Goal: Task Accomplishment & Management: Manage account settings

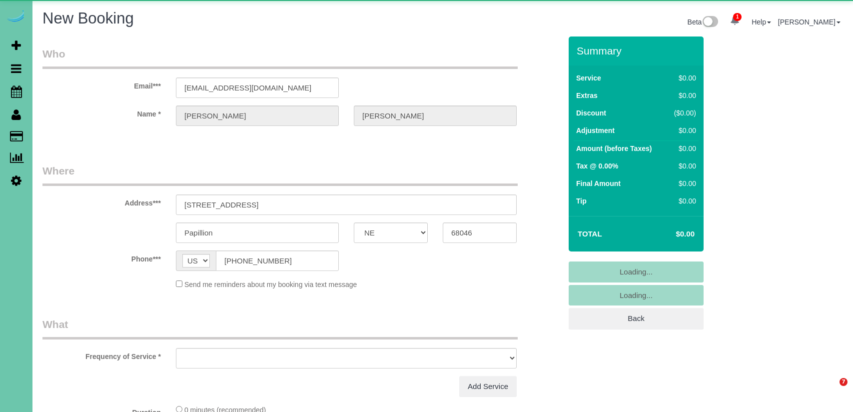
select select "NE"
select select "object:20072"
select select "string:fspay-71c883f3-99dc-40ac-9570-81224983c56d"
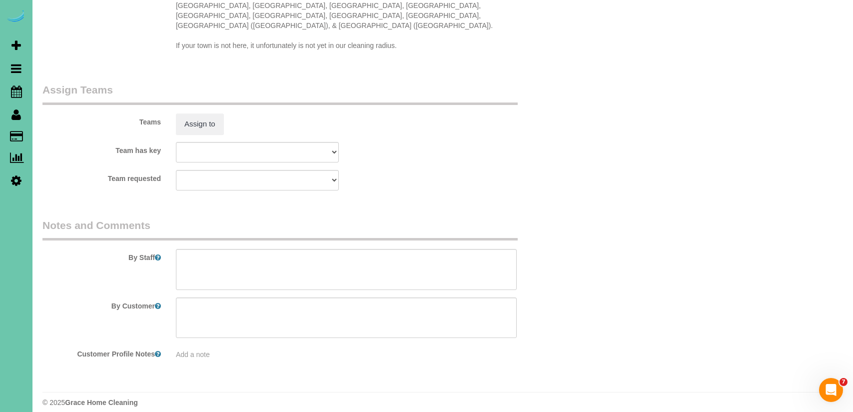
select select "object:20261"
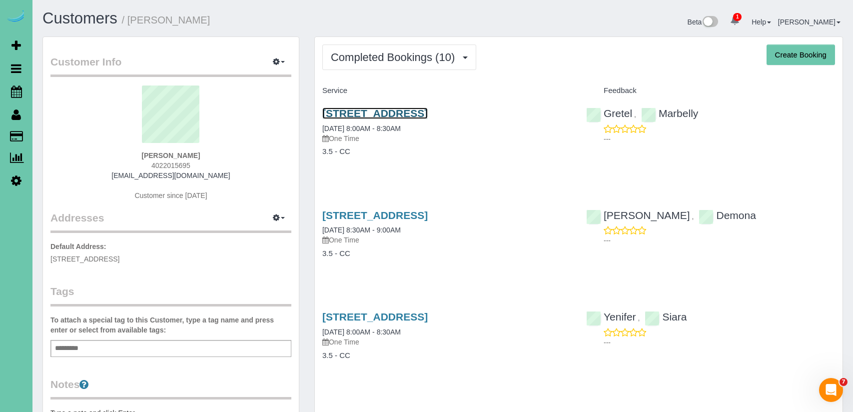
click at [428, 110] on link "10735 Laramie St, Papillion, NE 68046" at bounding box center [374, 112] width 105 height 11
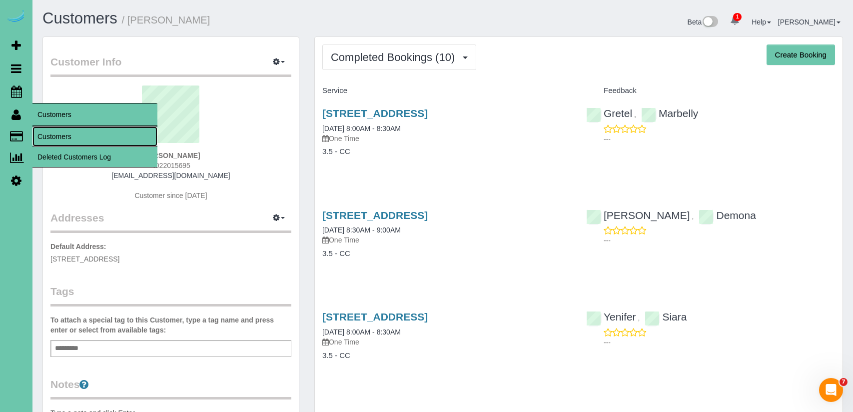
click at [76, 131] on link "Customers" at bounding box center [94, 136] width 125 height 20
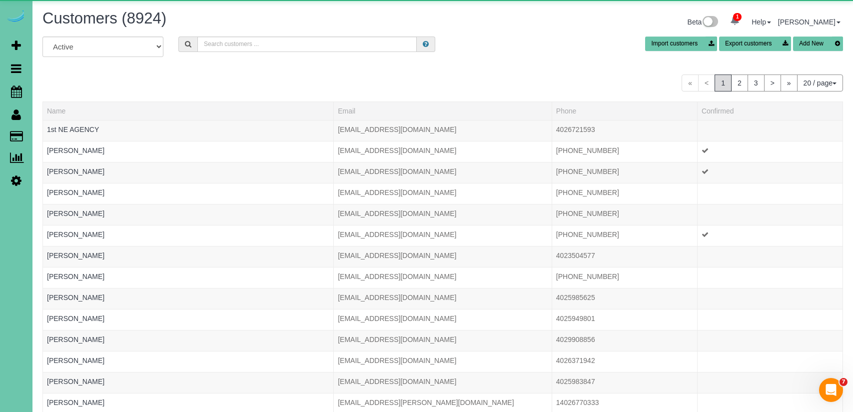
drag, startPoint x: 333, startPoint y: 33, endPoint x: 330, endPoint y: 43, distance: 10.3
click at [333, 33] on div "Customers (8924) Beta 1 Your Notifications You have 0 alerts × You have 1 to ch…" at bounding box center [442, 23] width 815 height 26
click at [331, 47] on input "text" at bounding box center [306, 43] width 219 height 15
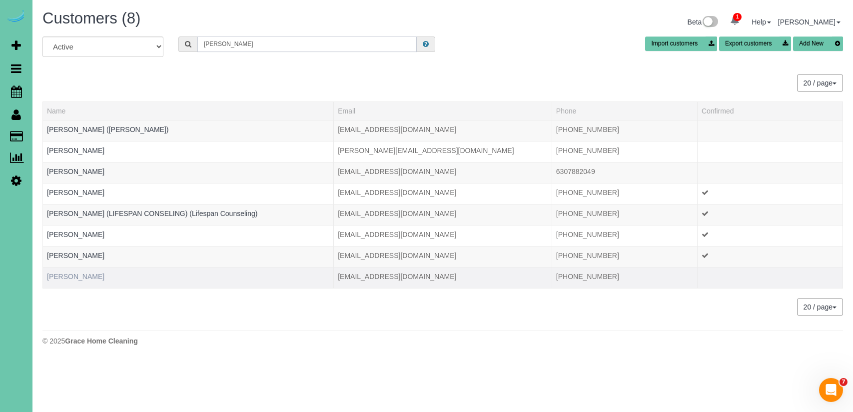
type input "laura k"
click at [72, 273] on link "Laura Kwong" at bounding box center [75, 276] width 57 height 8
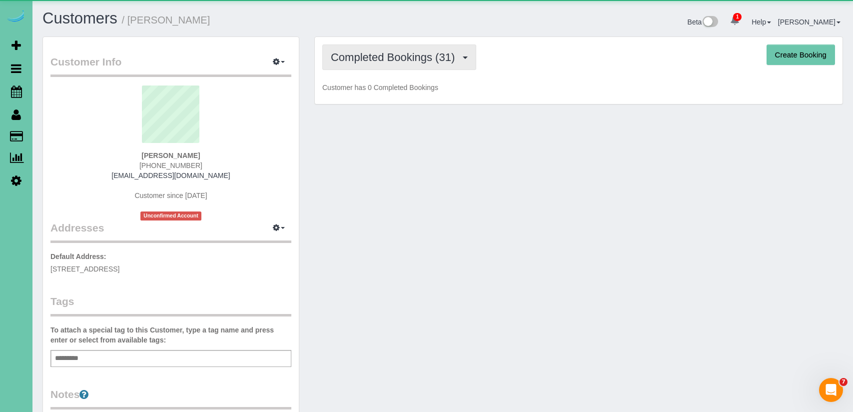
click at [436, 59] on span "Completed Bookings (31)" at bounding box center [395, 57] width 129 height 12
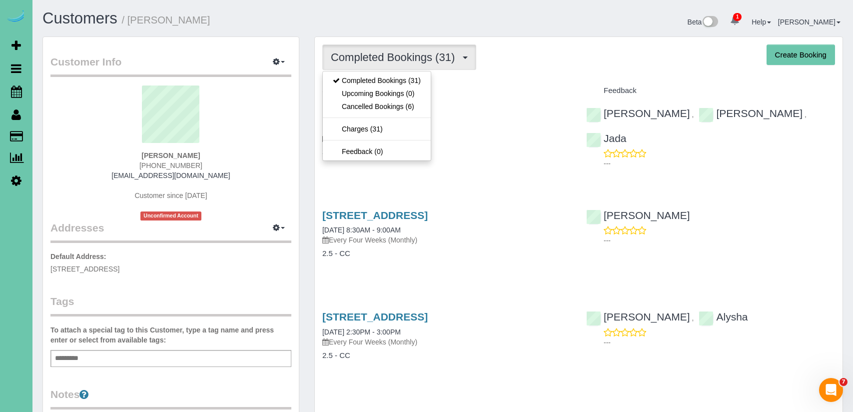
click at [531, 90] on h4 "Service" at bounding box center [446, 90] width 249 height 8
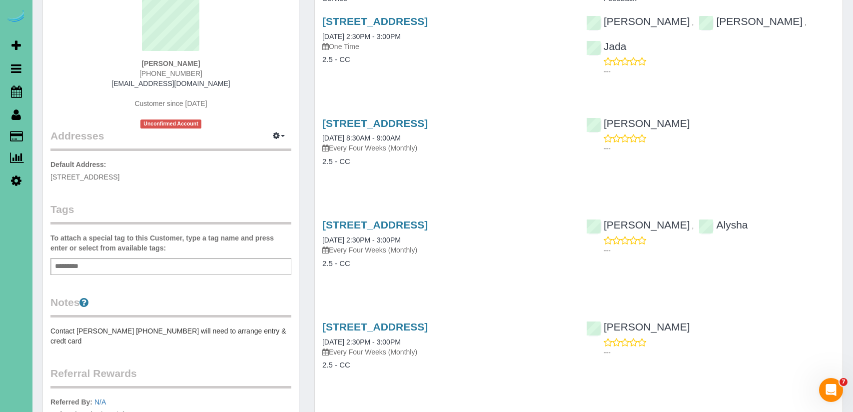
scroll to position [94, 0]
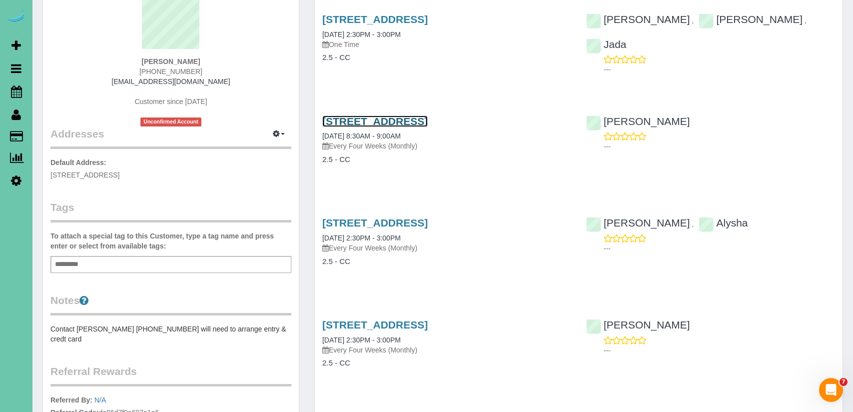
click at [428, 122] on link "8405 Indian Hills Drive,Apt 5a5, Omaha, NE 68114" at bounding box center [374, 120] width 105 height 11
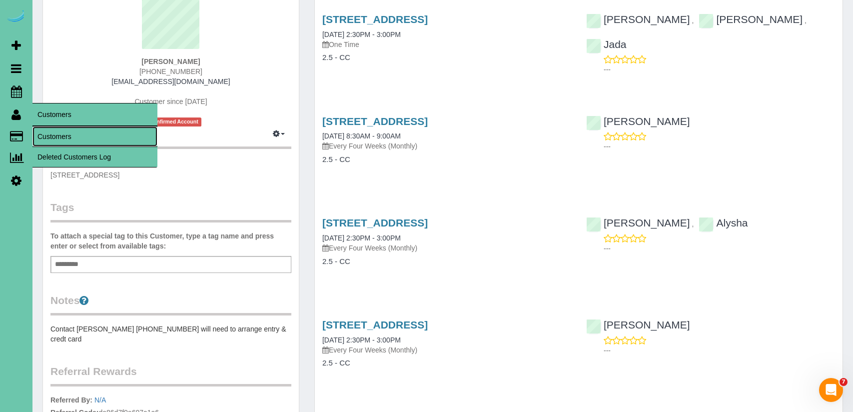
click at [70, 141] on link "Customers" at bounding box center [94, 136] width 125 height 20
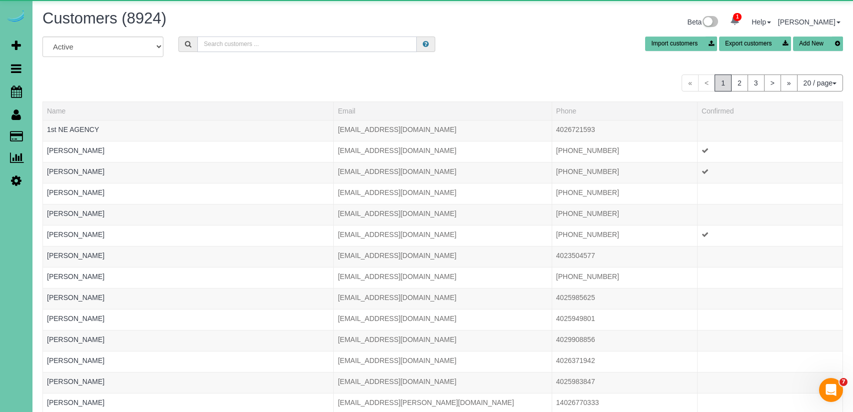
click at [296, 49] on input "text" at bounding box center [306, 43] width 219 height 15
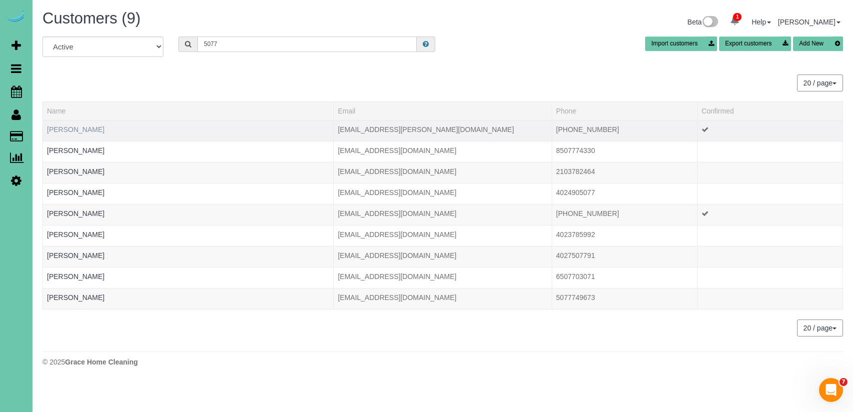
type input "5077"
click at [66, 128] on link "Earlene Uhrig" at bounding box center [75, 129] width 57 height 8
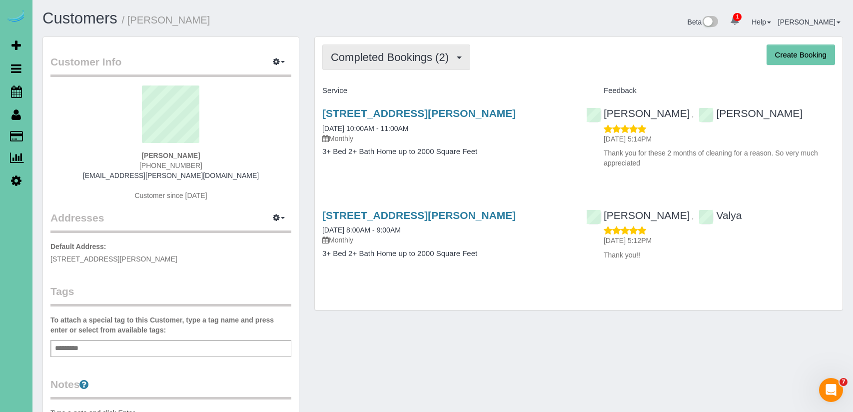
click at [414, 60] on span "Completed Bookings (2)" at bounding box center [392, 57] width 123 height 12
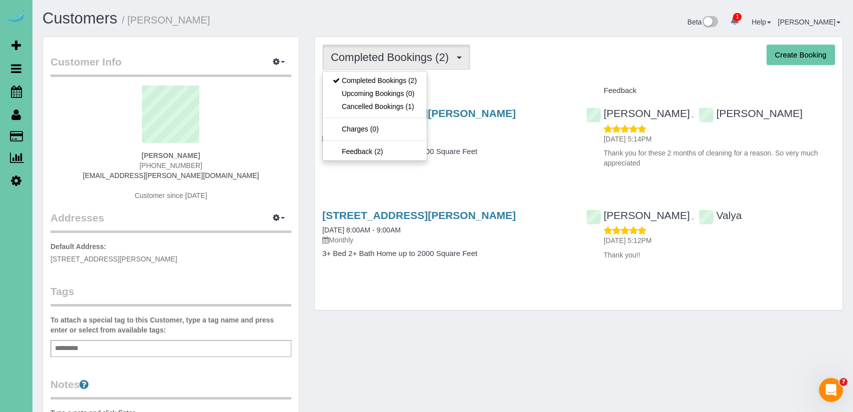
click at [549, 71] on div "Completed Bookings (2) Completed Bookings (2) Upcoming Bookings (0) Cancelled B…" at bounding box center [579, 173] width 528 height 273
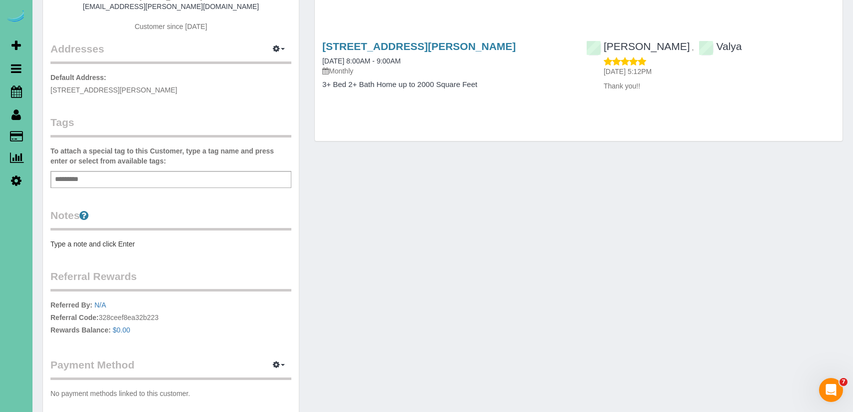
scroll to position [228, 0]
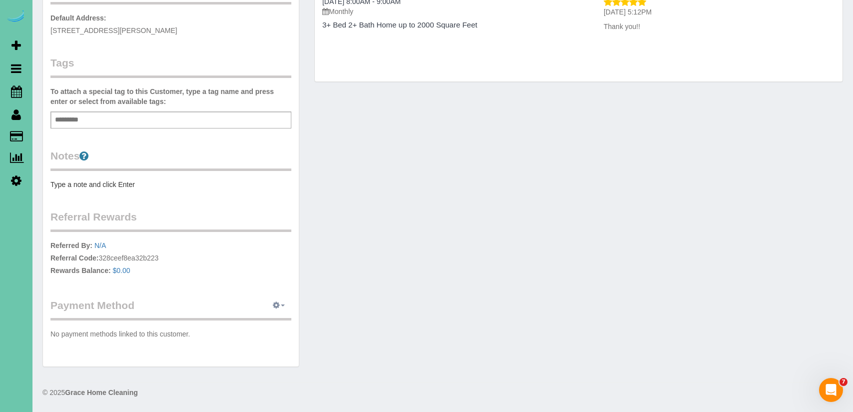
click at [281, 300] on button "button" at bounding box center [278, 305] width 25 height 15
drag, startPoint x: 346, startPoint y: 281, endPoint x: 339, endPoint y: 281, distance: 7.5
click at [346, 281] on div "Customer Info Edit Contact Info Send Message Email Preferences Special Sales Ta…" at bounding box center [442, 92] width 815 height 569
click at [277, 303] on icon "button" at bounding box center [276, 305] width 7 height 6
click at [277, 335] on link "Add Credit/Debit Card" at bounding box center [243, 336] width 93 height 13
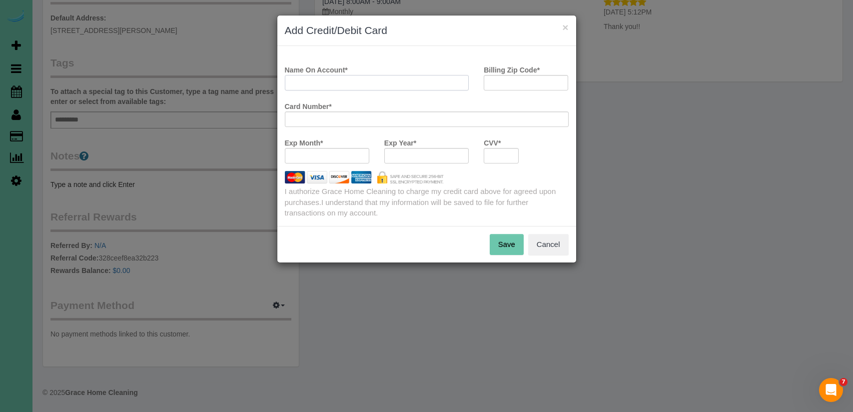
click at [378, 75] on input "Name On Account *" at bounding box center [377, 82] width 184 height 15
type input "Earlene"
click at [516, 82] on input "Billing Zip Code *" at bounding box center [526, 82] width 84 height 15
type input "68135"
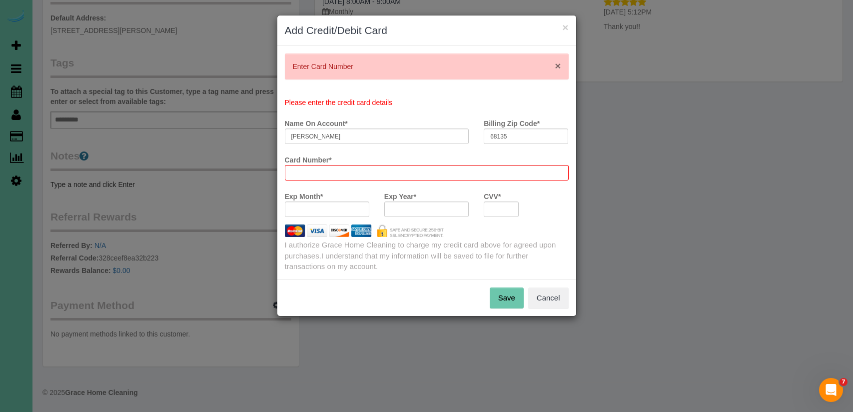
click at [558, 66] on span "×" at bounding box center [558, 65] width 6 height 11
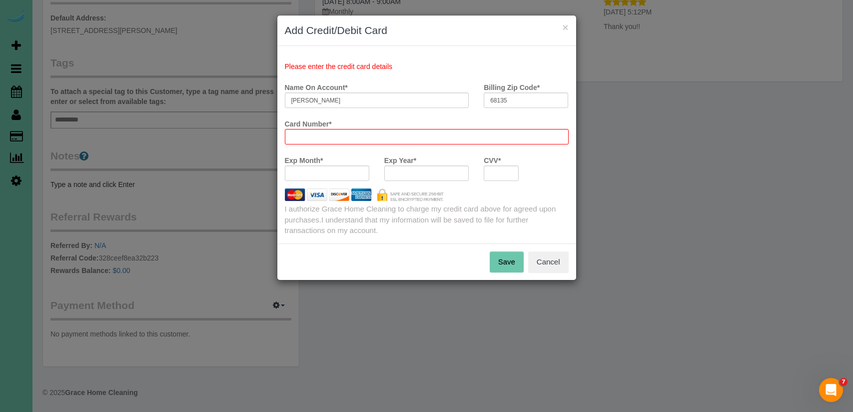
click at [557, 66] on div "Please enter the credit card details" at bounding box center [426, 66] width 299 height 10
click at [407, 131] on div at bounding box center [427, 136] width 284 height 15
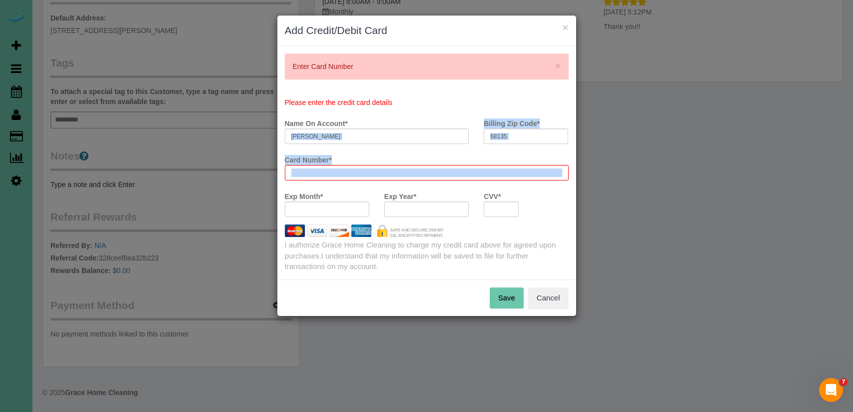
click at [379, 141] on payment-method-fs-pay "Please enter the credit card details Name On Account * Earlene Billing Zip Code…" at bounding box center [427, 160] width 284 height 127
drag, startPoint x: 379, startPoint y: 140, endPoint x: 373, endPoint y: 140, distance: 6.0
click at [377, 140] on input "Earlene" at bounding box center [377, 135] width 184 height 15
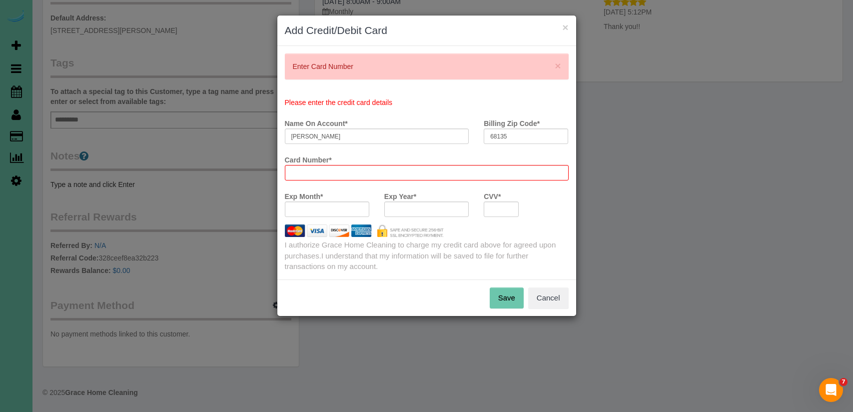
click at [355, 163] on div "Card Number *" at bounding box center [426, 165] width 299 height 29
click at [340, 181] on div "Card Number *" at bounding box center [426, 169] width 299 height 36
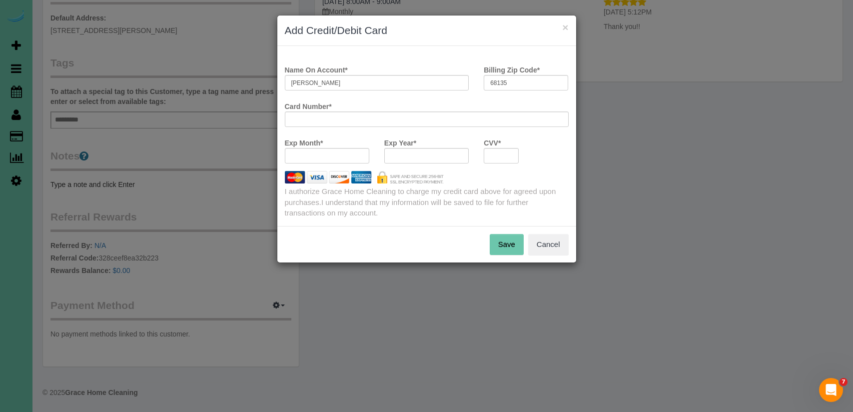
click at [519, 242] on button "Save" at bounding box center [507, 244] width 34 height 21
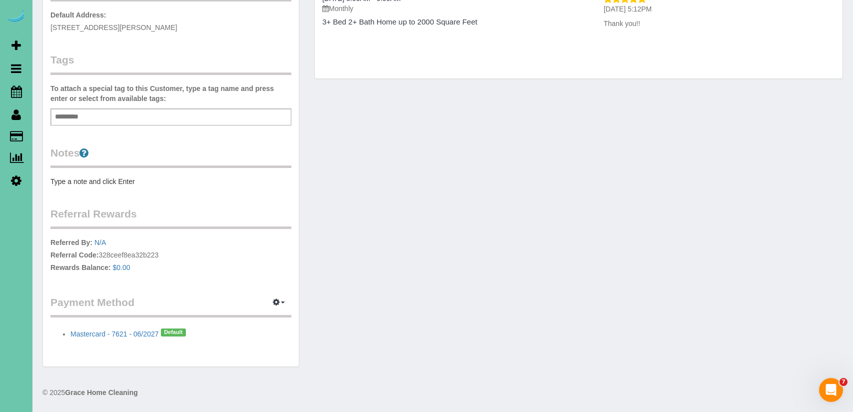
scroll to position [0, 0]
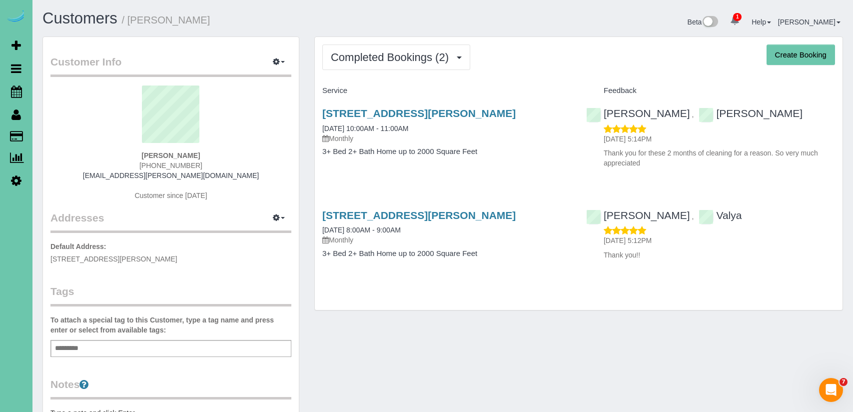
drag, startPoint x: 522, startPoint y: 112, endPoint x: 345, endPoint y: 101, distance: 177.2
click at [345, 101] on div "16607 Ohern St, Omaha, NE 68135 12/13/2017 10:00AM - 11:00AM Monthly 3+ Bed 2+ …" at bounding box center [447, 137] width 264 height 77
copy link "16607 Ohern St, Omaha, NE 68135"
click at [796, 48] on button "Create Booking" at bounding box center [800, 54] width 68 height 21
select select "NE"
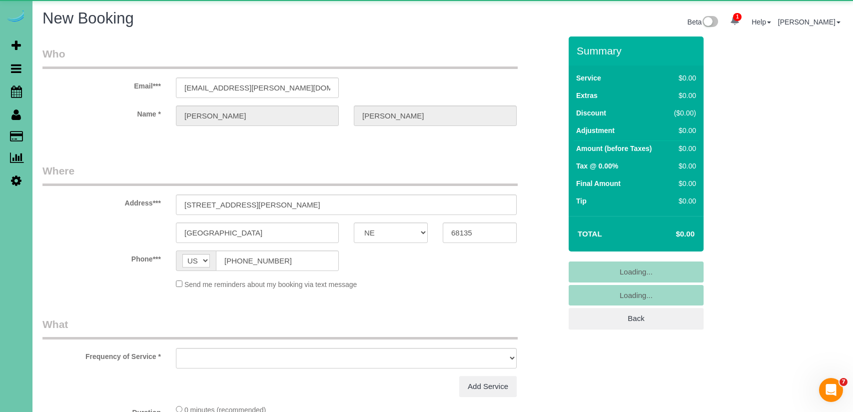
select select "string:fspay-0e80e19d-cbad-4e6c-a0a8-047b339baeaf"
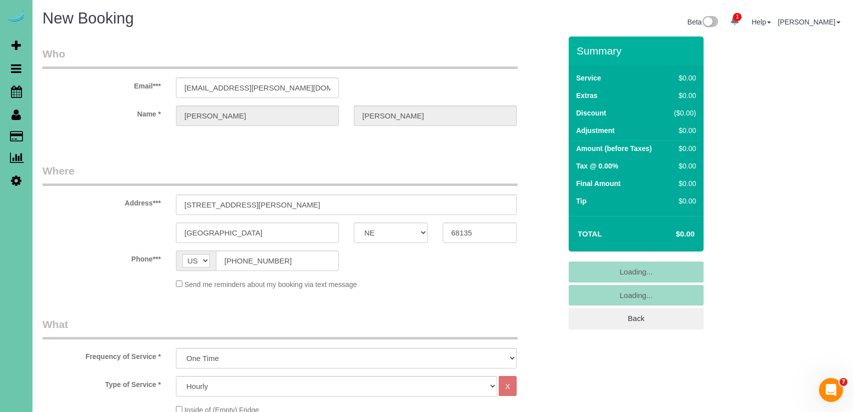
select select "object:23273"
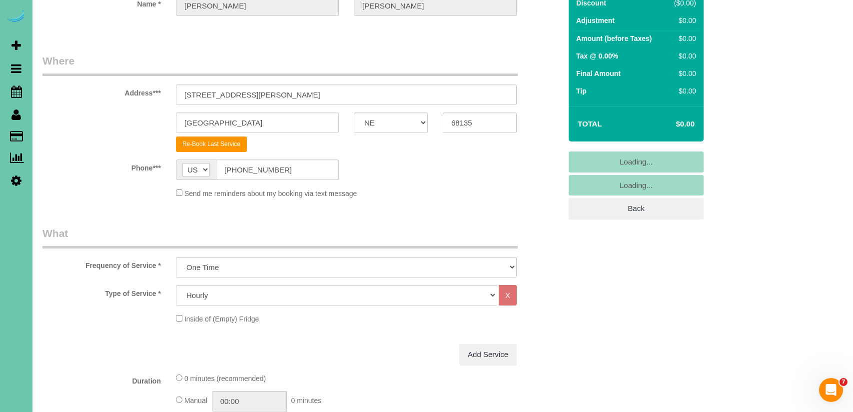
scroll to position [111, 0]
click at [300, 294] on select "Hourly 2.5 Hour Custom Clean 3.5 Hour Custom Clean commercial 1000 Square Feet …" at bounding box center [336, 294] width 321 height 20
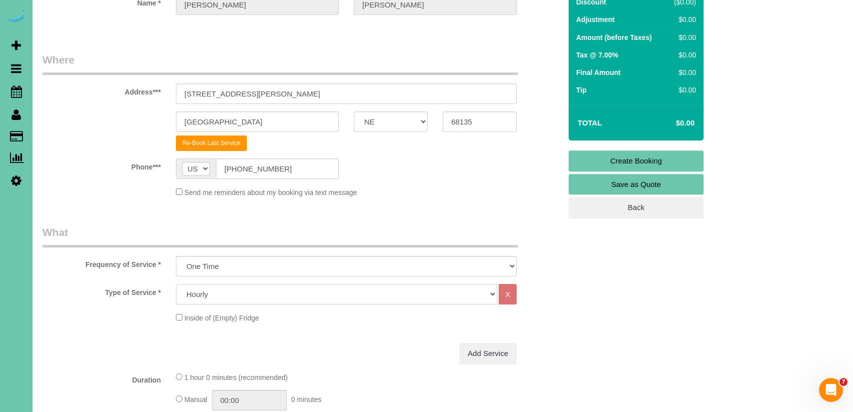
select select "160"
click at [176, 284] on select "Hourly 2.5 Hour Custom Clean 3.5 Hour Custom Clean commercial 1000 Square Feet …" at bounding box center [336, 294] width 321 height 20
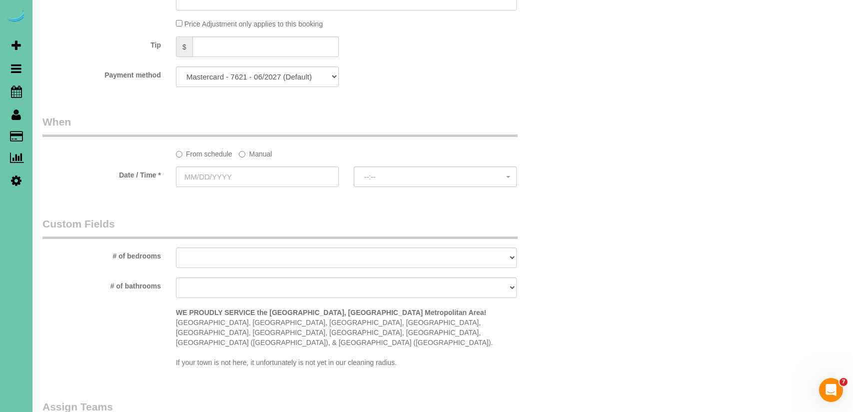
scroll to position [654, 0]
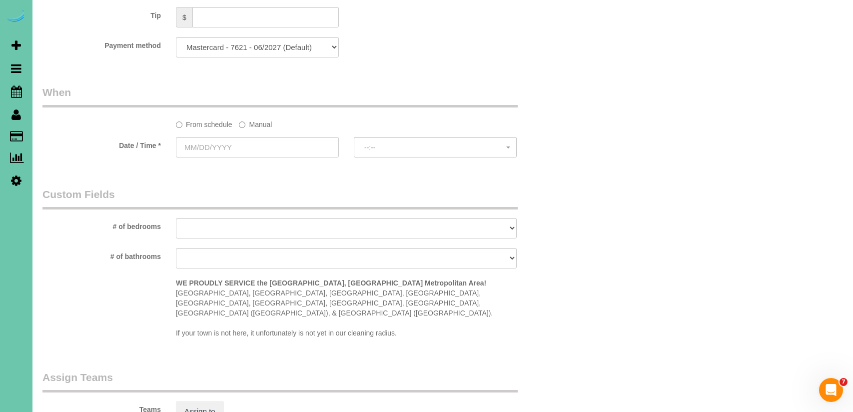
drag, startPoint x: 253, startPoint y: 120, endPoint x: 232, endPoint y: 132, distance: 24.2
click at [253, 120] on label "Manual" at bounding box center [255, 122] width 33 height 13
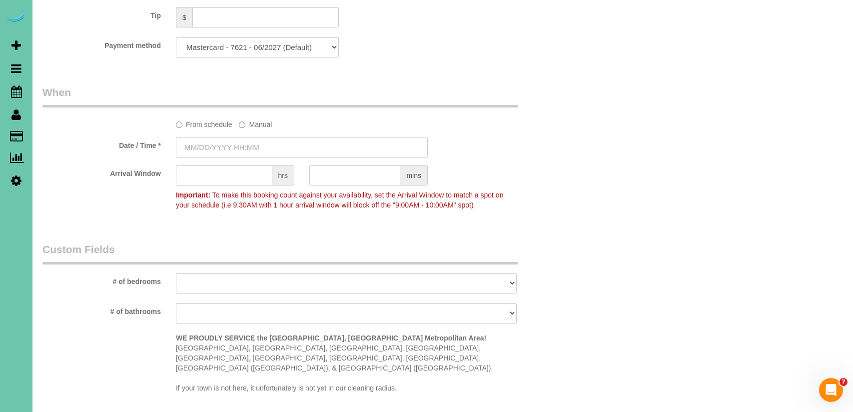
click at [190, 153] on input "text" at bounding box center [302, 147] width 252 height 20
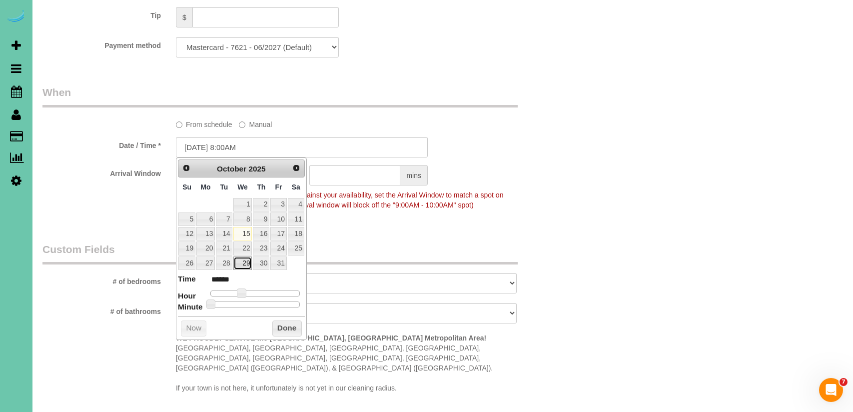
click at [249, 264] on link "29" at bounding box center [242, 262] width 19 height 13
type input "10/29/2025 9:00AM"
type input "******"
type input "10/29/2025 10:00AM"
type input "*******"
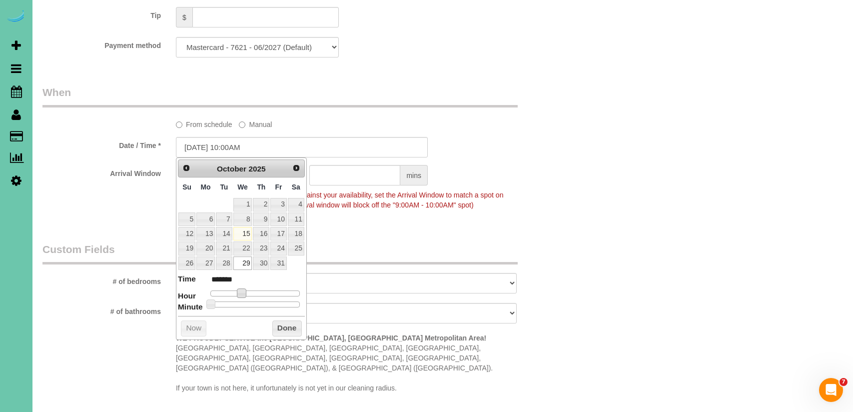
type input "10/29/2025 11:00AM"
type input "*******"
type input "10/29/2025 12:00PM"
type input "*******"
type input "10/29/2025 1:00PM"
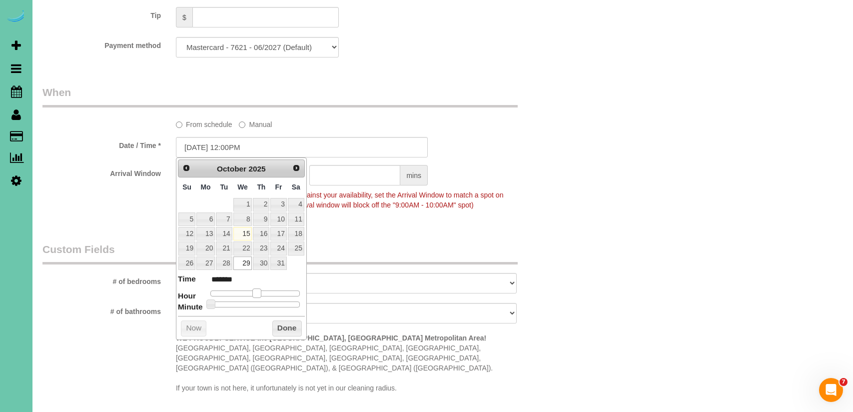
type input "******"
type input "10/29/2025 12:00PM"
type input "*******"
type input "10/29/2025 11:00AM"
type input "*******"
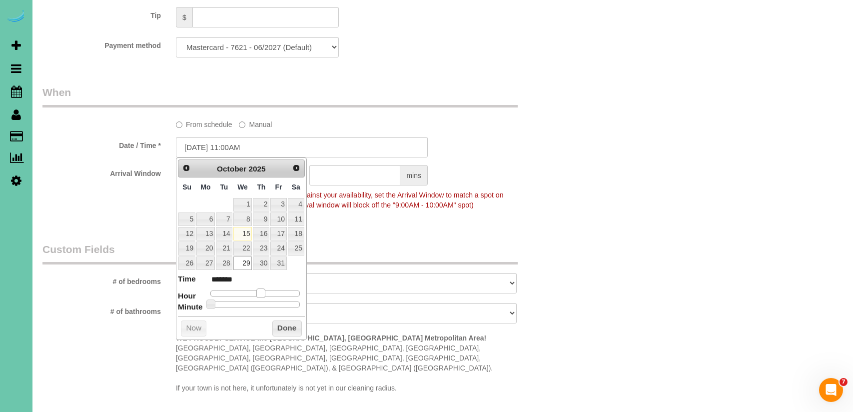
type input "10/29/2025 10:00AM"
type input "*******"
type input "10/29/2025 11:00AM"
type input "*******"
type input "10/29/2025 10:00AM"
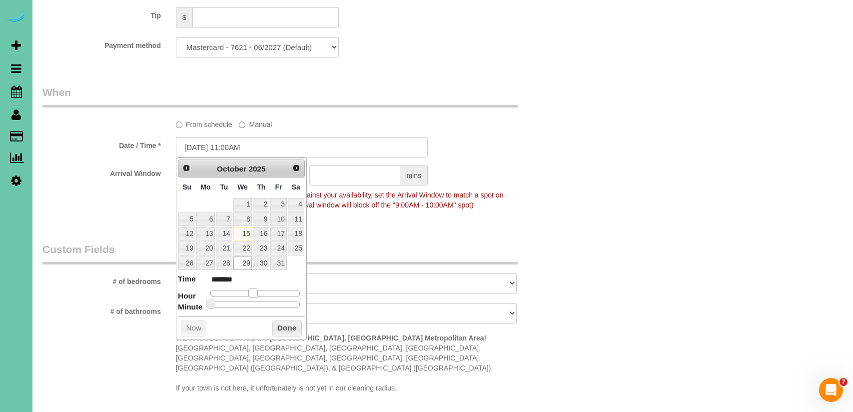
type input "*******"
type input "10/29/2025 11:00AM"
type input "*******"
type input "10/29/2025 10:00AM"
type input "*******"
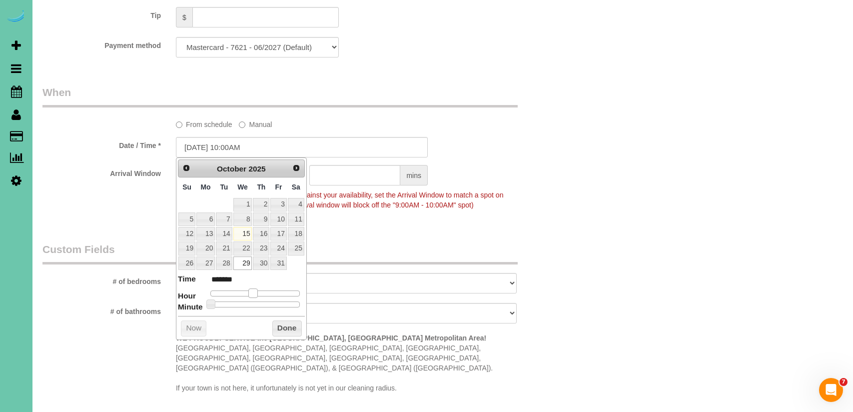
drag, startPoint x: 251, startPoint y: 296, endPoint x: 215, endPoint y: 303, distance: 36.2
click at [249, 296] on span at bounding box center [252, 292] width 9 height 9
type input "10/29/2025 10:05AM"
type input "*******"
type input "10/29/2025 10:10AM"
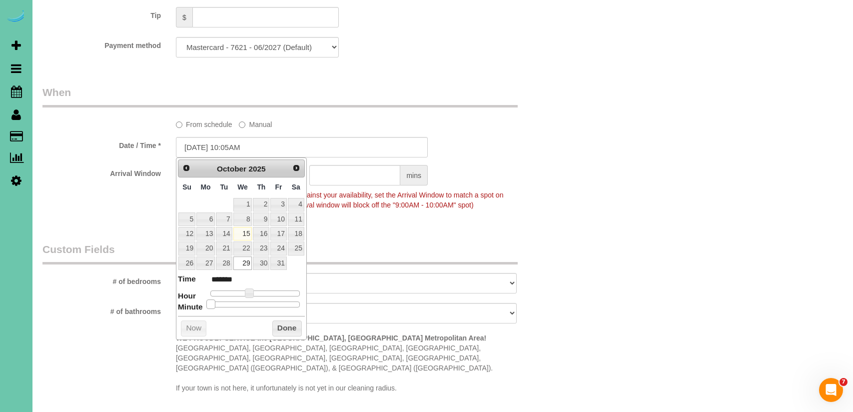
type input "*******"
type input "10/29/2025 10:15AM"
type input "*******"
type input "10/29/2025 10:20AM"
type input "*******"
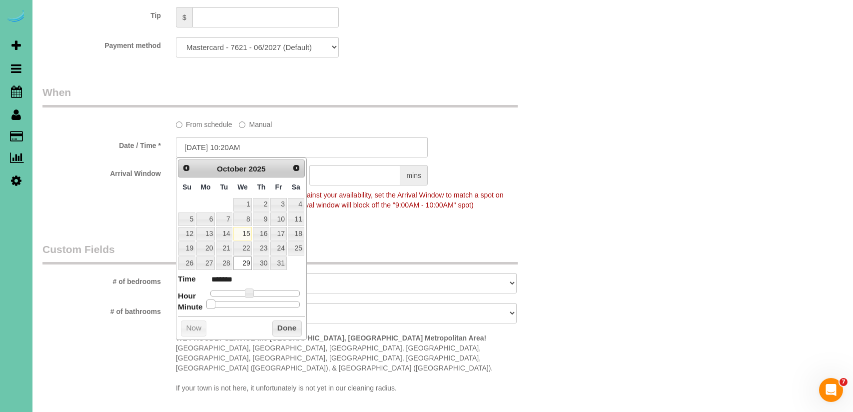
type input "10/29/2025 10:25AM"
type input "*******"
type input "10/29/2025 10:30AM"
type input "*******"
drag, startPoint x: 211, startPoint y: 304, endPoint x: 263, endPoint y: 309, distance: 52.7
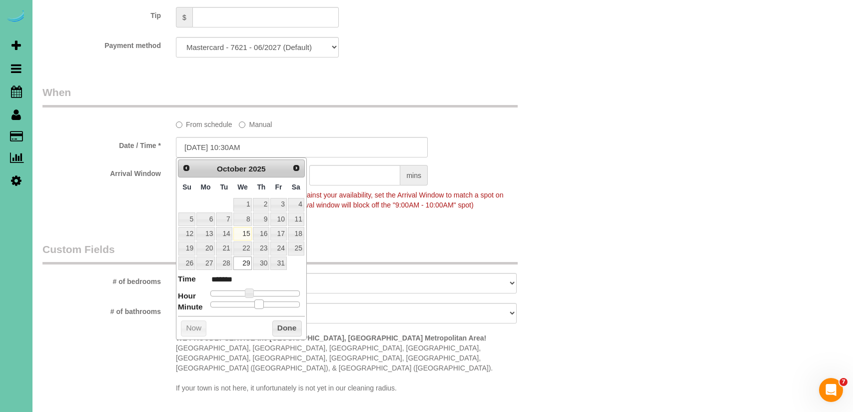
click at [261, 308] on span at bounding box center [258, 303] width 9 height 9
click at [294, 331] on button "Done" at bounding box center [286, 328] width 29 height 16
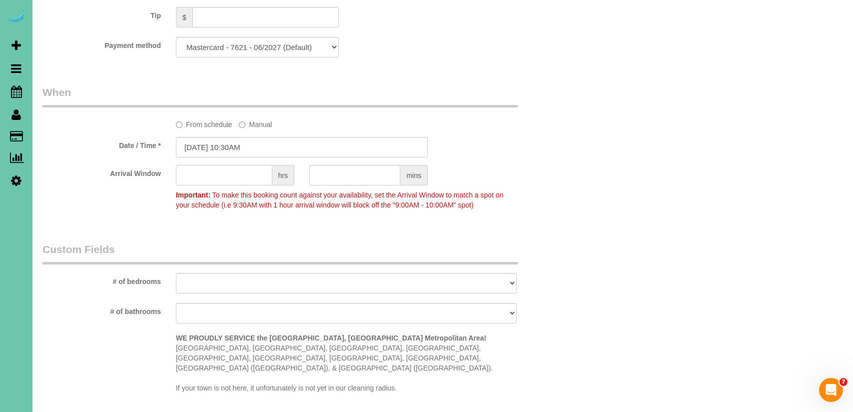
click at [247, 173] on input "text" at bounding box center [224, 175] width 96 height 20
type input "1"
click at [231, 150] on input "10/29/2025 10:30AM" at bounding box center [302, 147] width 252 height 20
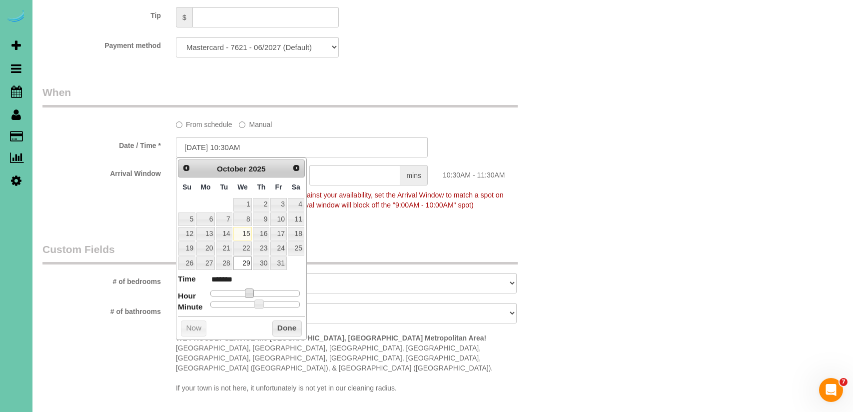
type input "10/29/2025 11:30AM"
type input "*******"
drag, startPoint x: 248, startPoint y: 292, endPoint x: 277, endPoint y: 329, distance: 47.3
click at [253, 292] on span at bounding box center [252, 292] width 9 height 9
click at [282, 326] on button "Done" at bounding box center [286, 328] width 29 height 16
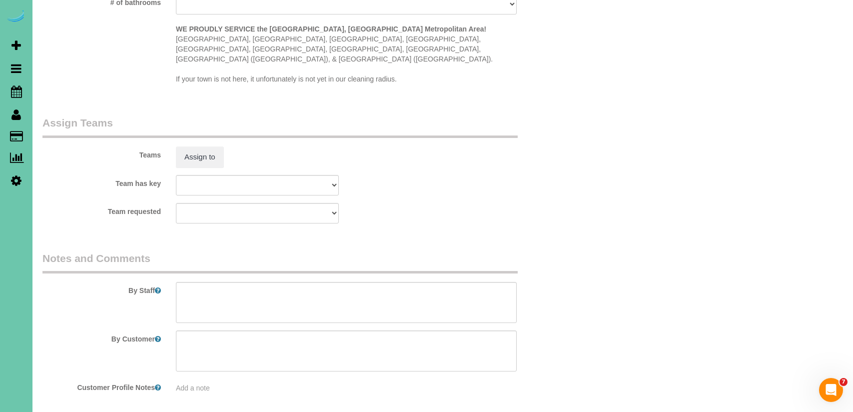
scroll to position [976, 0]
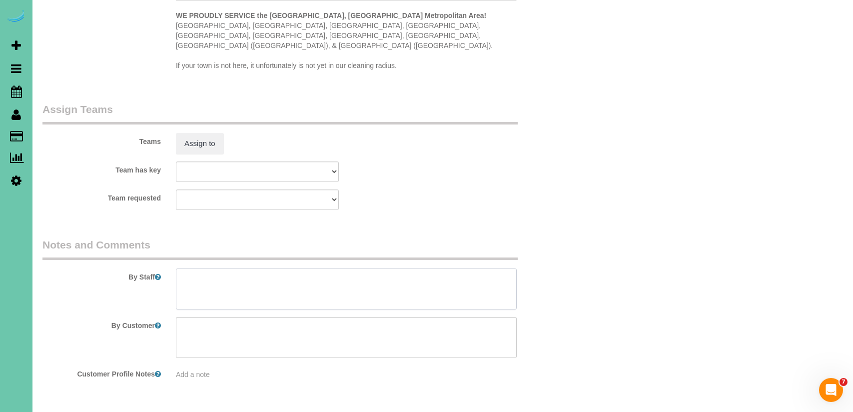
click at [221, 280] on textarea at bounding box center [346, 288] width 341 height 41
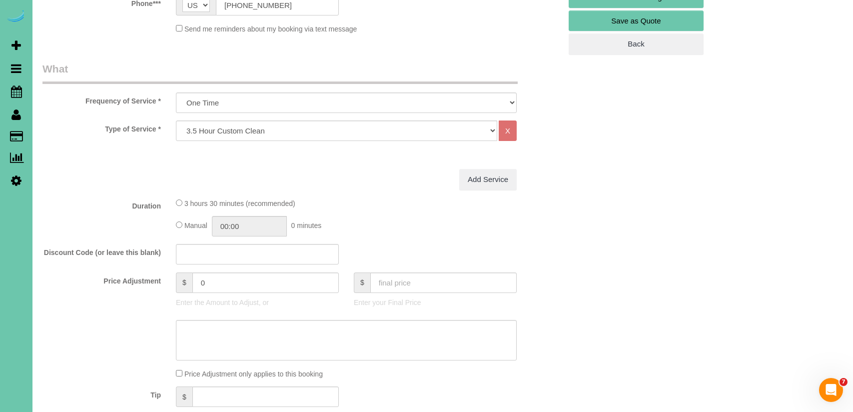
scroll to position [0, 0]
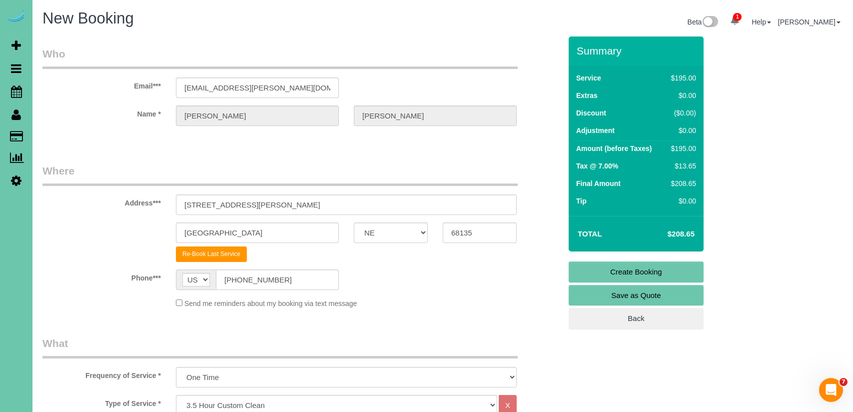
type textarea "1. credit 2. client home 3. One time clean - 3.5 custom clean - last cleaned 20…"
click at [671, 272] on link "Create Booking" at bounding box center [636, 271] width 135 height 21
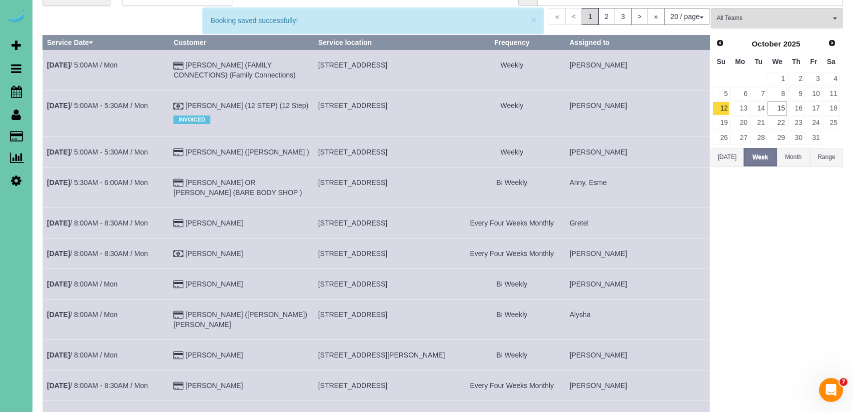
scroll to position [76, 0]
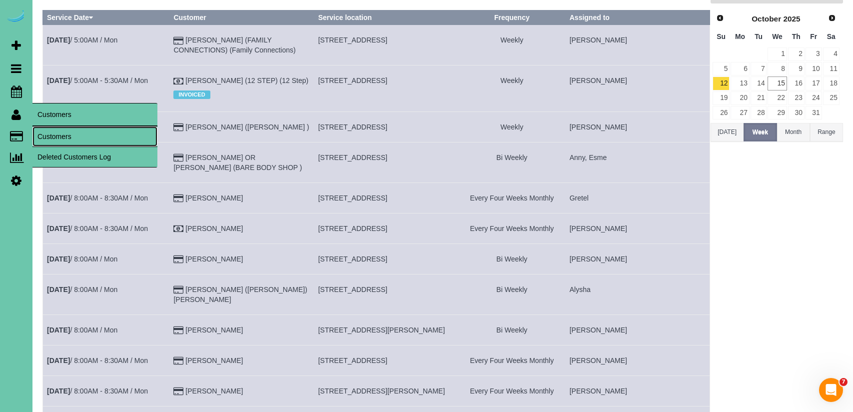
drag, startPoint x: 60, startPoint y: 138, endPoint x: 55, endPoint y: 136, distance: 6.0
click at [60, 138] on link "Customers" at bounding box center [94, 136] width 125 height 20
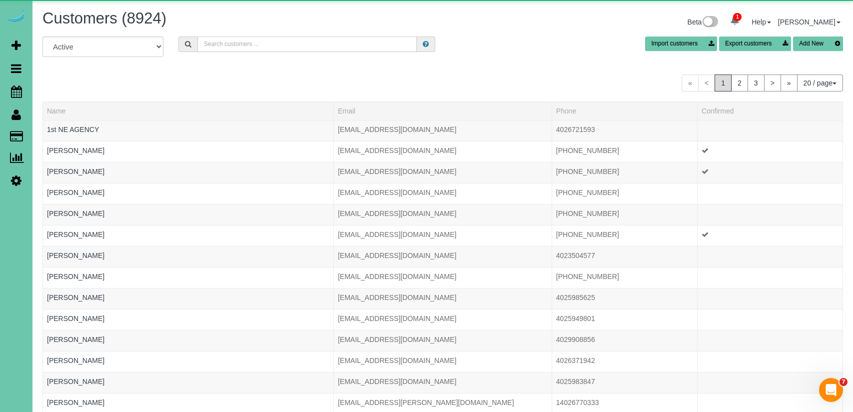
click at [298, 45] on input "text" at bounding box center [306, 43] width 219 height 15
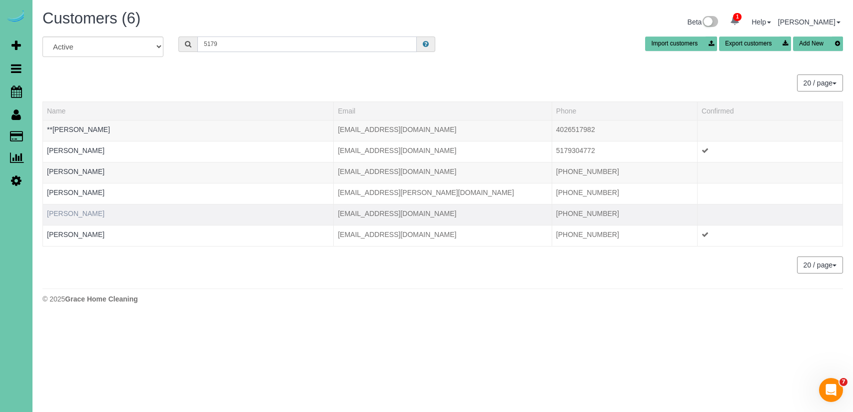
type input "5179"
click at [76, 212] on link "Jessica Blaylock" at bounding box center [75, 213] width 57 height 8
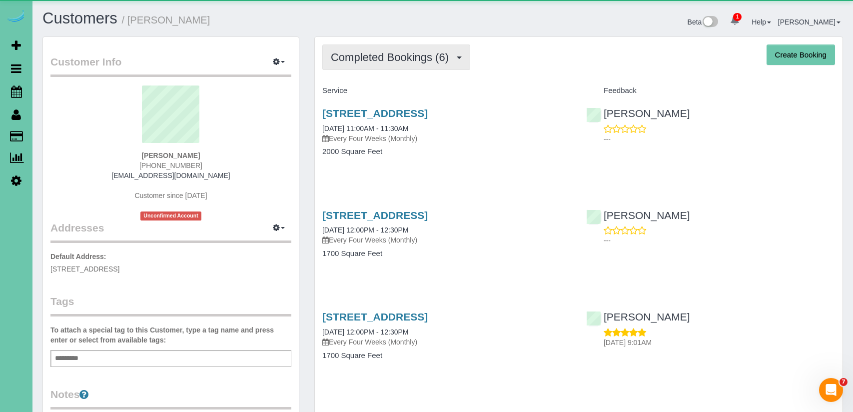
click at [409, 47] on button "Completed Bookings (6)" at bounding box center [396, 56] width 148 height 25
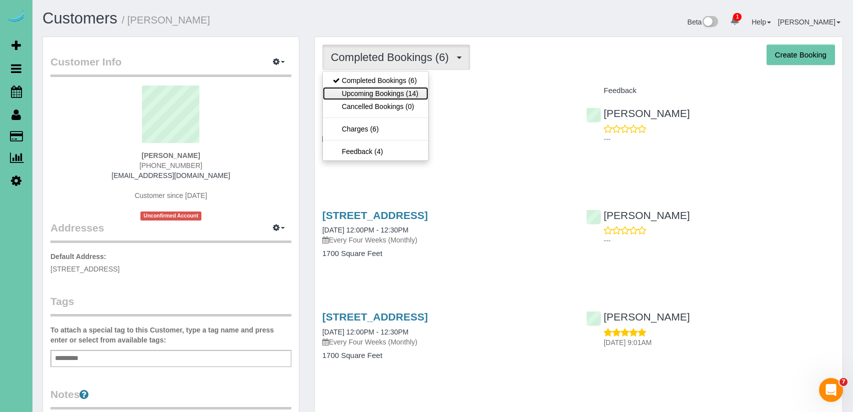
click at [418, 94] on link "Upcoming Bookings (14)" at bounding box center [375, 93] width 105 height 13
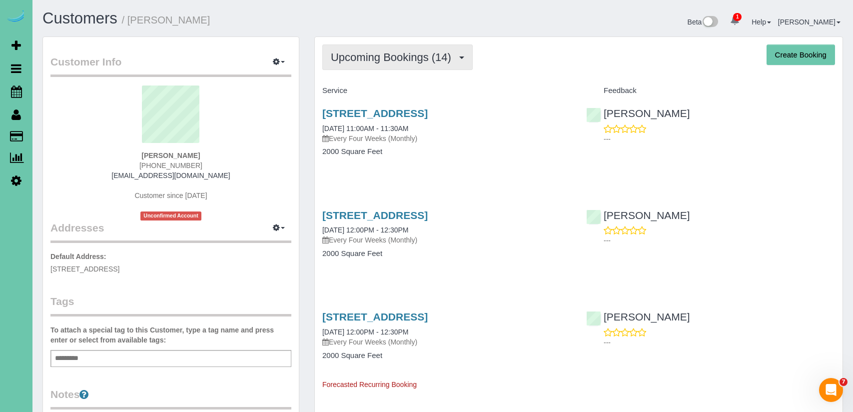
click at [395, 56] on span "Upcoming Bookings (14)" at bounding box center [393, 57] width 125 height 12
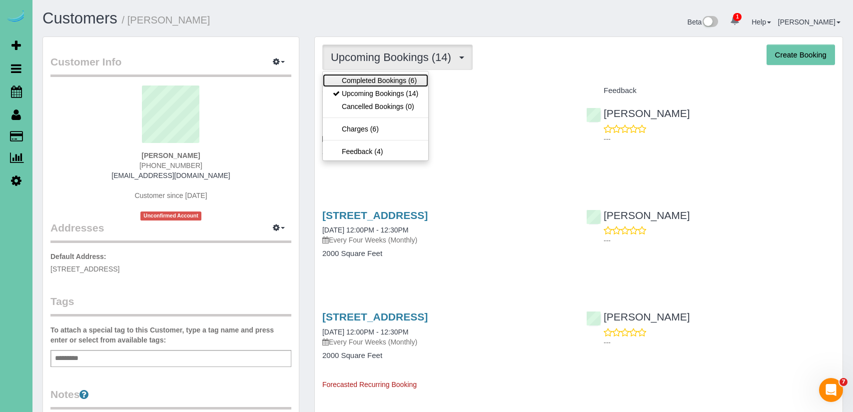
click at [396, 81] on link "Completed Bookings (6)" at bounding box center [375, 80] width 105 height 13
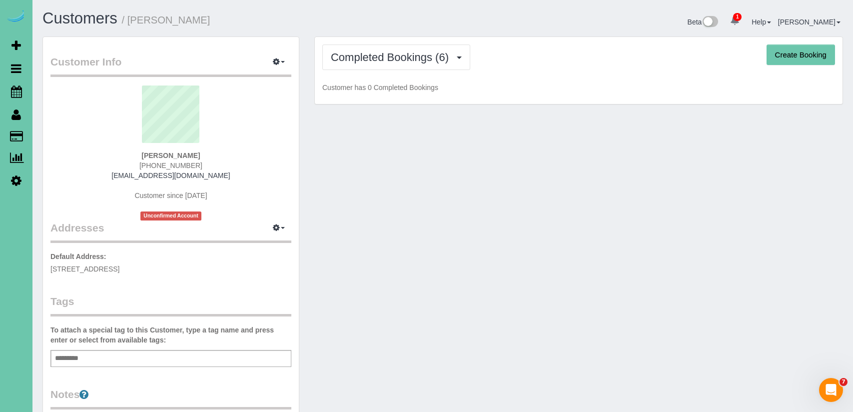
scroll to position [0, 0]
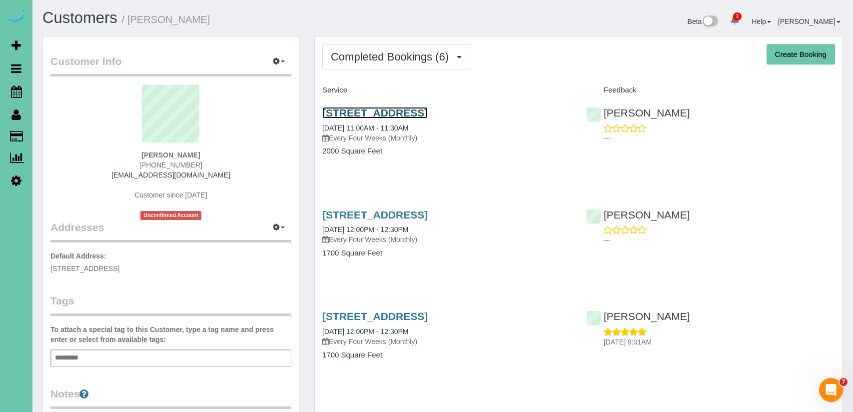
click at [427, 113] on link "2025 S 80th Ave, Omaha, NE 68124" at bounding box center [374, 112] width 105 height 11
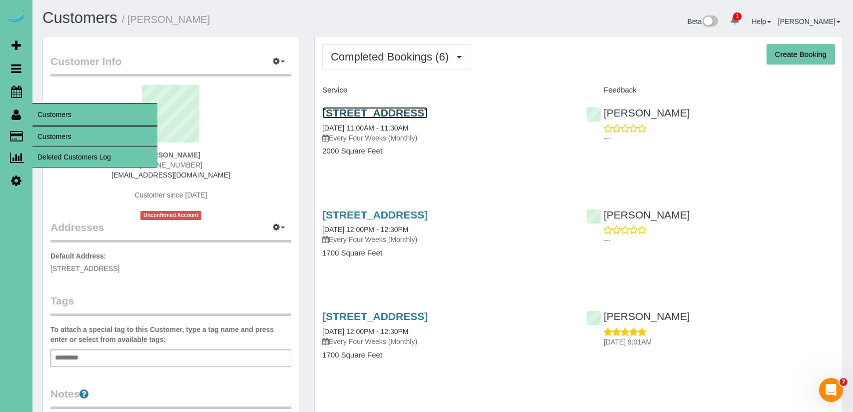
scroll to position [1, 0]
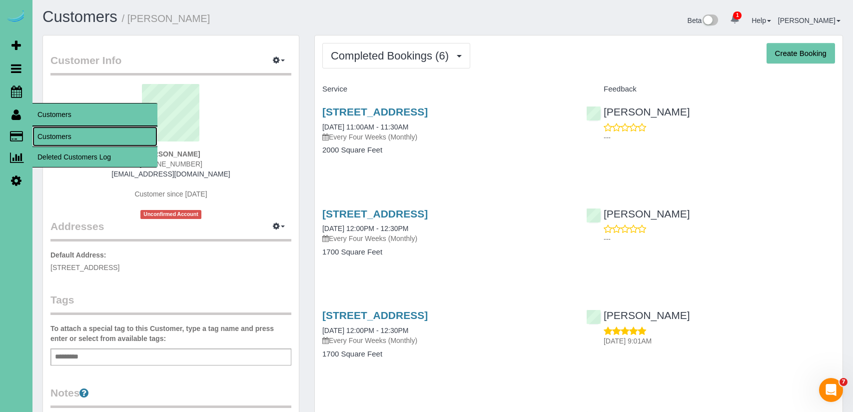
click at [58, 135] on link "Customers" at bounding box center [94, 136] width 125 height 20
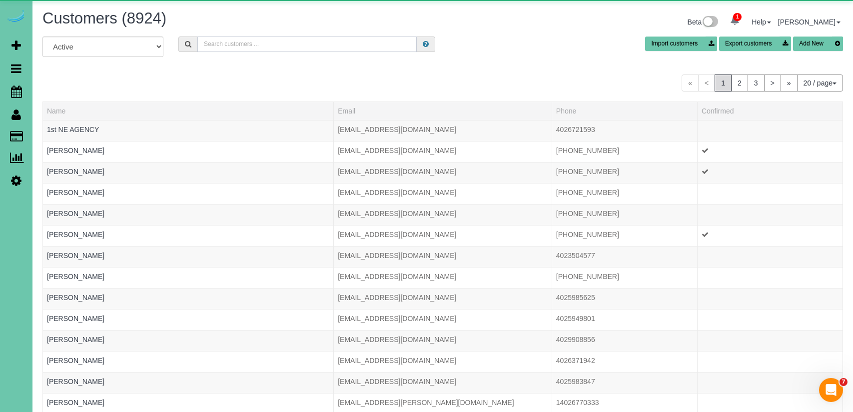
click at [211, 45] on input "text" at bounding box center [306, 43] width 219 height 15
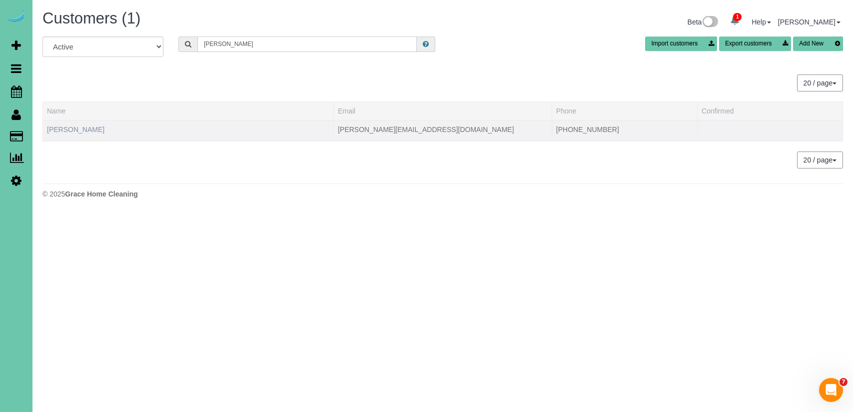
type input "craig c"
click at [70, 131] on link "Craig Coffman" at bounding box center [75, 129] width 57 height 8
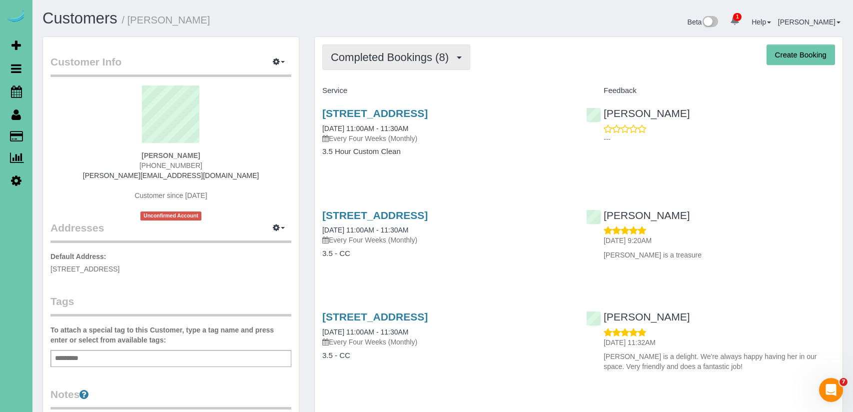
click at [445, 68] on button "Completed Bookings (8)" at bounding box center [396, 56] width 148 height 25
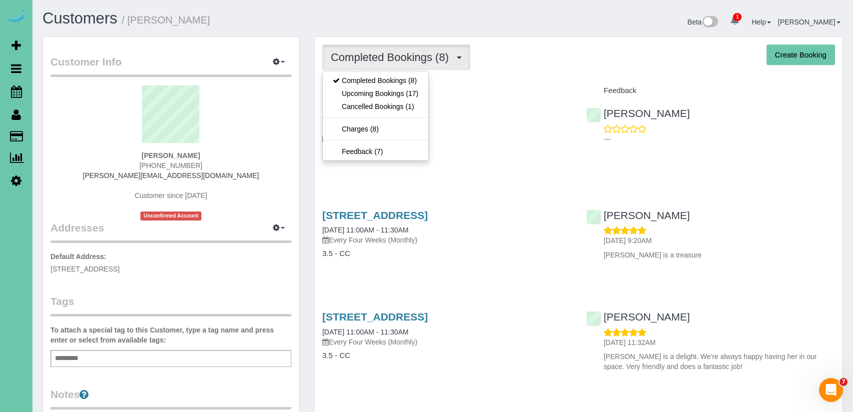
click at [507, 93] on h4 "Service" at bounding box center [446, 90] width 249 height 8
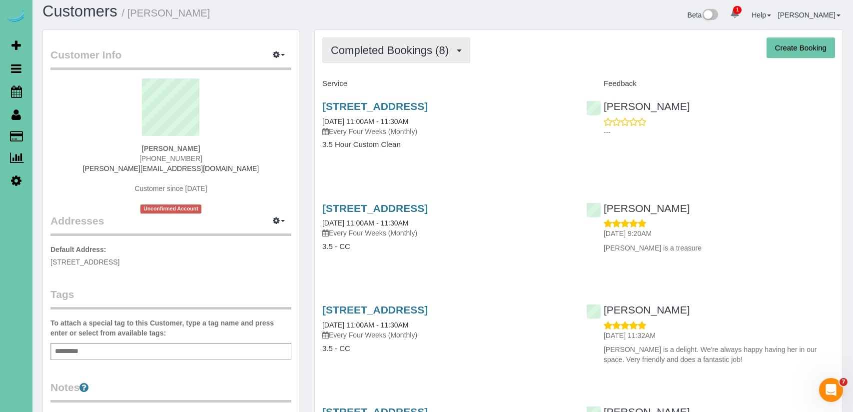
scroll to position [8, 0]
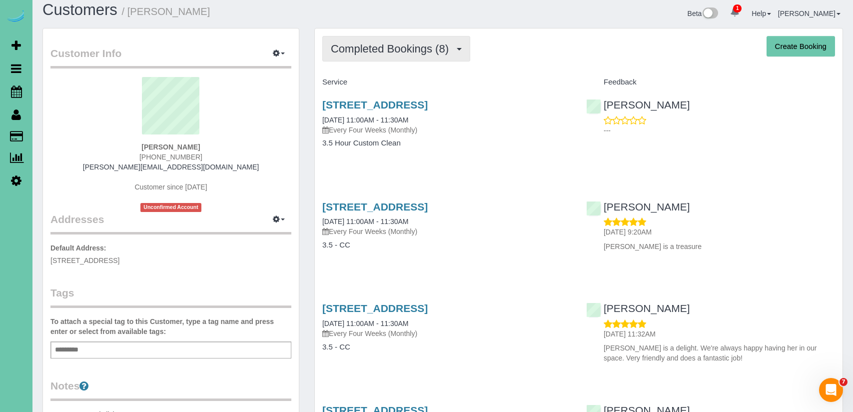
click at [432, 49] on span "Completed Bookings (8)" at bounding box center [392, 48] width 123 height 12
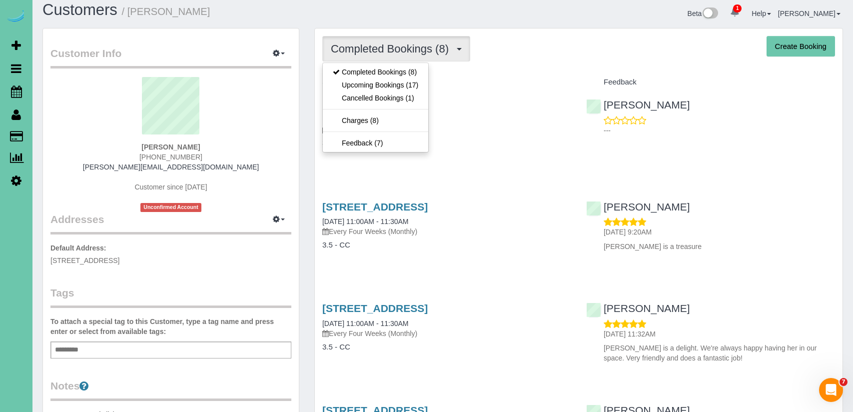
click at [510, 88] on div "Service" at bounding box center [447, 82] width 264 height 17
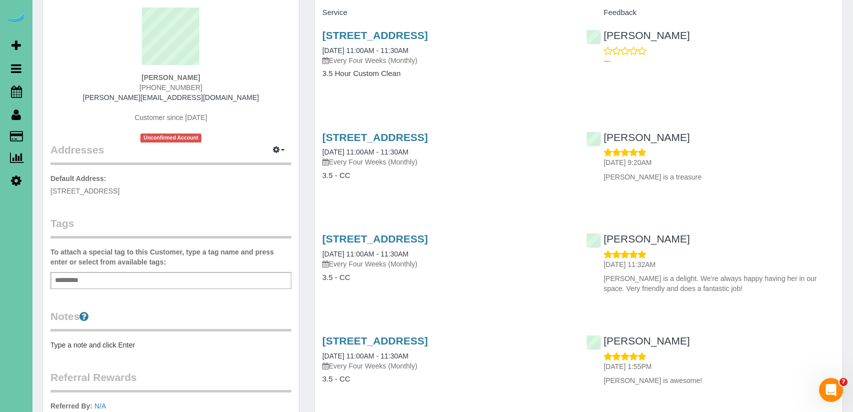
scroll to position [0, 0]
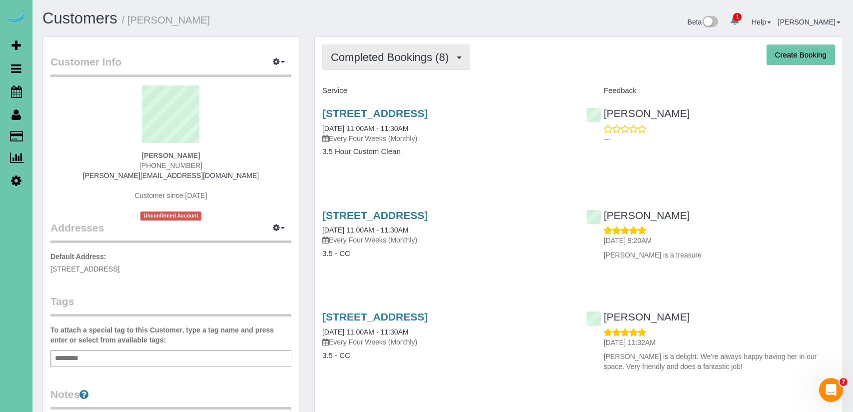
click at [390, 67] on button "Completed Bookings (8)" at bounding box center [396, 56] width 148 height 25
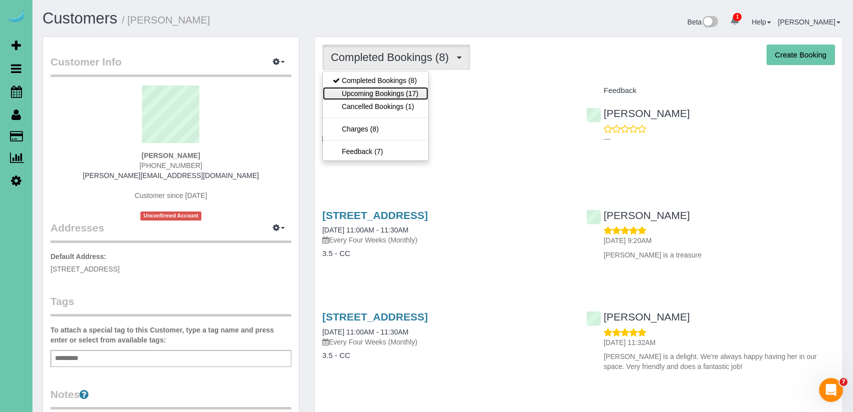
click at [407, 91] on link "Upcoming Bookings (17)" at bounding box center [375, 93] width 105 height 13
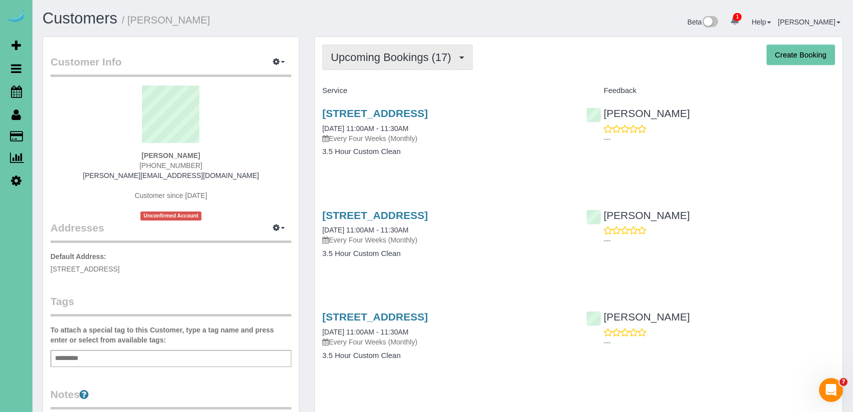
click at [400, 64] on button "Upcoming Bookings (17)" at bounding box center [397, 56] width 150 height 25
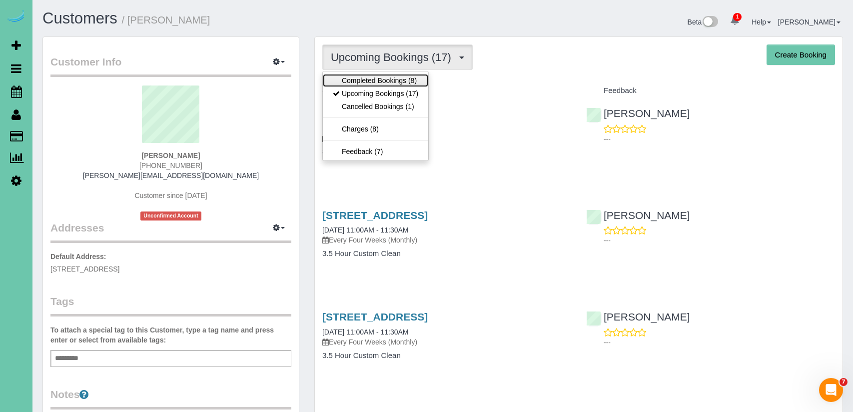
click at [399, 81] on link "Completed Bookings (8)" at bounding box center [375, 80] width 105 height 13
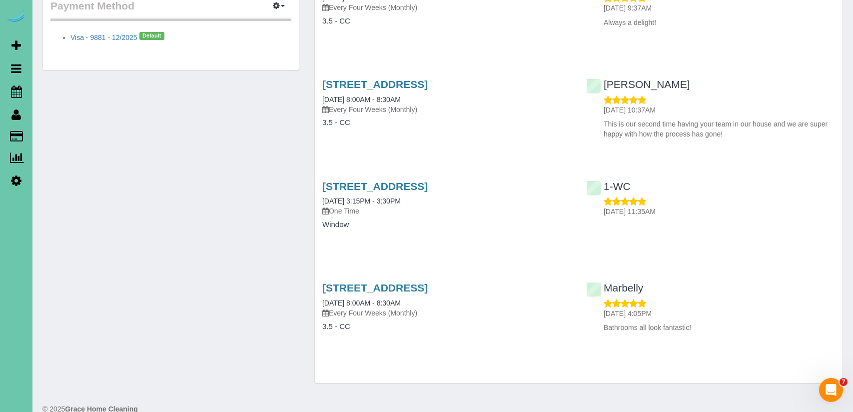
scroll to position [554, 0]
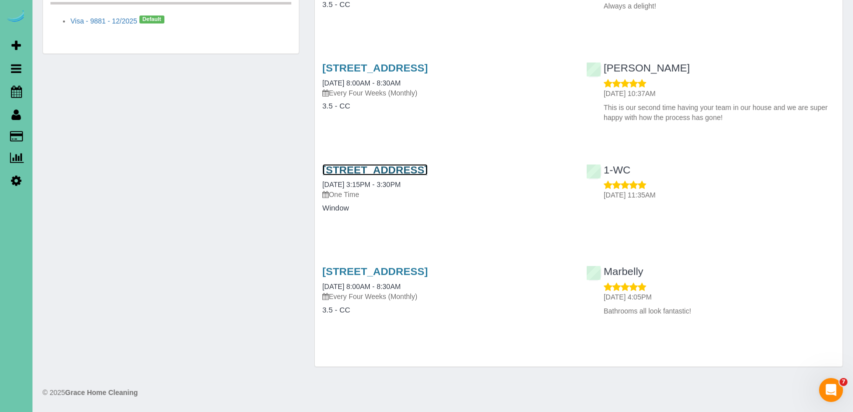
click at [428, 167] on link "14811 Polk St, Omaha, NE 68137" at bounding box center [374, 169] width 105 height 11
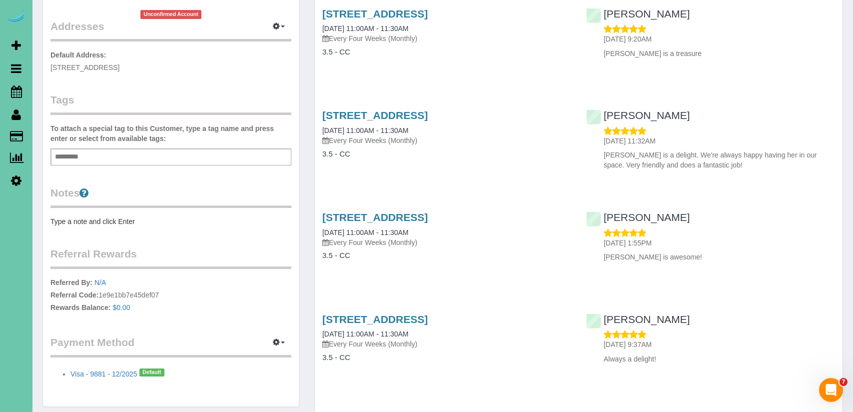
scroll to position [0, 0]
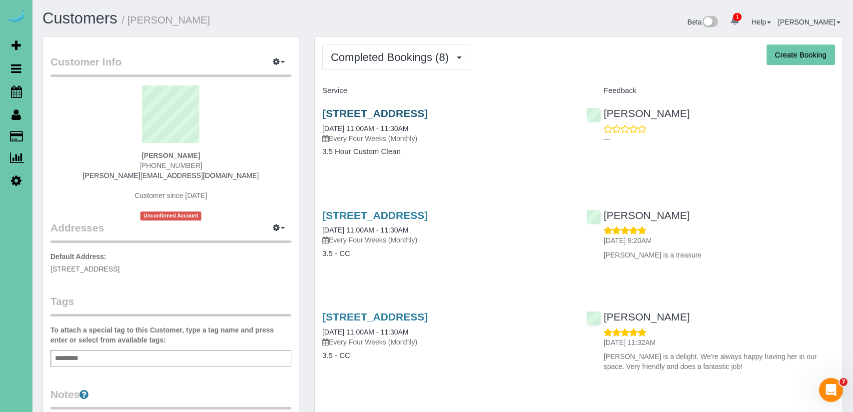
drag, startPoint x: 505, startPoint y: 118, endPoint x: 326, endPoint y: 116, distance: 179.4
click at [324, 117] on h3 "14811 Polk St, Omaha, NE 68137" at bounding box center [446, 112] width 249 height 11
copy link "14811 Polk St, Omaha, NE 68137"
click at [558, 59] on div "Completed Bookings (8) Completed Bookings (8) Upcoming Bookings (17) Cancelled …" at bounding box center [578, 56] width 513 height 25
click at [410, 55] on span "Completed Bookings (8)" at bounding box center [392, 57] width 123 height 12
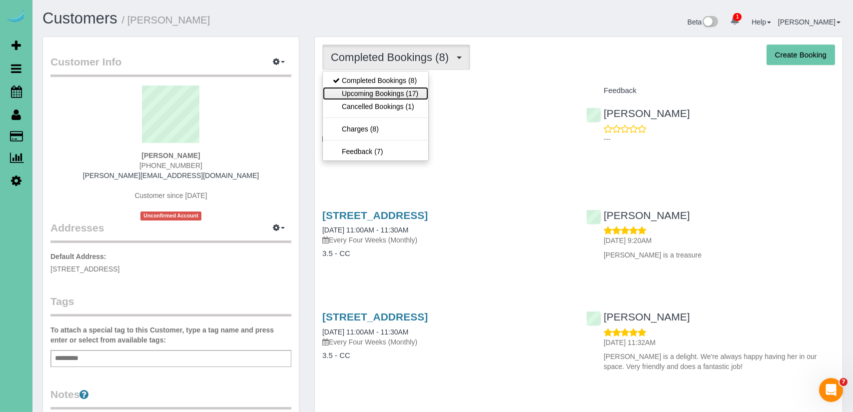
click at [408, 96] on link "Upcoming Bookings (17)" at bounding box center [375, 93] width 105 height 13
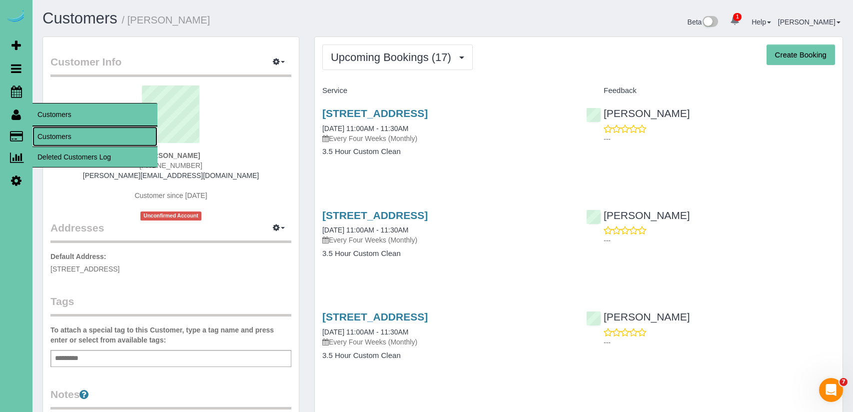
click at [70, 138] on link "Customers" at bounding box center [94, 136] width 125 height 20
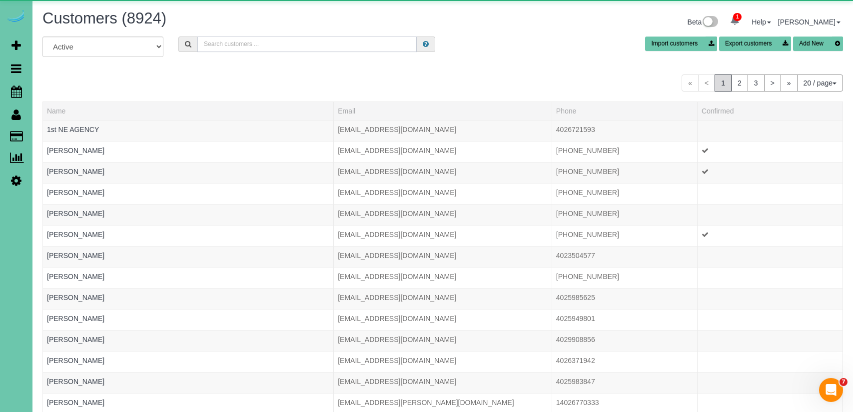
click at [321, 50] on input "text" at bounding box center [306, 43] width 219 height 15
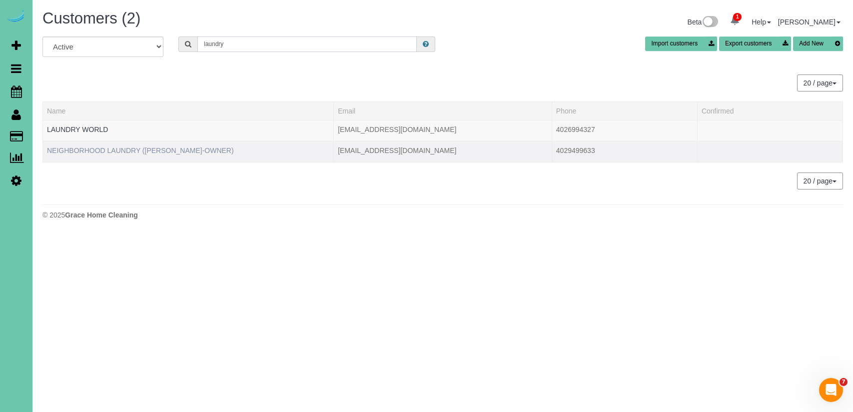
type input "laundry"
click at [159, 148] on link "NEIGHBORHOOD LAUNDRY (CHRIS ALLEN-OWNER)" at bounding box center [140, 150] width 187 height 8
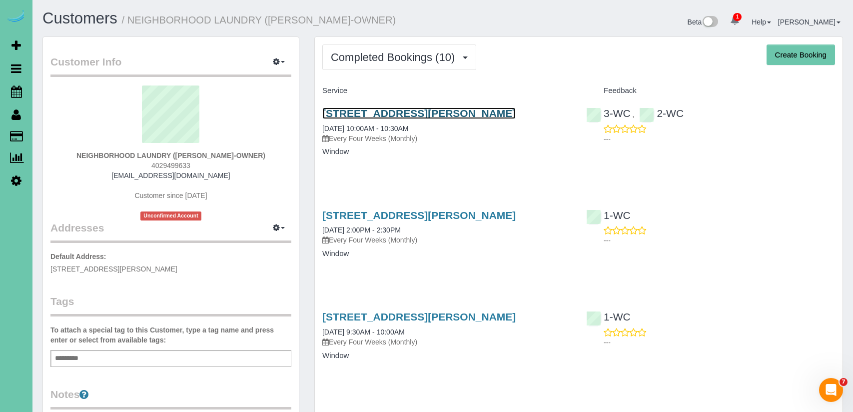
click at [464, 111] on link "2611 Chandler Road West, Bellevue, NE 68147" at bounding box center [418, 112] width 193 height 11
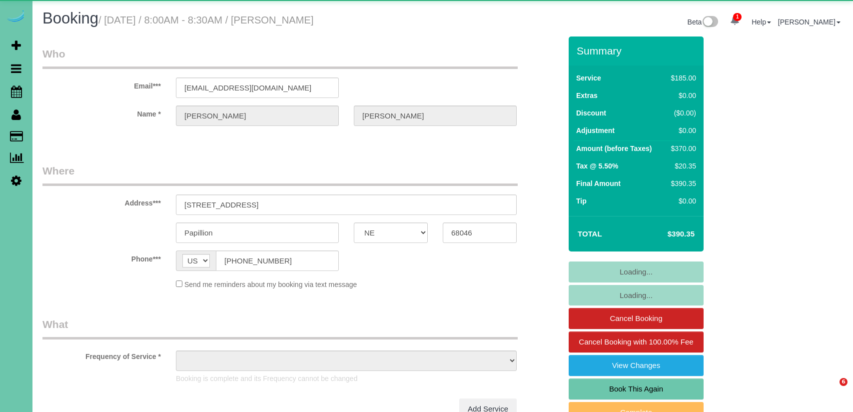
select select "NE"
select select "object:654"
select select "string:fspay-71c883f3-99dc-40ac-9570-81224983c56d"
select select "object:859"
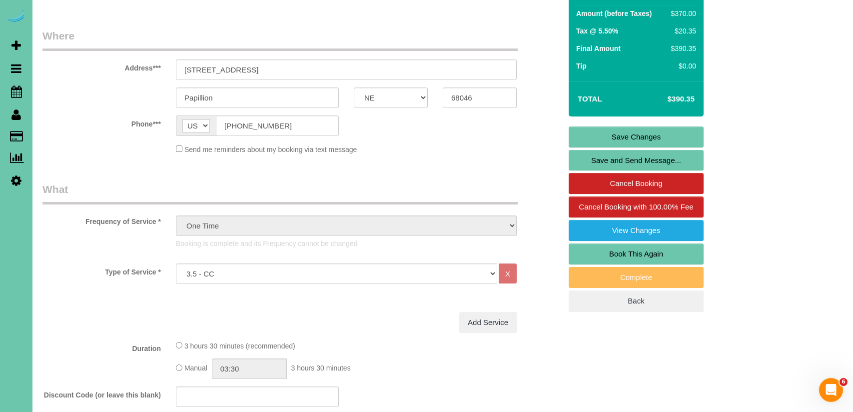
scroll to position [139, 0]
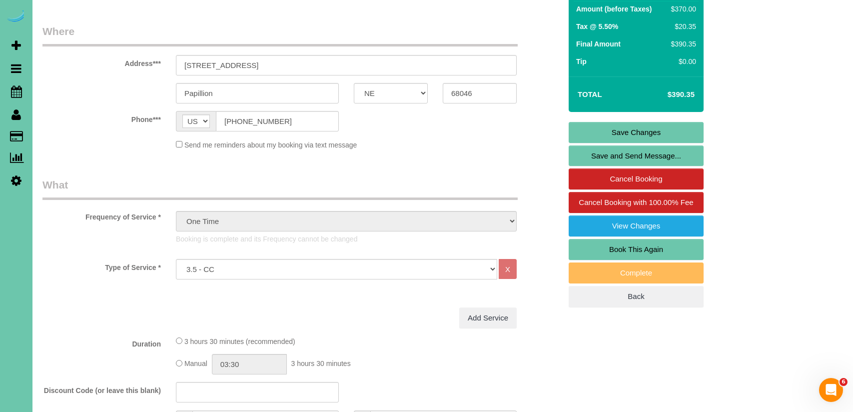
click at [637, 251] on link "Book This Again" at bounding box center [636, 249] width 135 height 21
select select "NE"
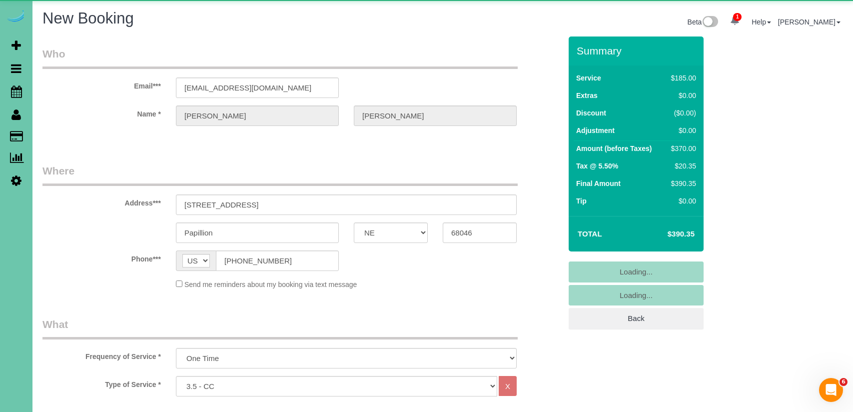
select select "object:1614"
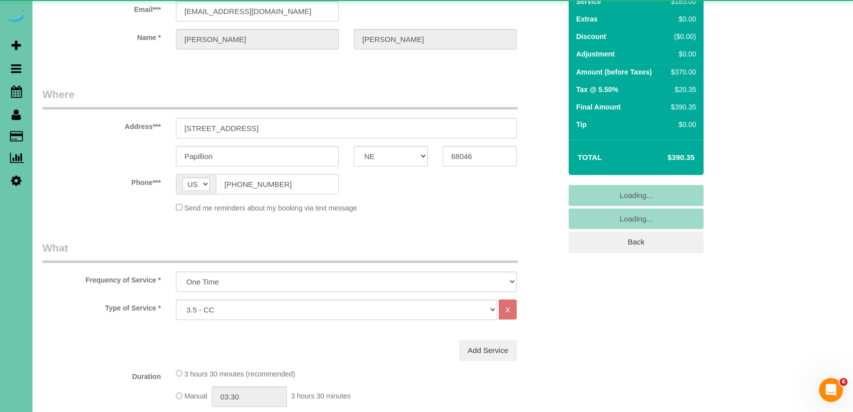
select select "string:fspay-71c883f3-99dc-40ac-9570-81224983c56d"
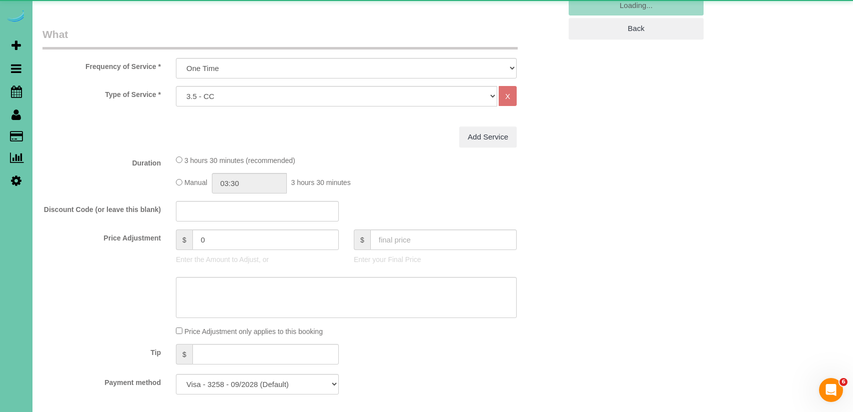
scroll to position [295, 0]
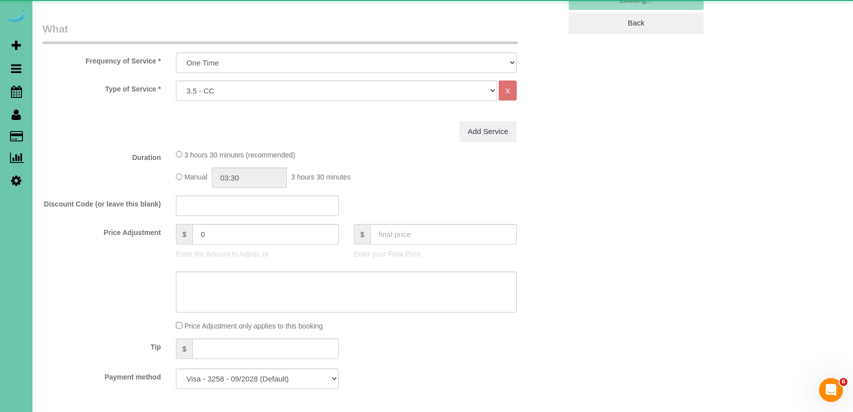
select select "object:1618"
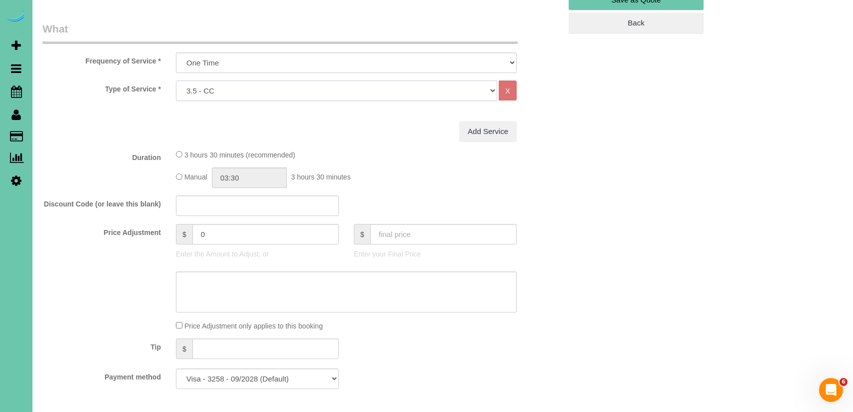
click at [259, 91] on select "Hourly 2.5 Hour Custom Clean 3.5 Hour Custom Clean commercial 1000 Square Feet …" at bounding box center [336, 90] width 321 height 20
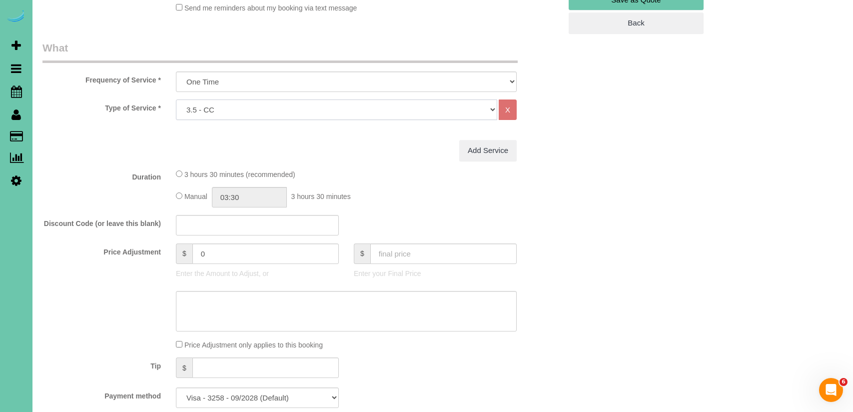
select select "159"
click at [176, 99] on select "Hourly 2.5 Hour Custom Clean 3.5 Hour Custom Clean commercial 1000 Square Feet …" at bounding box center [336, 109] width 321 height 20
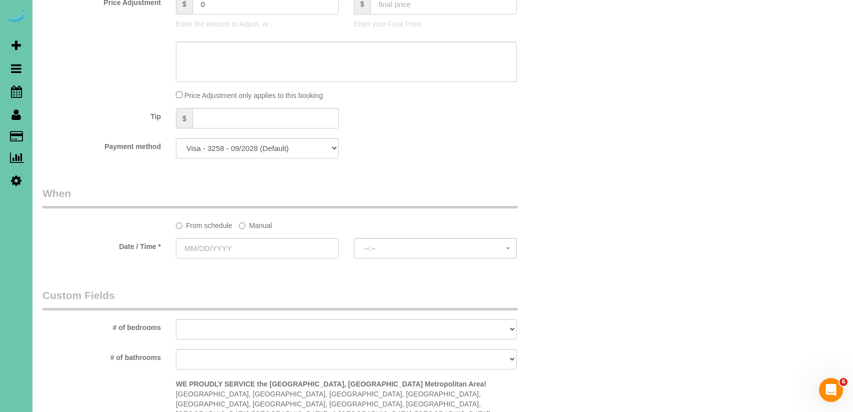
scroll to position [563, 0]
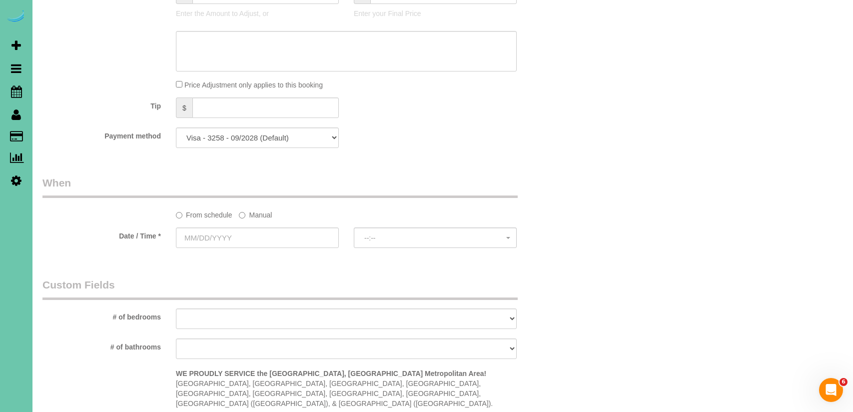
click at [260, 211] on label "Manual" at bounding box center [255, 212] width 33 height 13
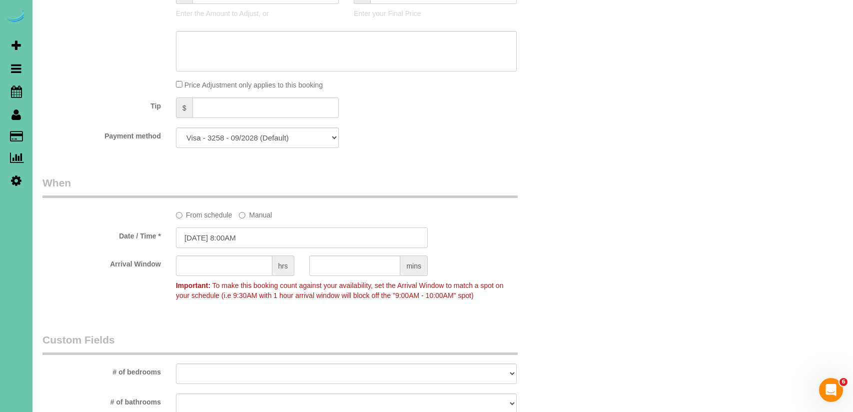
click at [210, 234] on input "10/15/2025 8:00AM" at bounding box center [302, 237] width 252 height 20
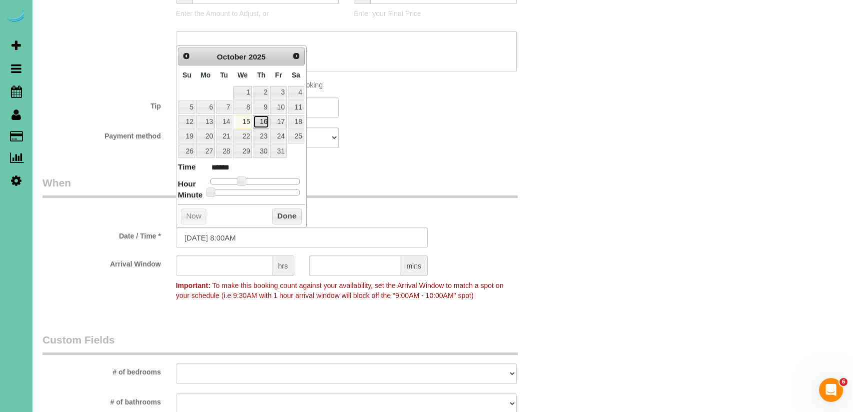
click at [264, 119] on link "16" at bounding box center [261, 121] width 16 height 13
type input "10/16/2025 9:00AM"
type input "******"
type input "10/16/2025 10:00AM"
type input "*******"
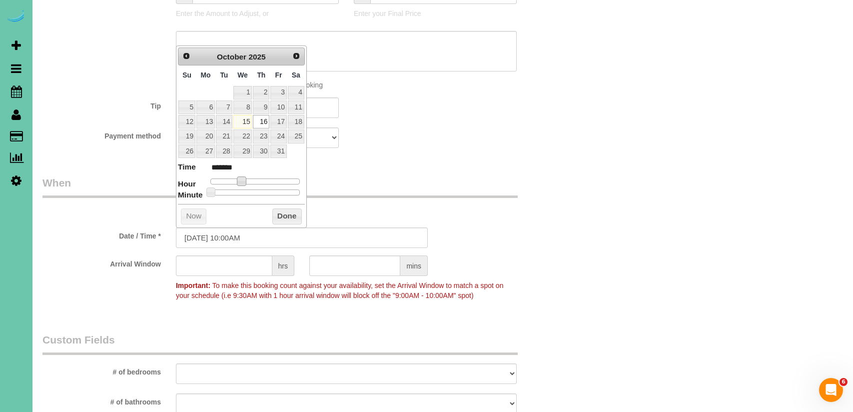
type input "10/16/2025 11:00AM"
type input "*******"
type input "10/16/2025 12:00PM"
type input "*******"
type input "10/16/2025 1:00PM"
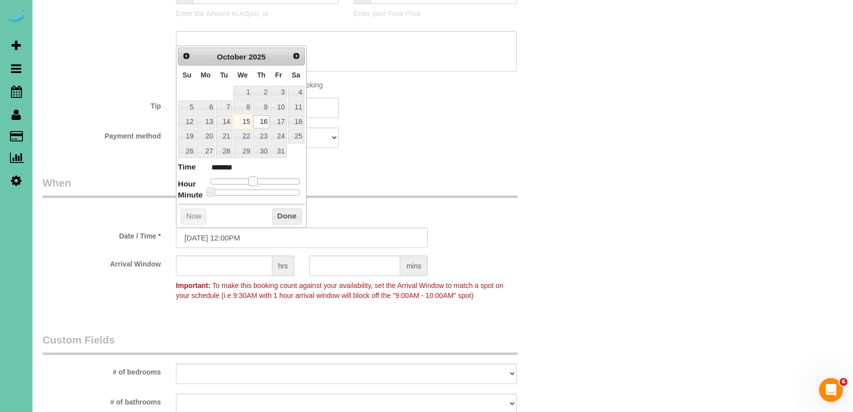
type input "******"
type input "10/16/2025 2:00PM"
type input "******"
drag, startPoint x: 255, startPoint y: 181, endPoint x: 240, endPoint y: 185, distance: 15.4
click at [266, 182] on span at bounding box center [264, 180] width 9 height 9
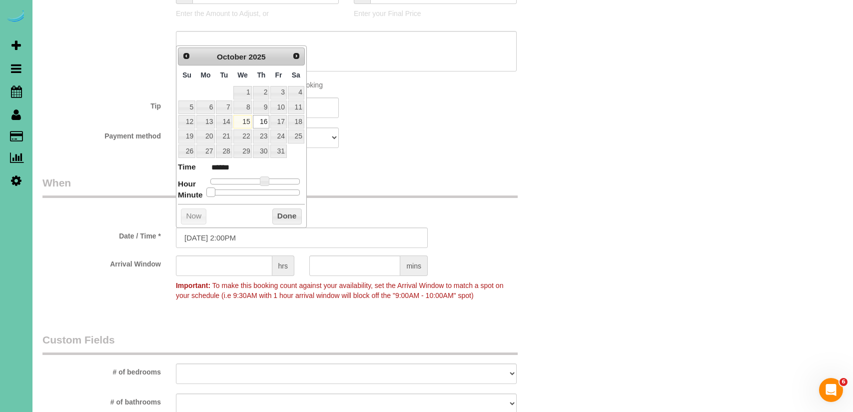
type input "10/16/2025 2:05PM"
type input "******"
type input "10/16/2025 2:10PM"
type input "******"
type input "10/16/2025 2:15PM"
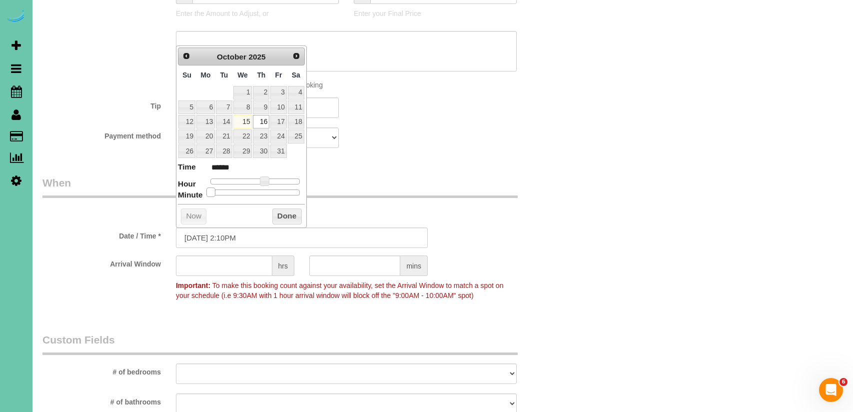
type input "******"
type input "10/16/2025 2:20PM"
type input "******"
type input "10/16/2025 2:25PM"
type input "******"
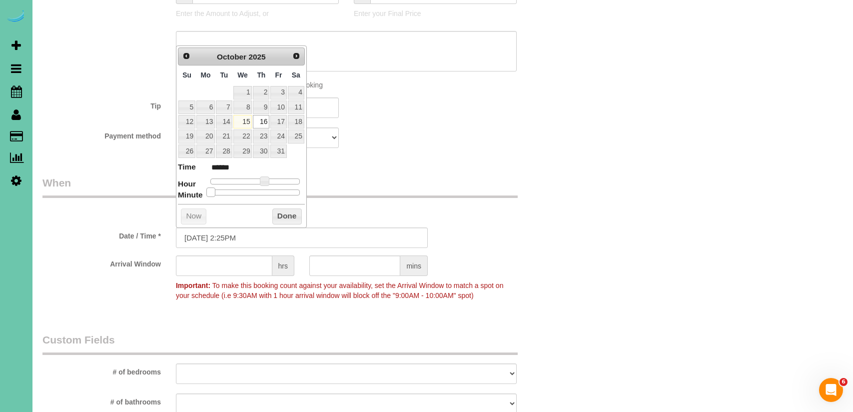
type input "10/16/2025 2:30PM"
type input "******"
type input "10/16/2025 2:35PM"
type input "******"
type input "10/16/2025 2:40PM"
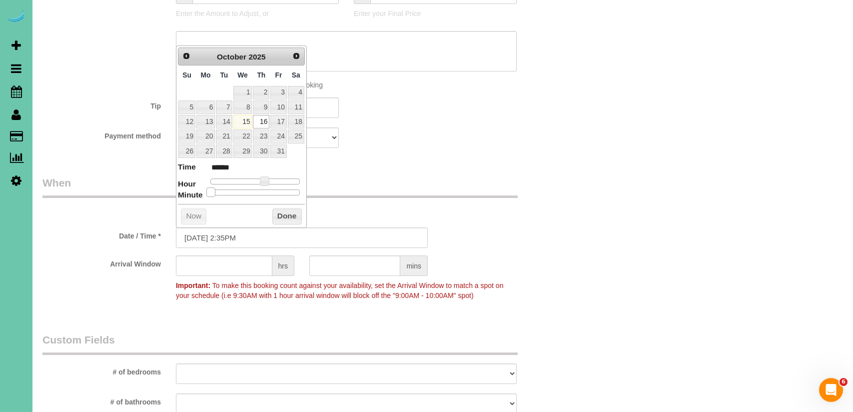
type input "******"
type input "10/16/2025 2:45PM"
type input "******"
type input "10/16/2025 2:50PM"
type input "******"
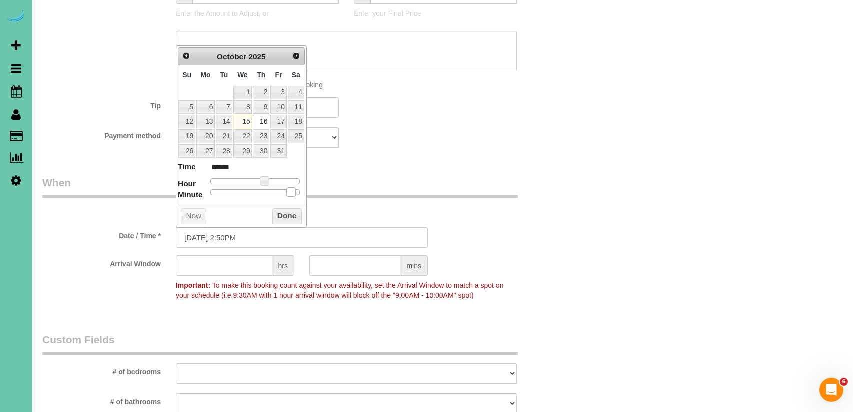
type input "10/16/2025 2:45PM"
type input "******"
type input "10/16/2025 2:40PM"
type input "******"
type input "10/16/2025 2:35PM"
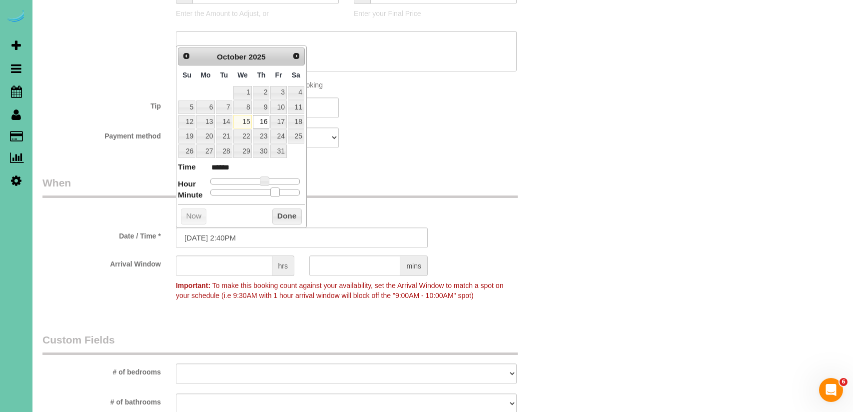
type input "******"
type input "10/16/2025 2:30PM"
type input "******"
drag, startPoint x: 215, startPoint y: 192, endPoint x: 284, endPoint y: 214, distance: 72.2
click at [263, 195] on div at bounding box center [254, 192] width 89 height 6
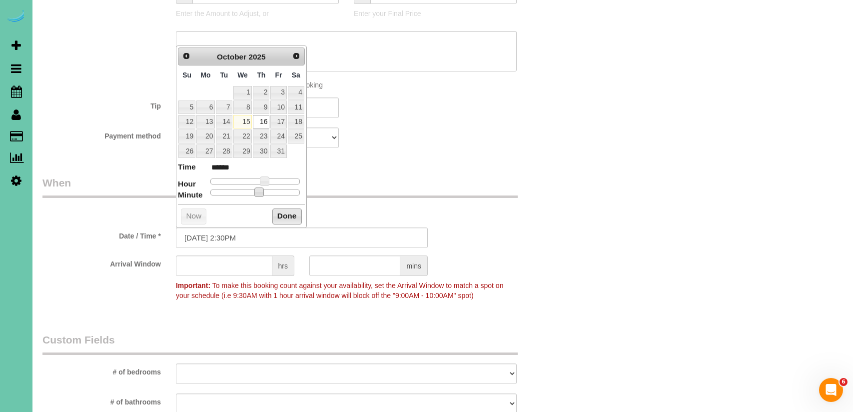
drag, startPoint x: 286, startPoint y: 214, endPoint x: 282, endPoint y: 235, distance: 21.4
click at [287, 214] on button "Done" at bounding box center [286, 216] width 29 height 16
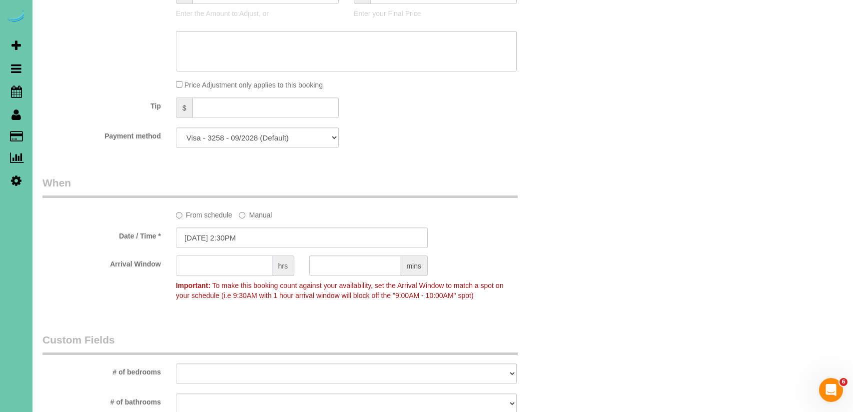
click at [259, 263] on input "text" at bounding box center [224, 265] width 96 height 20
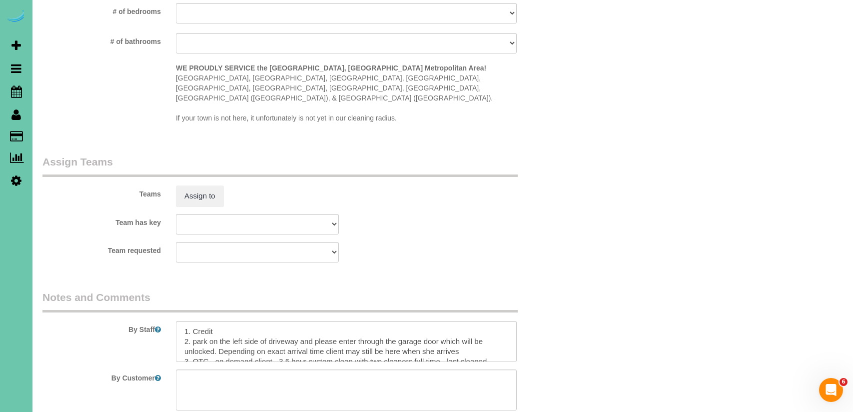
scroll to position [950, 0]
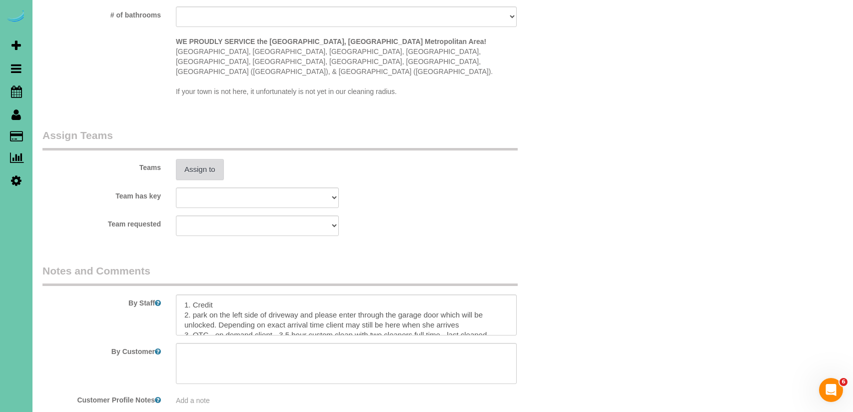
type input "1"
click at [212, 159] on button "Assign to" at bounding box center [200, 169] width 48 height 21
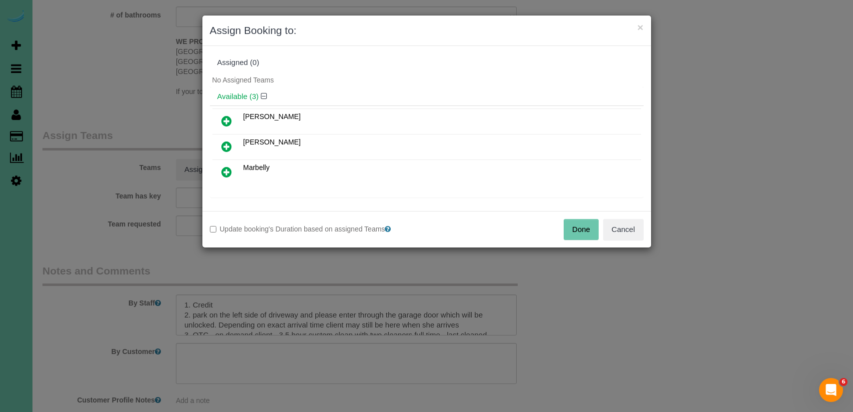
click at [226, 115] on icon at bounding box center [226, 121] width 10 height 12
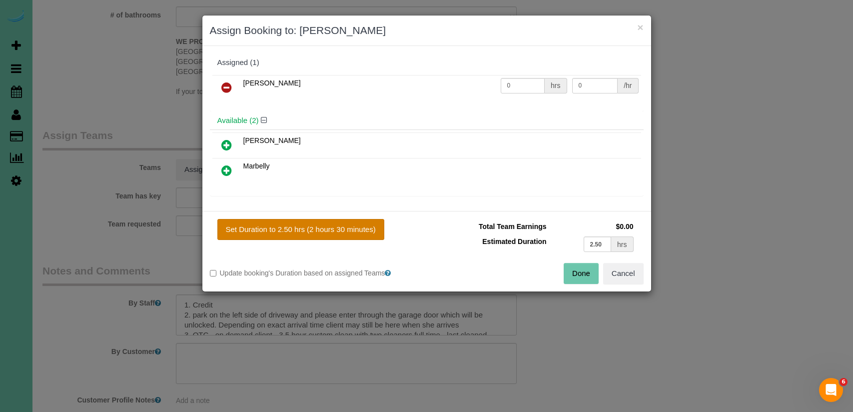
click at [312, 229] on button "Set Duration to 2.50 hrs (2 hours 30 minutes)" at bounding box center [300, 229] width 167 height 21
type input "2.50"
click at [577, 268] on button "Done" at bounding box center [581, 273] width 35 height 21
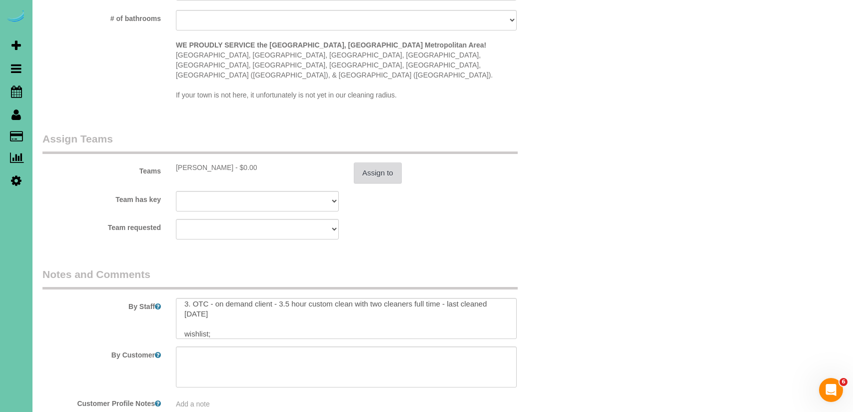
scroll to position [37, 0]
click at [290, 298] on textarea at bounding box center [346, 318] width 341 height 41
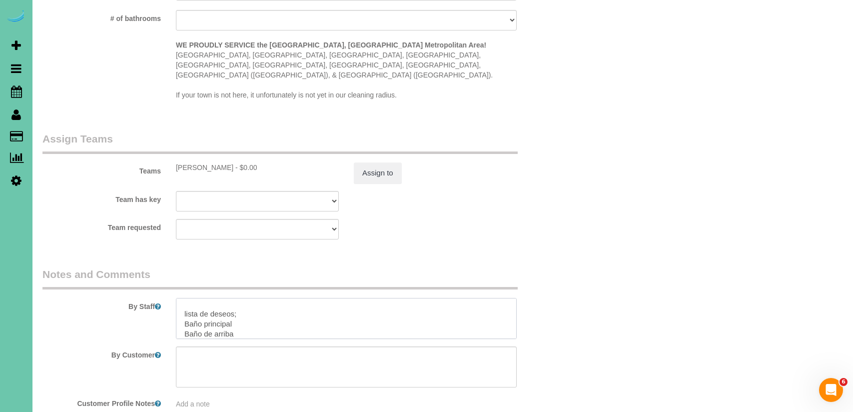
drag, startPoint x: 387, startPoint y: 295, endPoint x: 434, endPoint y: 297, distance: 46.5
click at [434, 298] on textarea at bounding box center [346, 318] width 341 height 41
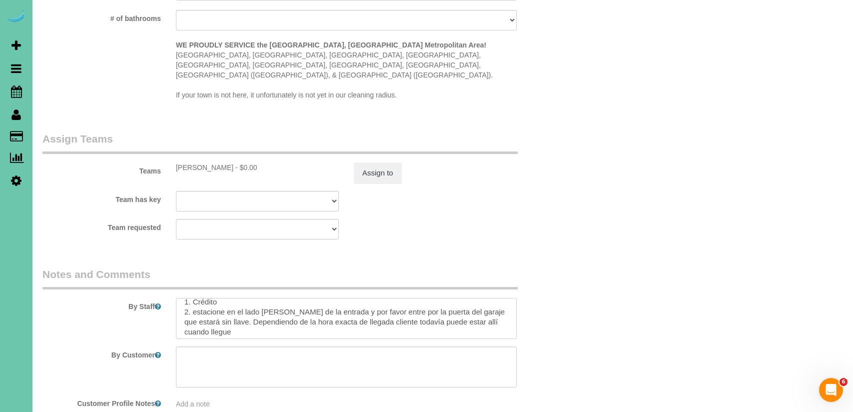
click at [445, 325] on textarea at bounding box center [346, 318] width 341 height 41
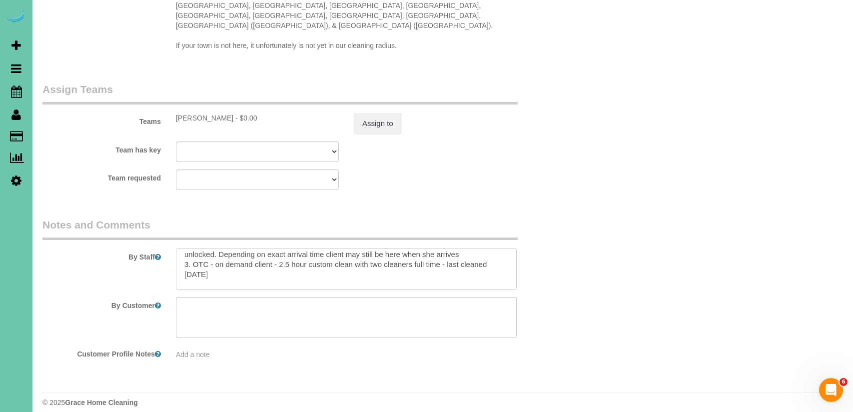
scroll to position [24, 0]
drag, startPoint x: 356, startPoint y: 255, endPoint x: 446, endPoint y: 255, distance: 90.4
click at [445, 255] on textarea at bounding box center [346, 268] width 341 height 41
drag, startPoint x: 442, startPoint y: 255, endPoint x: 362, endPoint y: 256, distance: 80.5
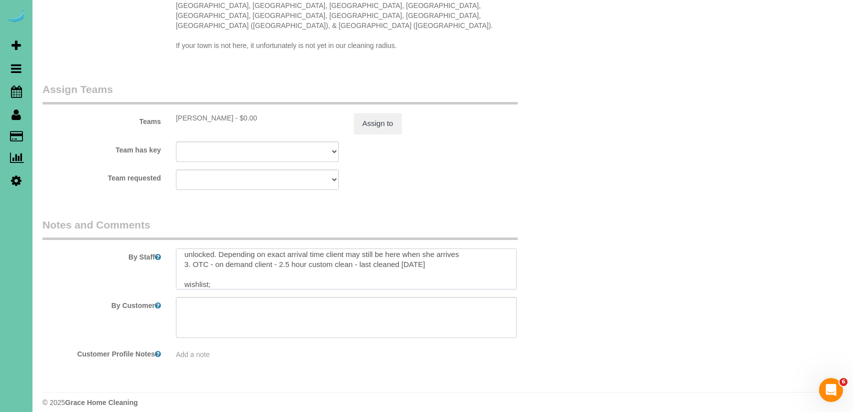
click at [362, 256] on textarea at bounding box center [346, 268] width 341 height 41
drag, startPoint x: 309, startPoint y: 256, endPoint x: 222, endPoint y: 258, distance: 87.0
click at [222, 258] on textarea at bounding box center [346, 268] width 341 height 41
drag, startPoint x: 354, startPoint y: 245, endPoint x: 359, endPoint y: 281, distance: 36.7
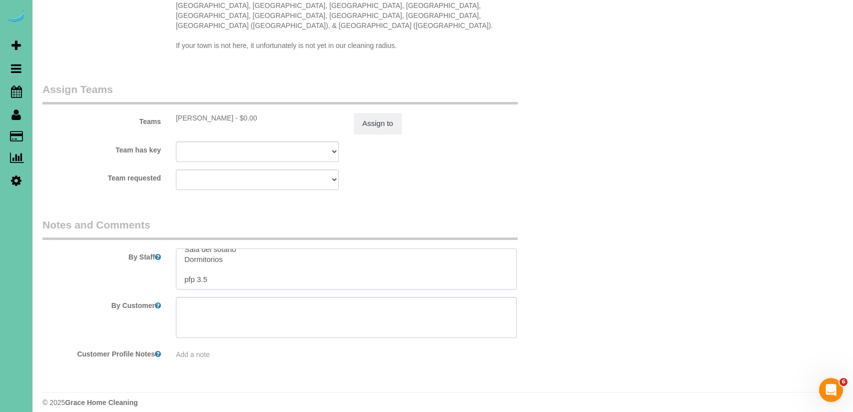
click at [359, 282] on sui-booking-comments "By Staff By Customer Customer Profile Notes Add a note" at bounding box center [301, 288] width 519 height 142
drag, startPoint x: 180, startPoint y: 270, endPoint x: 313, endPoint y: 338, distance: 148.8
click at [313, 339] on sui-booking-comments "By Staff By Customer Customer Profile Notes Add a note" at bounding box center [301, 288] width 519 height 142
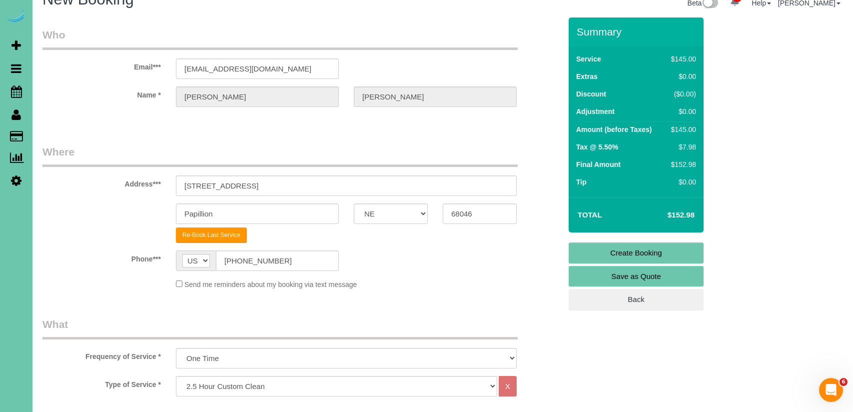
scroll to position [0, 0]
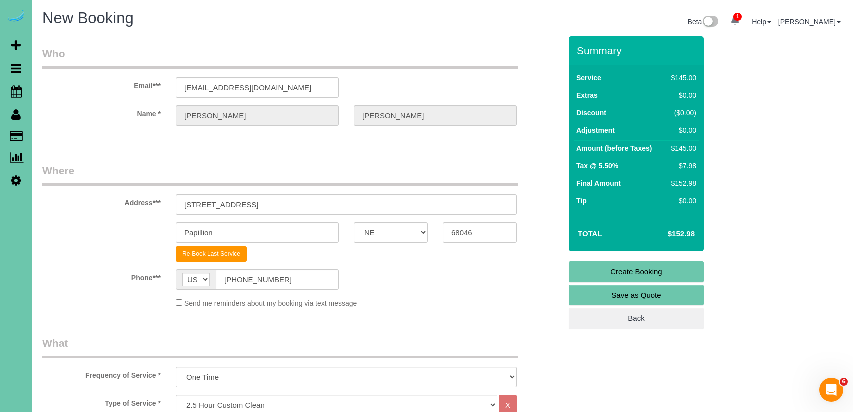
type textarea "1. Credit 2. park on the left side of driveway and please enter through the gar…"
click at [655, 268] on link "Create Booking" at bounding box center [636, 271] width 135 height 21
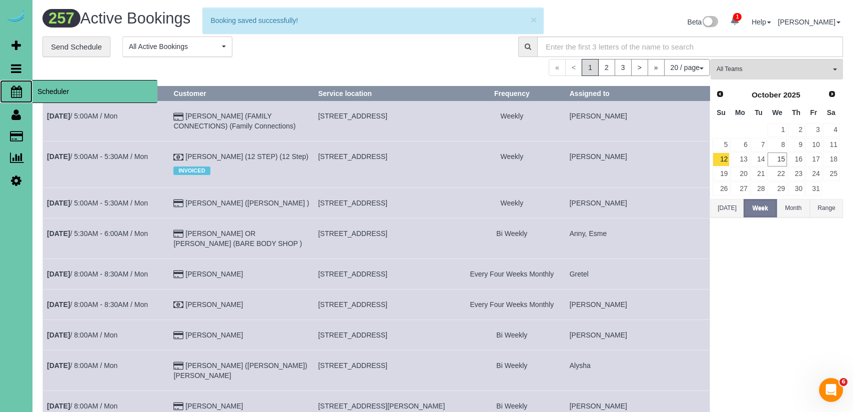
click at [57, 88] on span "Scheduler" at bounding box center [94, 91] width 125 height 23
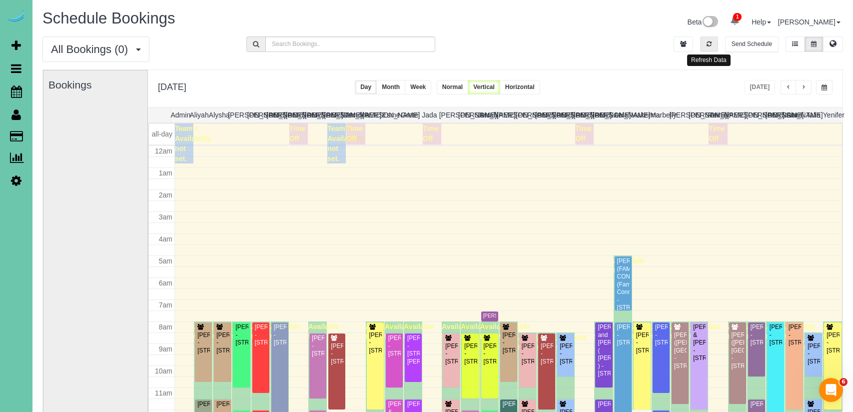
scroll to position [132, 0]
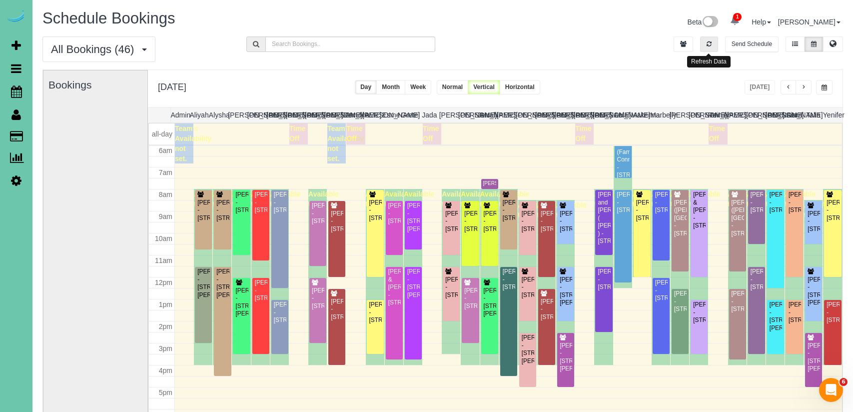
click at [710, 42] on icon "button" at bounding box center [708, 44] width 5 height 6
click at [804, 88] on span "button" at bounding box center [803, 87] width 5 height 6
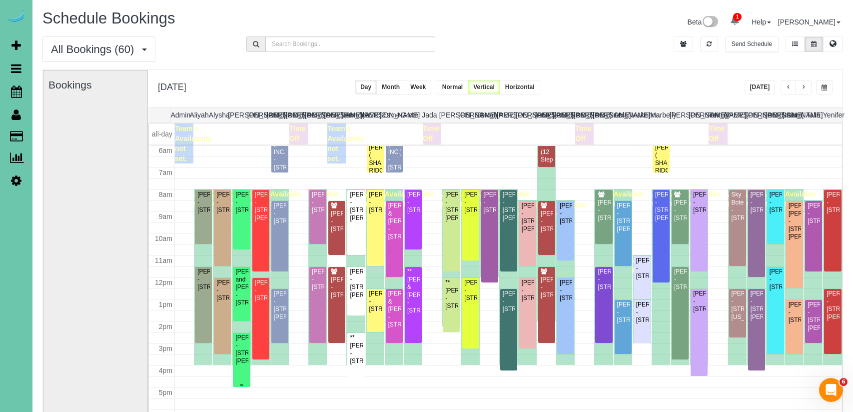
click at [237, 365] on div "Samantha Cutler - 10735 Laramie St, Papillion, NE 68046" at bounding box center [241, 349] width 13 height 31
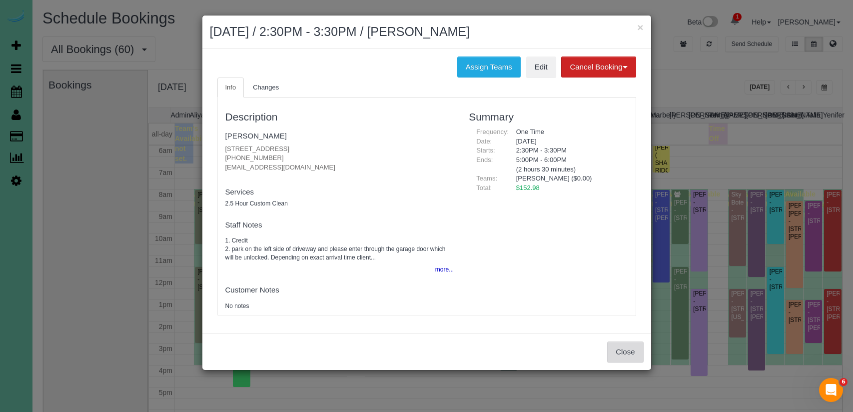
click at [625, 355] on button "Close" at bounding box center [625, 351] width 36 height 21
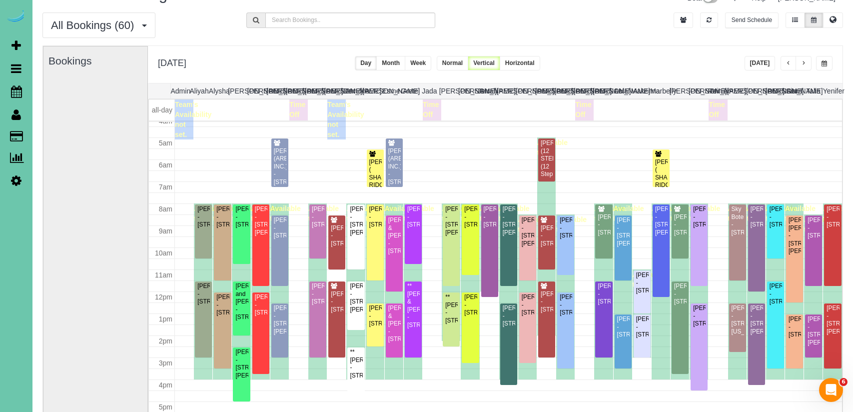
scroll to position [23, 0]
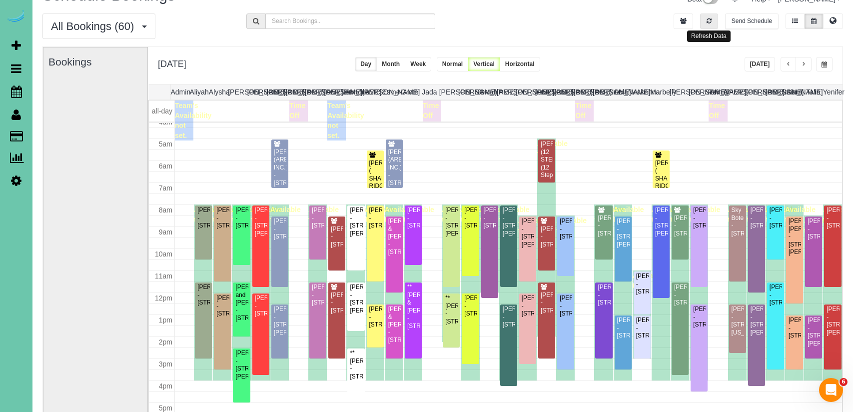
click at [708, 18] on icon "button" at bounding box center [708, 21] width 5 height 6
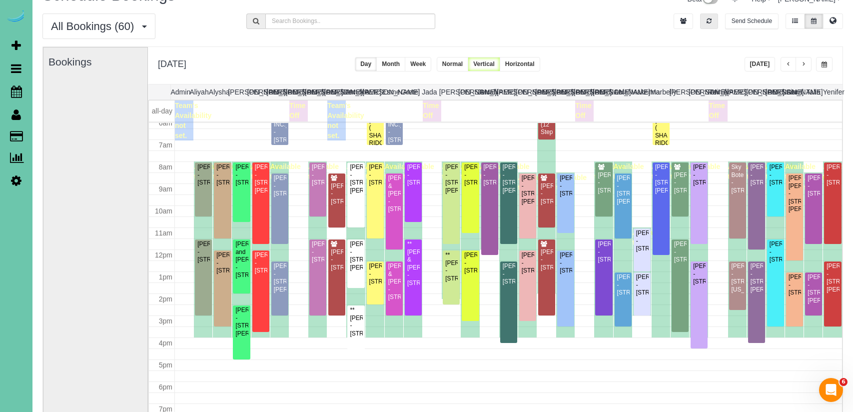
scroll to position [138, 0]
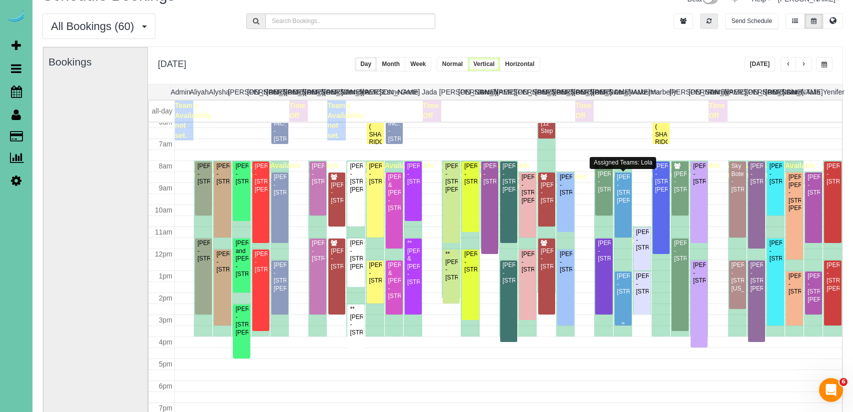
click at [622, 295] on div "[PERSON_NAME] - [STREET_ADDRESS]" at bounding box center [623, 283] width 13 height 23
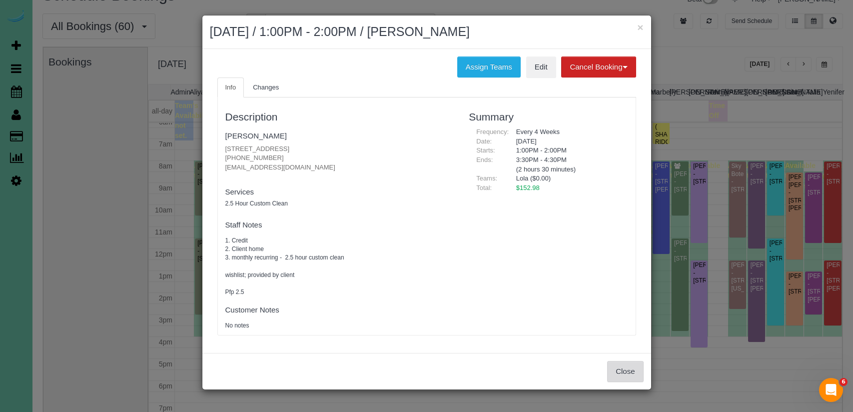
drag, startPoint x: 631, startPoint y: 373, endPoint x: 626, endPoint y: 371, distance: 5.1
click at [629, 373] on button "Close" at bounding box center [625, 371] width 36 height 21
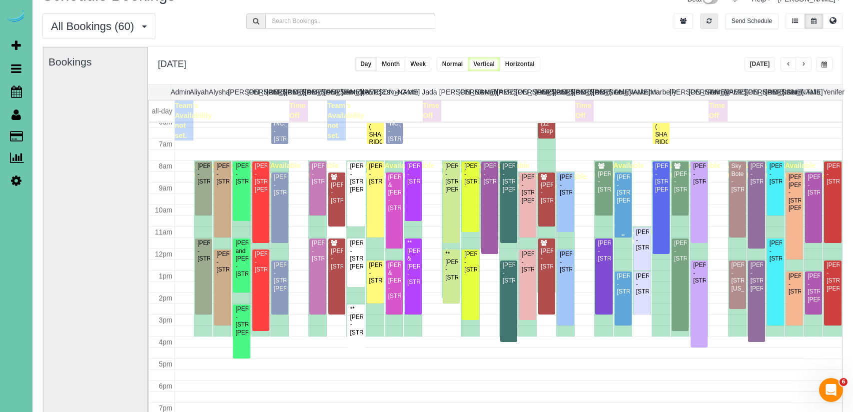
click at [621, 204] on div "[PERSON_NAME] - [STREET_ADDRESS][PERSON_NAME]" at bounding box center [623, 188] width 13 height 31
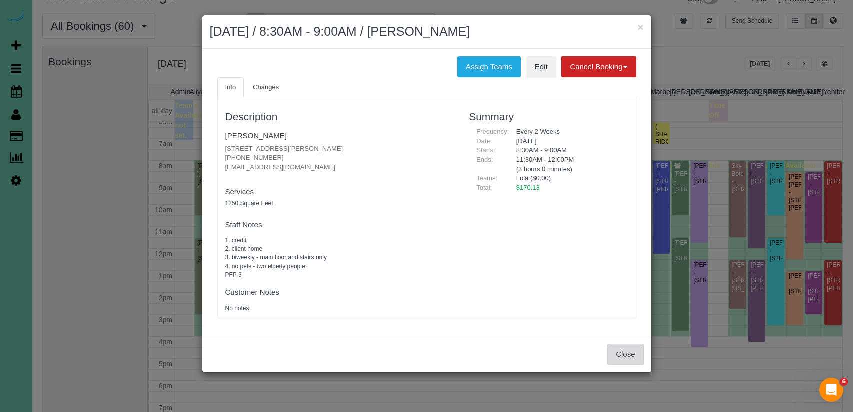
click at [635, 352] on button "Close" at bounding box center [625, 354] width 36 height 21
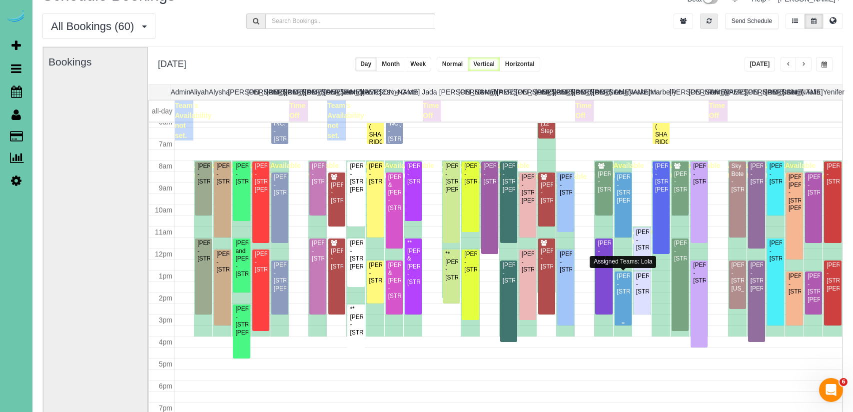
click at [623, 295] on div "[PERSON_NAME] - [STREET_ADDRESS]" at bounding box center [623, 283] width 13 height 23
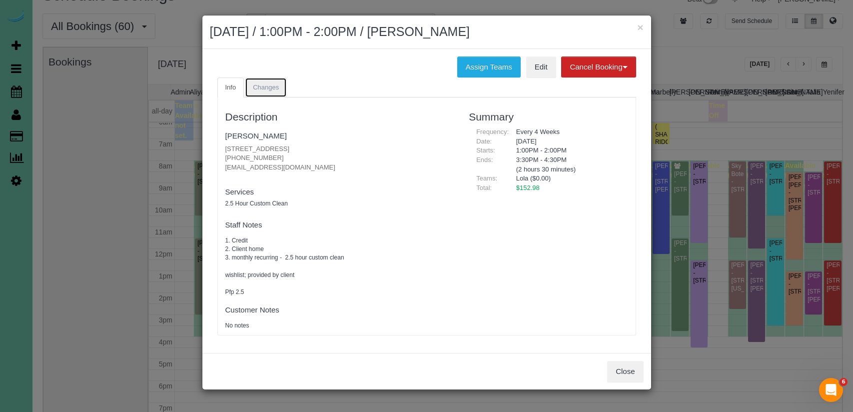
click at [262, 83] on span "Changes" at bounding box center [266, 86] width 26 height 7
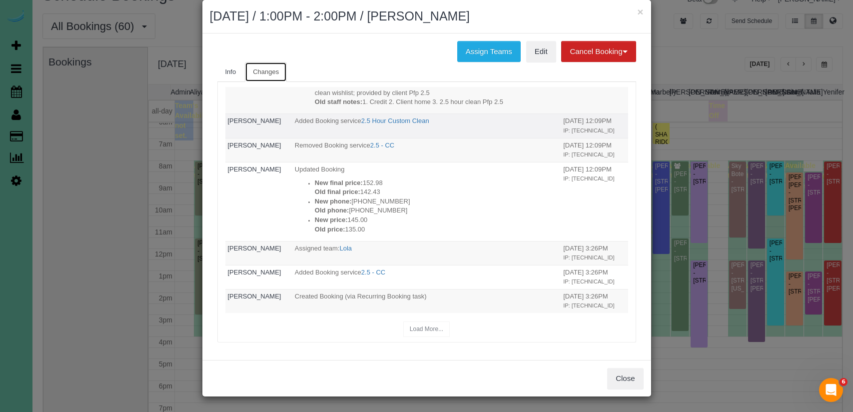
scroll to position [0, 0]
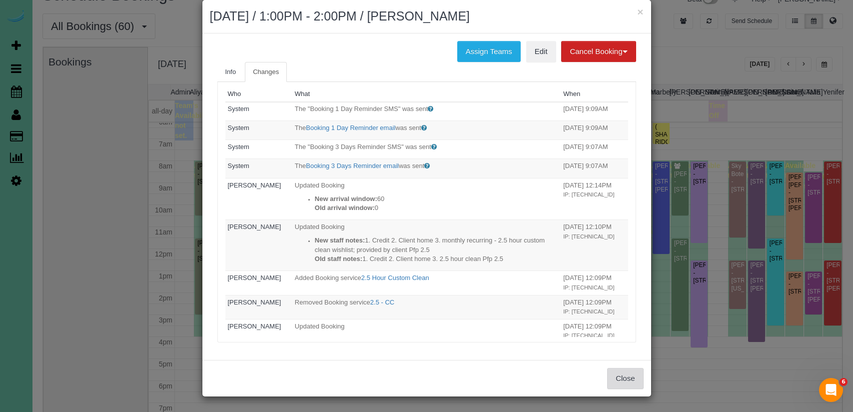
click at [613, 368] on button "Close" at bounding box center [625, 378] width 36 height 21
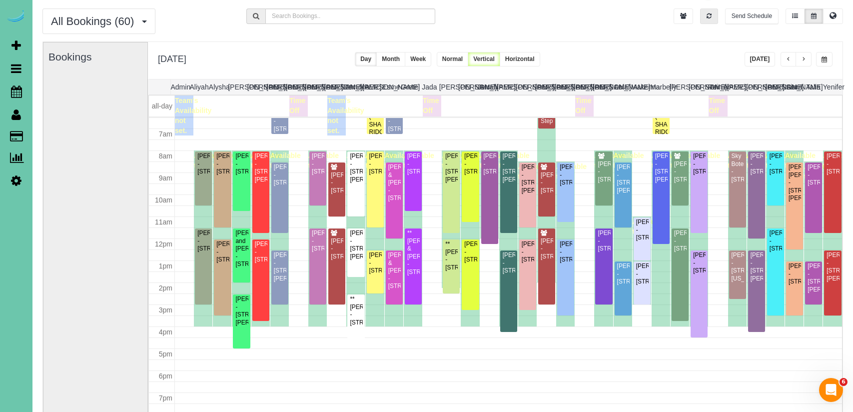
scroll to position [141, 0]
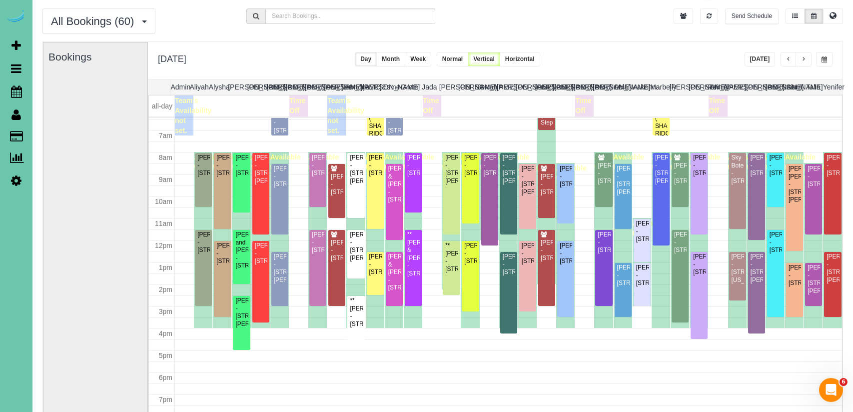
click at [804, 59] on span "button" at bounding box center [803, 59] width 5 height 6
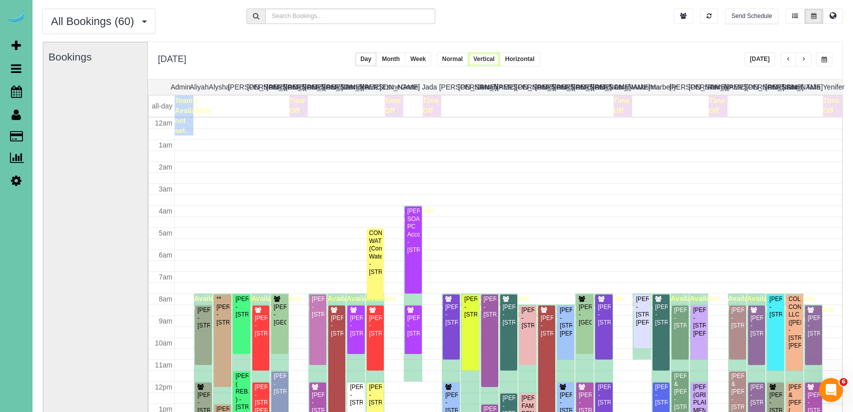
scroll to position [132, 0]
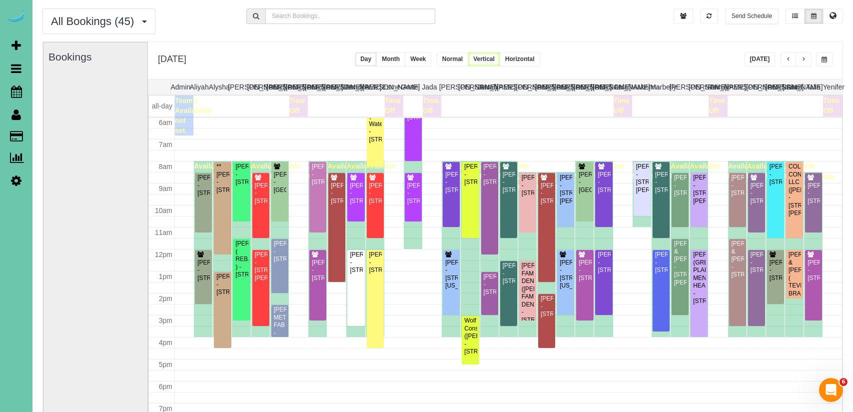
click at [788, 59] on span "button" at bounding box center [788, 59] width 5 height 6
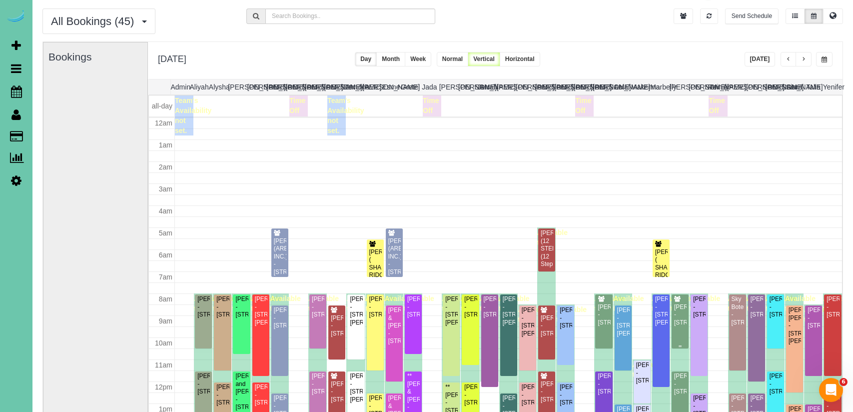
scroll to position [126, 0]
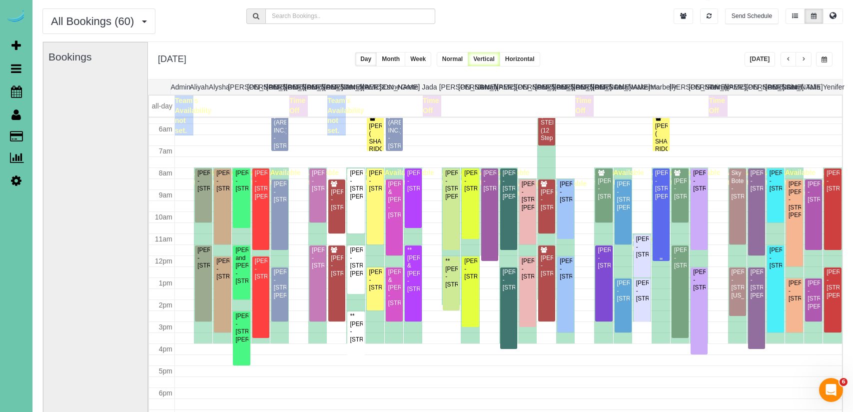
click at [658, 200] on div "[PERSON_NAME] - [STREET_ADDRESS][PERSON_NAME]" at bounding box center [661, 184] width 13 height 31
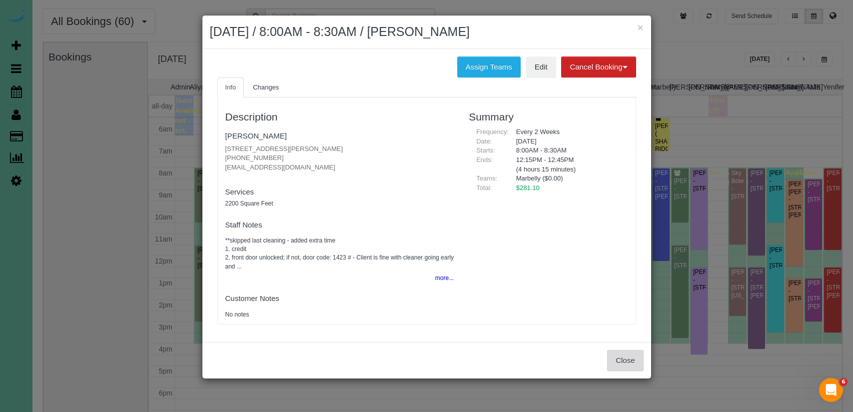
click at [623, 364] on button "Close" at bounding box center [625, 360] width 36 height 21
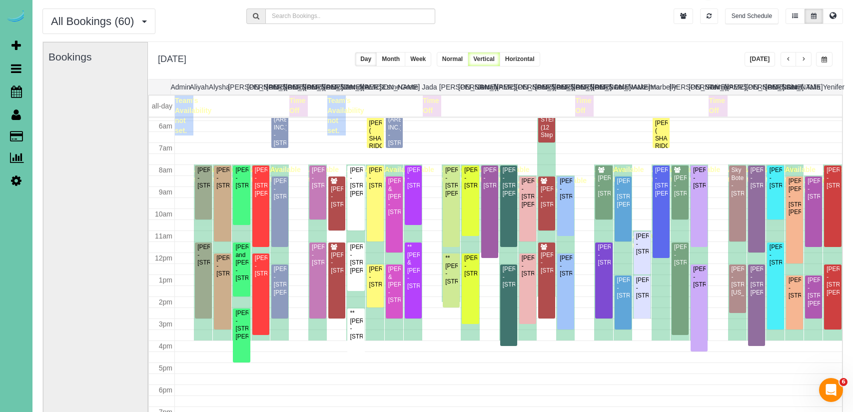
scroll to position [131, 0]
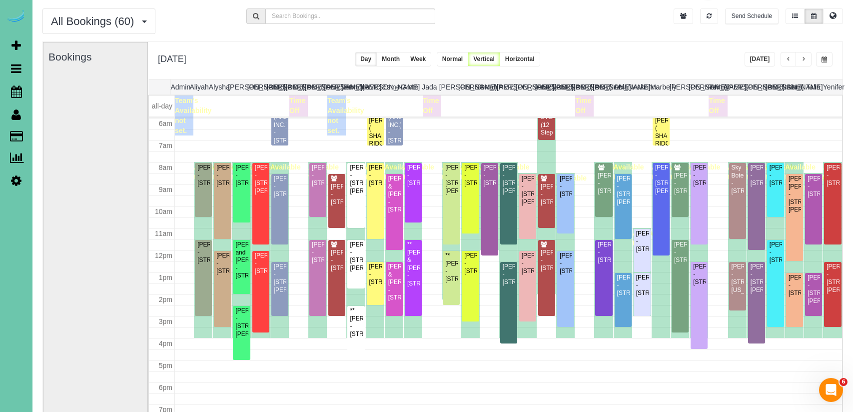
click at [807, 59] on button "button" at bounding box center [803, 59] width 16 height 14
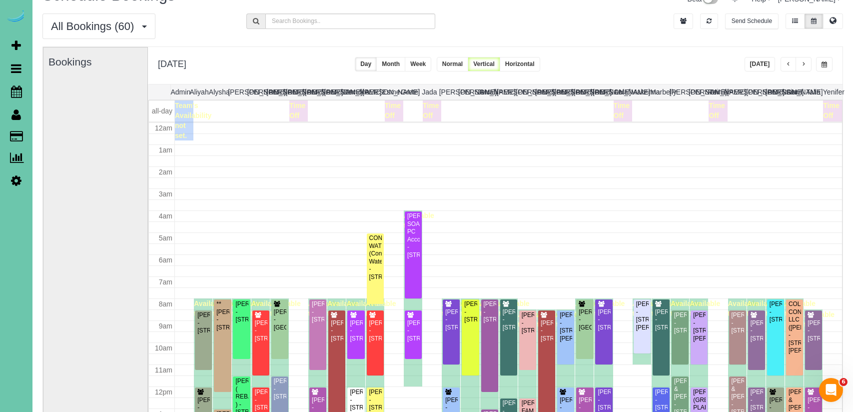
scroll to position [22, 0]
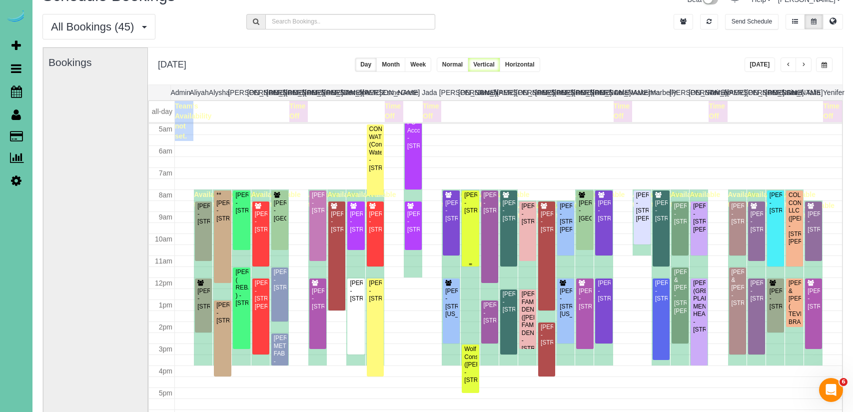
click at [472, 214] on div "[PERSON_NAME] - [STREET_ADDRESS]" at bounding box center [470, 202] width 13 height 23
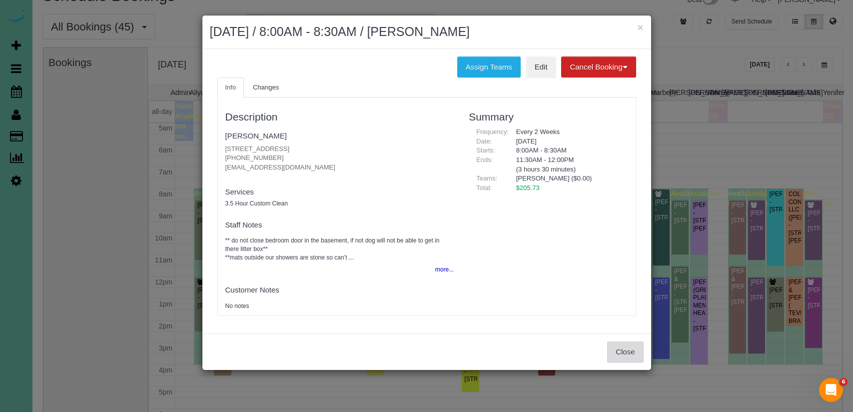
scroll to position [110, 0]
click at [631, 352] on button "Close" at bounding box center [625, 351] width 36 height 21
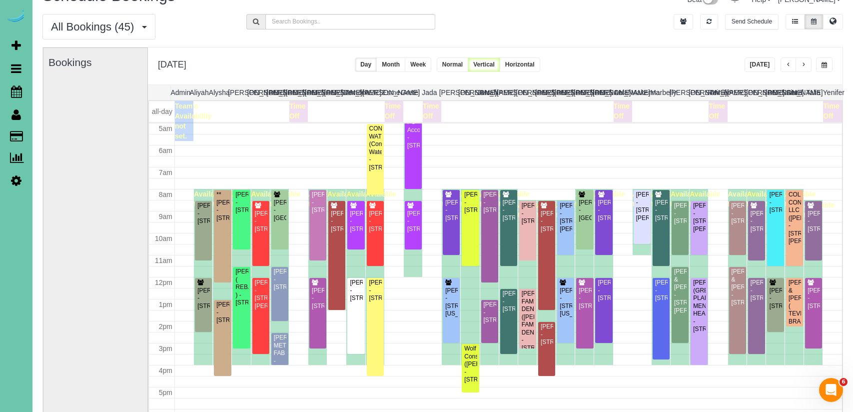
scroll to position [112, 0]
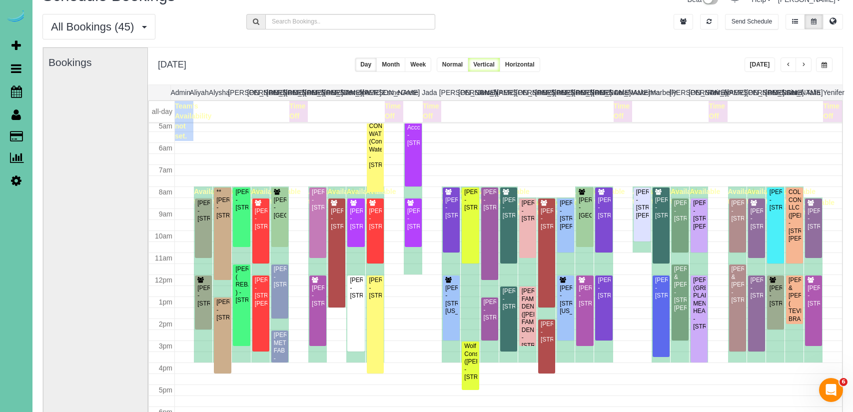
click at [788, 63] on span "button" at bounding box center [788, 65] width 5 height 6
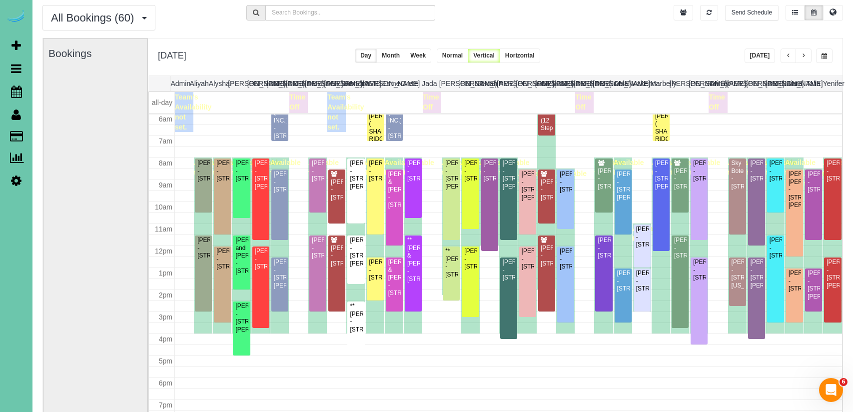
scroll to position [33, 0]
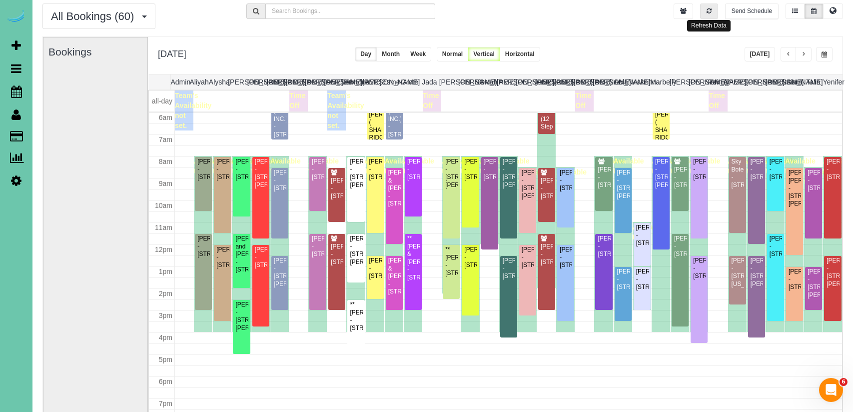
click at [705, 9] on button "button" at bounding box center [709, 10] width 18 height 15
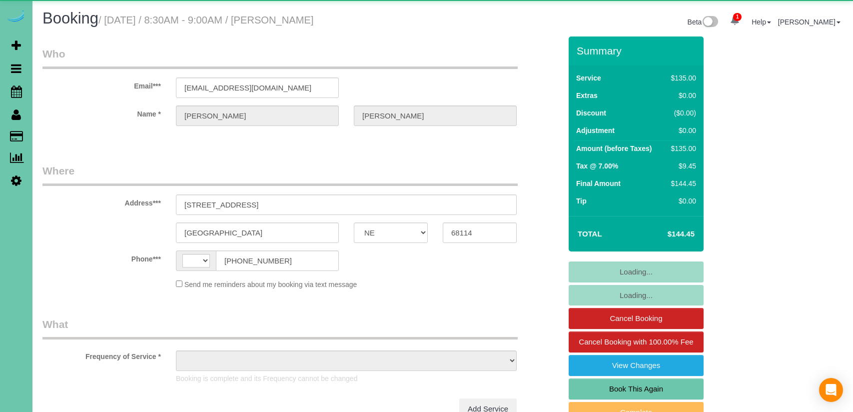
select select "NE"
select select "object:403"
select select "string:fspay-f3cf686e-5b3c-4cfd-a360-e66f6e4c11cc"
select select "string:US"
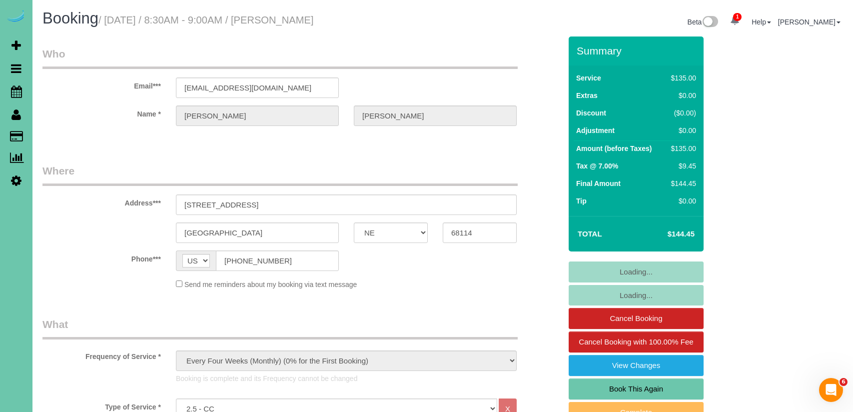
select select "number:35"
select select "number:41"
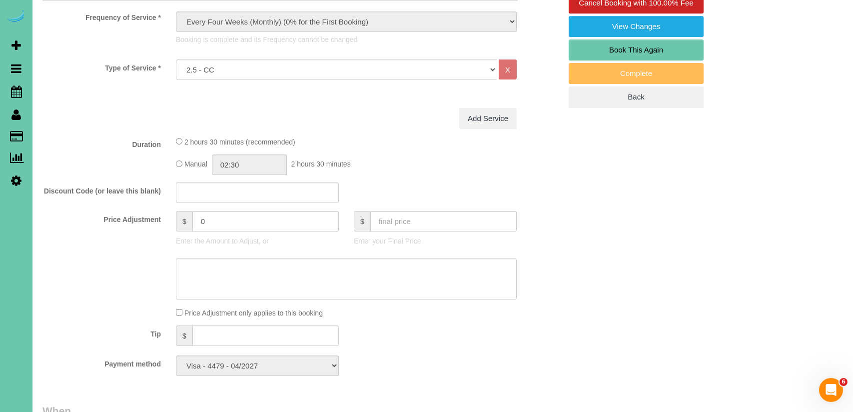
select select "object:910"
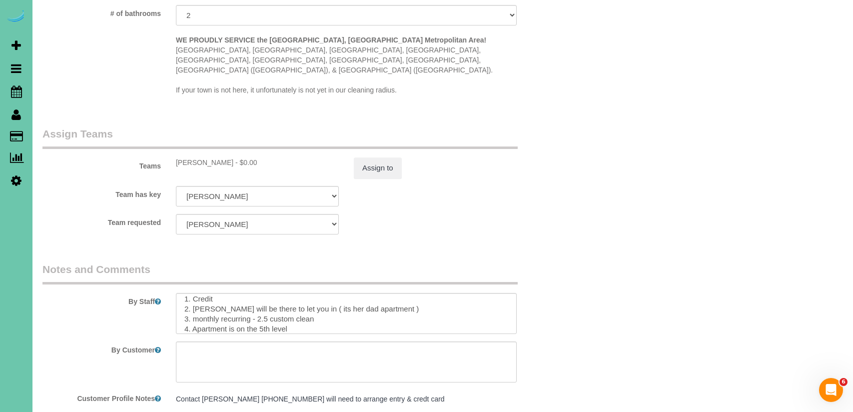
scroll to position [36, 0]
drag, startPoint x: 402, startPoint y: 298, endPoint x: 393, endPoint y: 298, distance: 9.0
click at [400, 298] on textarea at bounding box center [346, 313] width 341 height 41
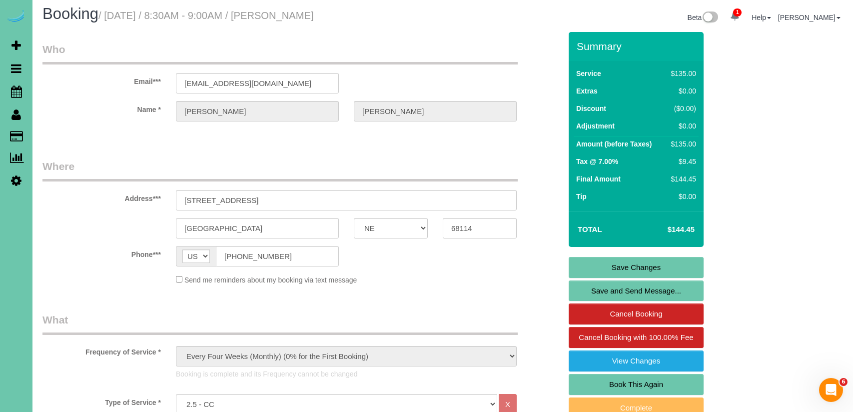
scroll to position [0, 0]
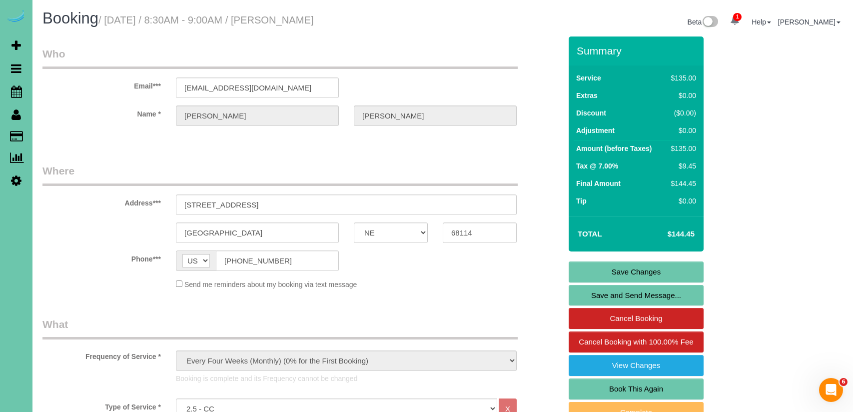
click at [627, 390] on link "Book This Again" at bounding box center [636, 388] width 135 height 21
select select "NE"
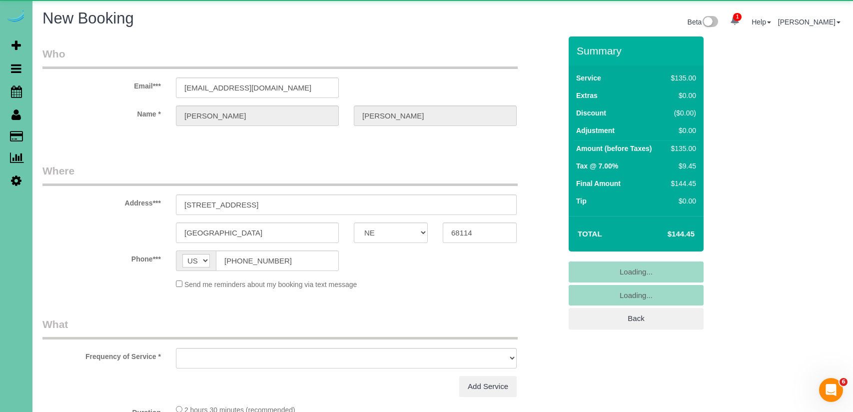
select select "string:fspay-f3cf686e-5b3c-4cfd-a360-e66f6e4c11cc"
select select "number:35"
select select "number:41"
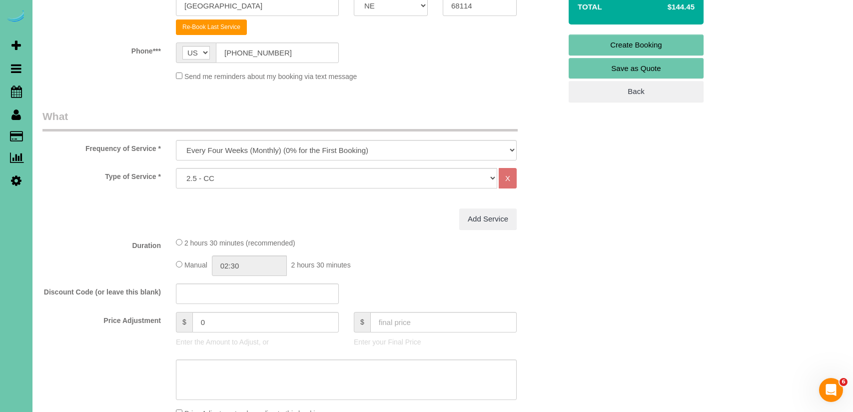
scroll to position [228, 0]
drag, startPoint x: 402, startPoint y: 161, endPoint x: 398, endPoint y: 155, distance: 6.9
click at [401, 159] on fieldset "What Frequency of Service * One Time Weekly (0% for the First Booking) Bi-Weekl…" at bounding box center [301, 295] width 519 height 375
click at [398, 155] on select "One Time Weekly (0% for the First Booking) Bi-Weekly (0% for the First Booking)…" at bounding box center [346, 149] width 341 height 20
select select "object:1630"
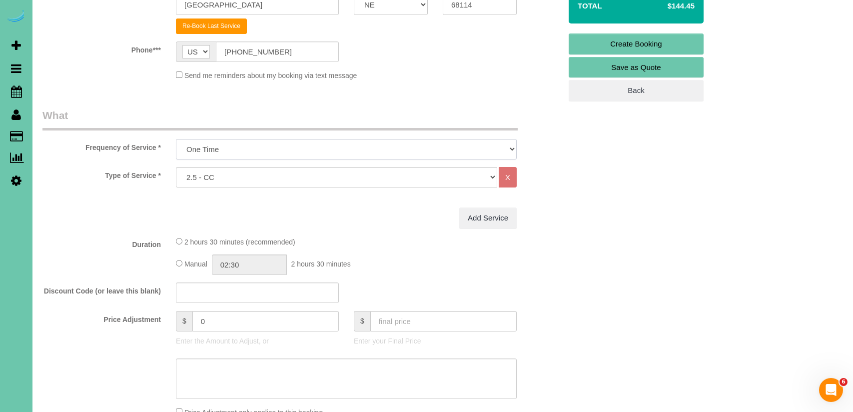
click at [176, 139] on select "One Time Weekly (0% for the First Booking) Bi-Weekly (0% for the First Booking)…" at bounding box center [346, 149] width 341 height 20
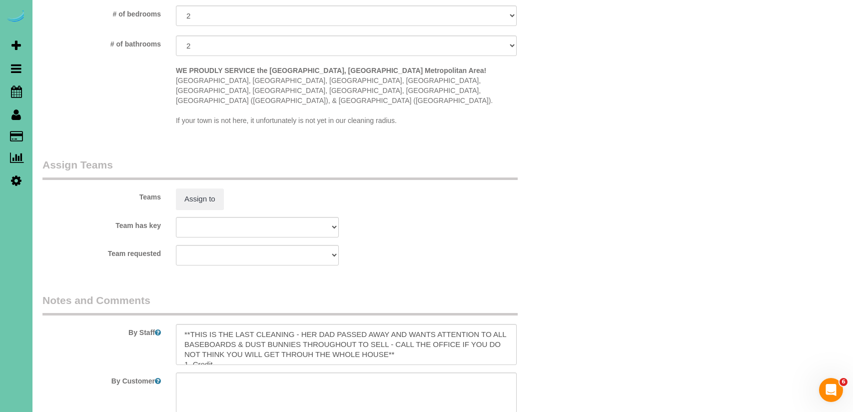
scroll to position [856, 0]
click at [218, 190] on button "Assign to" at bounding box center [200, 200] width 48 height 21
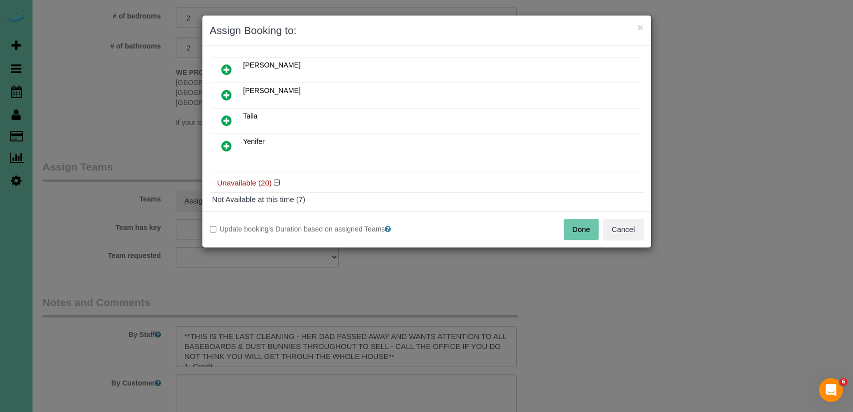
scroll to position [0, 0]
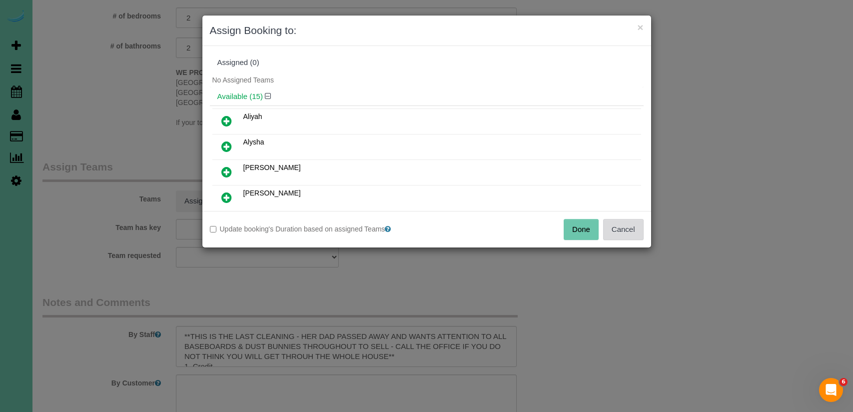
click at [630, 227] on button "Cancel" at bounding box center [623, 229] width 40 height 21
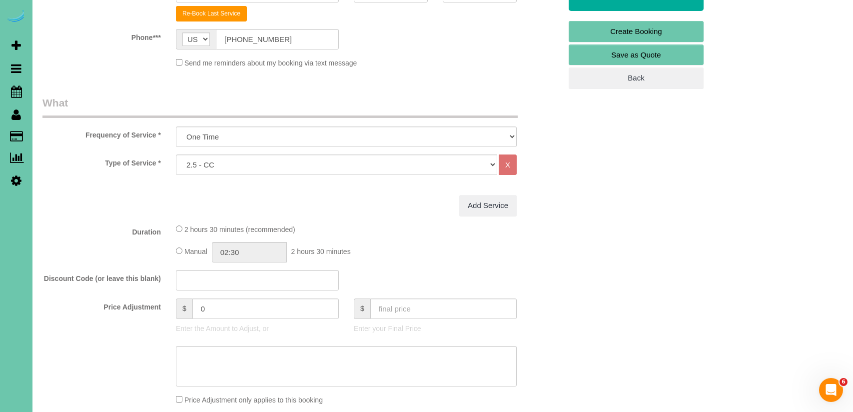
scroll to position [233, 0]
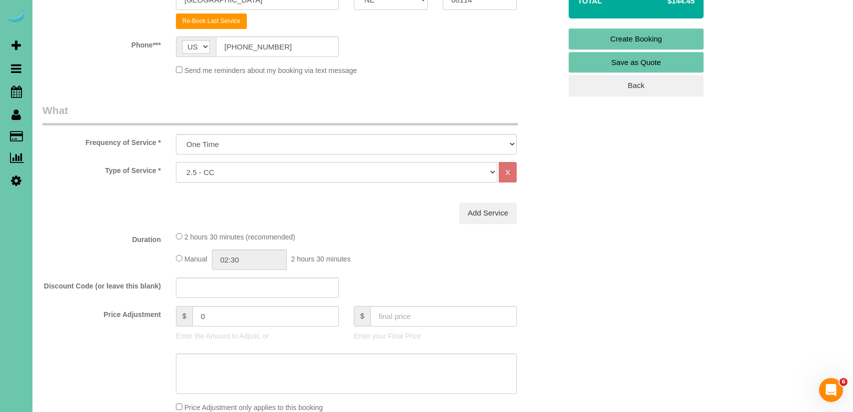
click at [301, 170] on select "Hourly 2.5 Hour Custom Clean 3.5 Hour Custom Clean commercial 1000 Square Feet …" at bounding box center [336, 172] width 321 height 20
select select "159"
click at [176, 162] on select "Hourly 2.5 Hour Custom Clean 3.5 Hour Custom Clean commercial 1000 Square Feet …" at bounding box center [336, 172] width 321 height 20
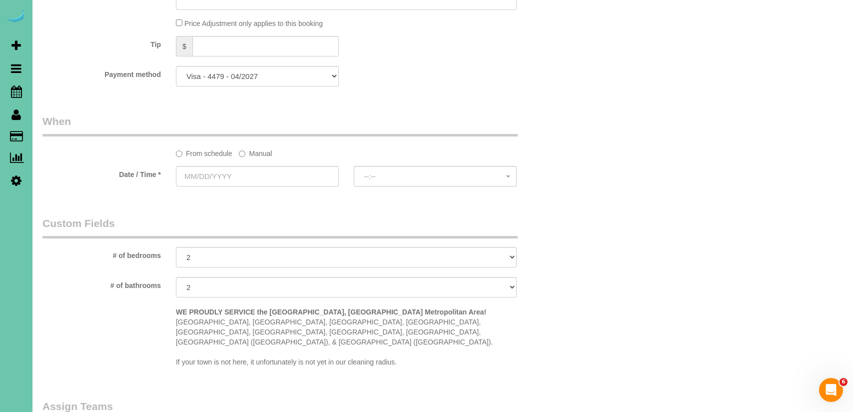
scroll to position [644, 0]
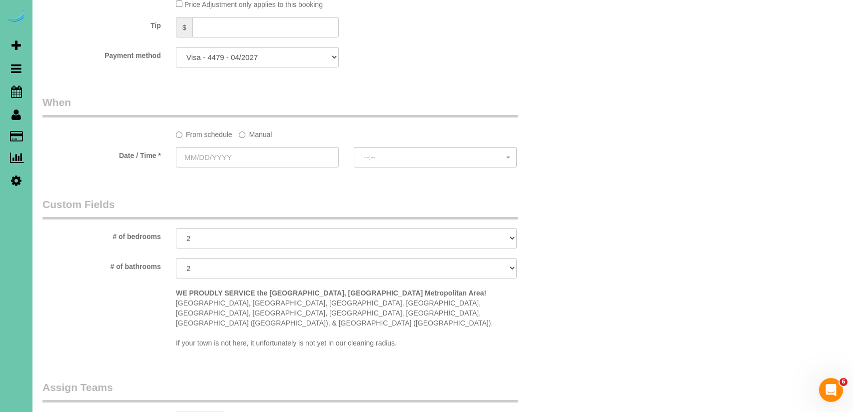
click at [256, 135] on label "Manual" at bounding box center [255, 132] width 33 height 13
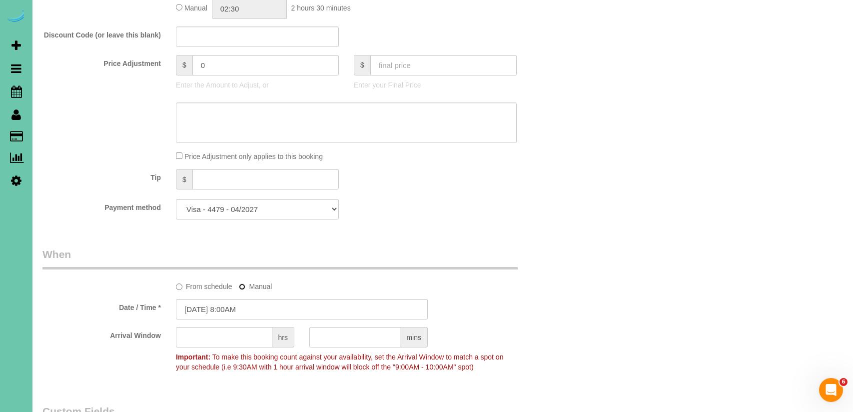
scroll to position [426, 0]
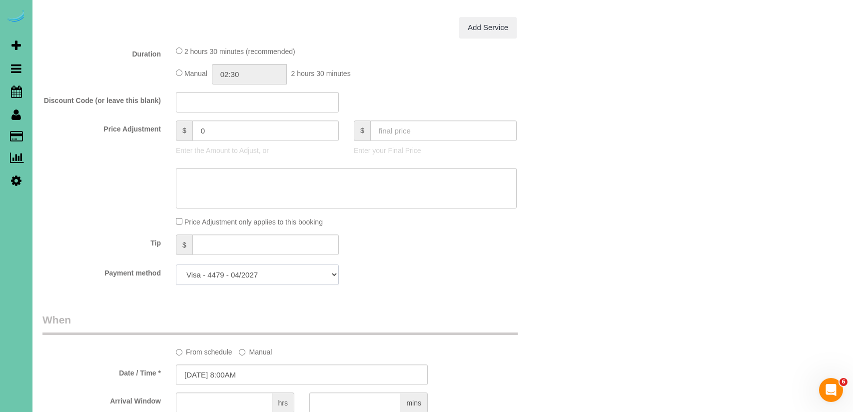
click at [285, 273] on select "Visa - 4479 - 04/2027 Visa - 7112 - 06/2027 (Default) Add Credit Card ─────────…" at bounding box center [257, 274] width 163 height 20
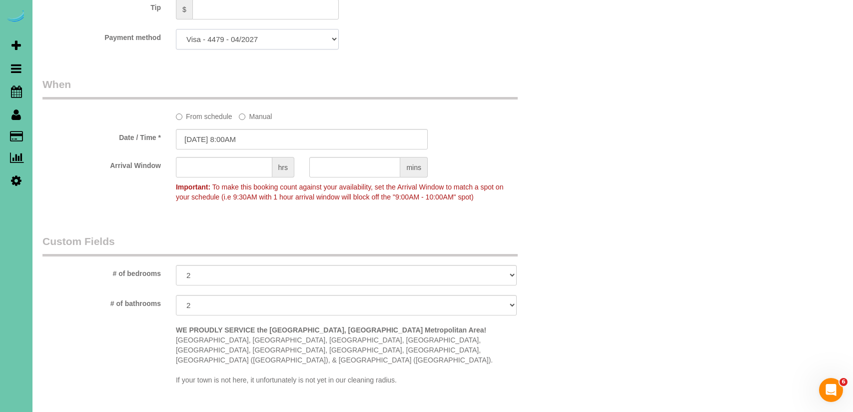
scroll to position [711, 0]
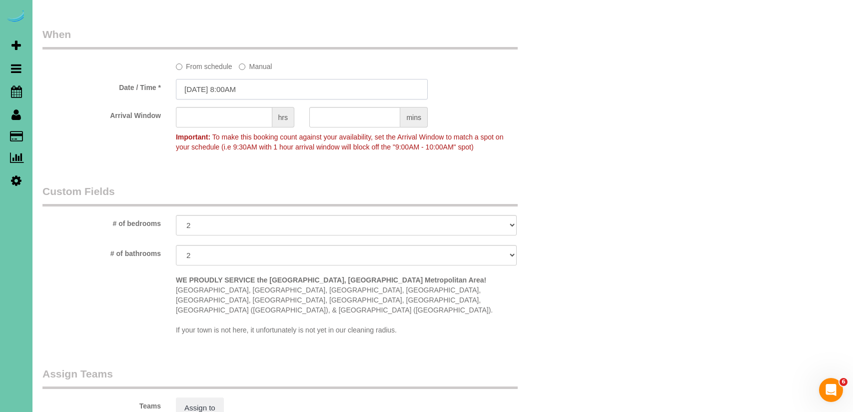
click at [198, 90] on input "[DATE] 8:00AM" at bounding box center [302, 89] width 252 height 20
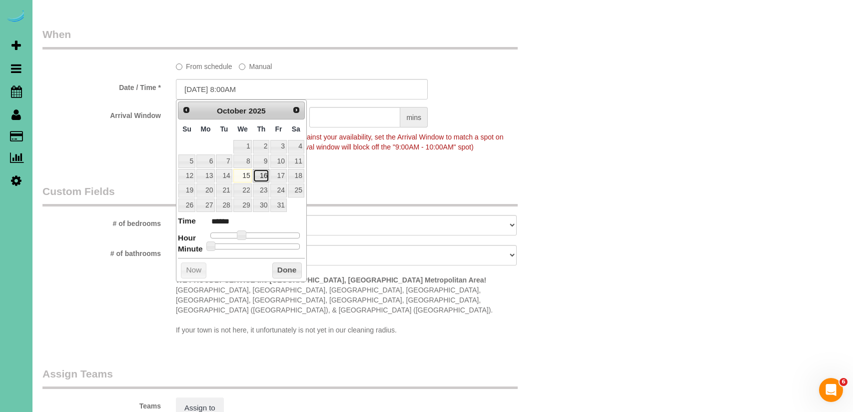
click at [261, 177] on link "16" at bounding box center [261, 175] width 16 height 13
type input "10/16/2025 9:00AM"
type input "******"
type input "10/16/2025 10:00AM"
type input "*******"
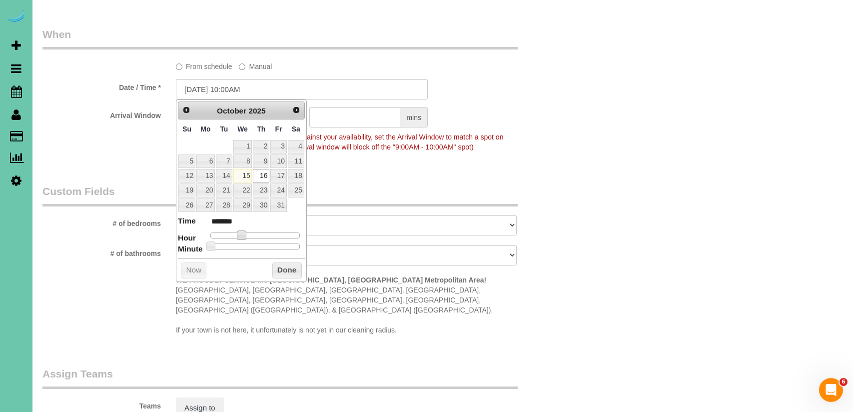
type input "10/16/2025 11:00AM"
type input "*******"
type input "10/16/2025 12:00PM"
type input "*******"
type input "10/16/2025 1:00PM"
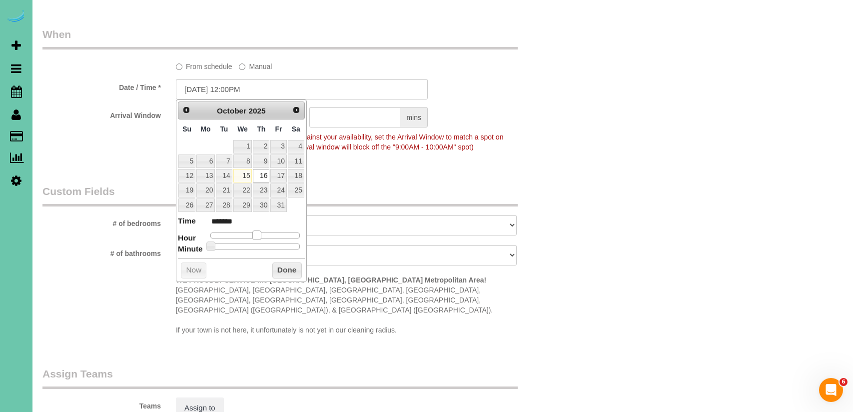
type input "******"
type input "10/16/2025 12:00PM"
type input "*******"
drag, startPoint x: 241, startPoint y: 235, endPoint x: 258, endPoint y: 237, distance: 17.1
click at [258, 237] on span at bounding box center [256, 234] width 9 height 9
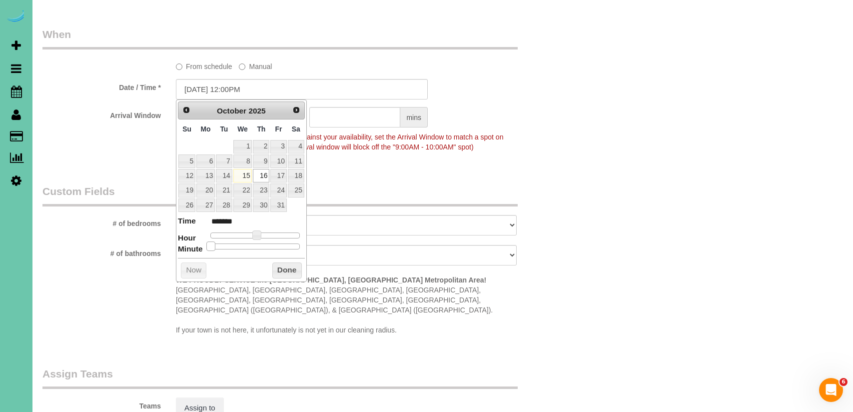
type input "10/16/2025 12:05PM"
type input "*******"
type input "10/16/2025 12:10PM"
type input "*******"
type input "10/16/2025 12:15PM"
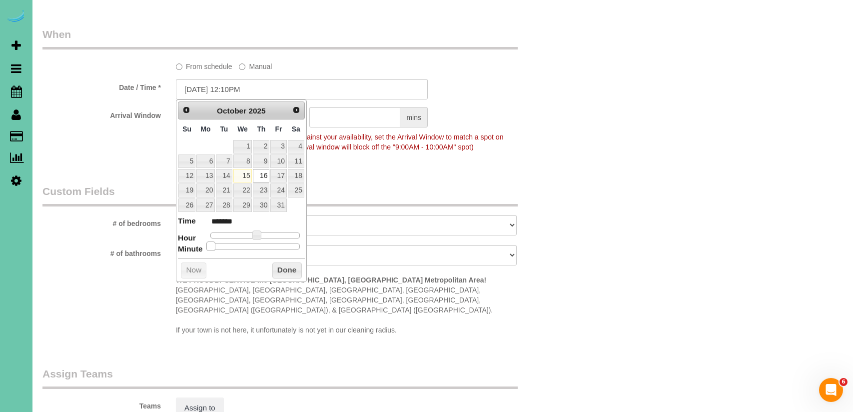
type input "*******"
type input "10/16/2025 12:20PM"
type input "*******"
type input "10/16/2025 12:25PM"
type input "*******"
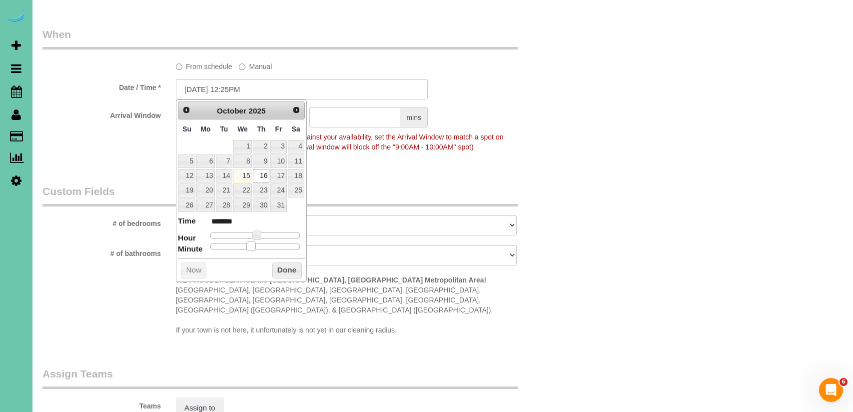
type input "10/16/2025 12:30PM"
type input "*******"
drag, startPoint x: 212, startPoint y: 246, endPoint x: 262, endPoint y: 248, distance: 50.0
click at [262, 248] on span at bounding box center [258, 245] width 9 height 9
type input "10/16/2025 12:25PM"
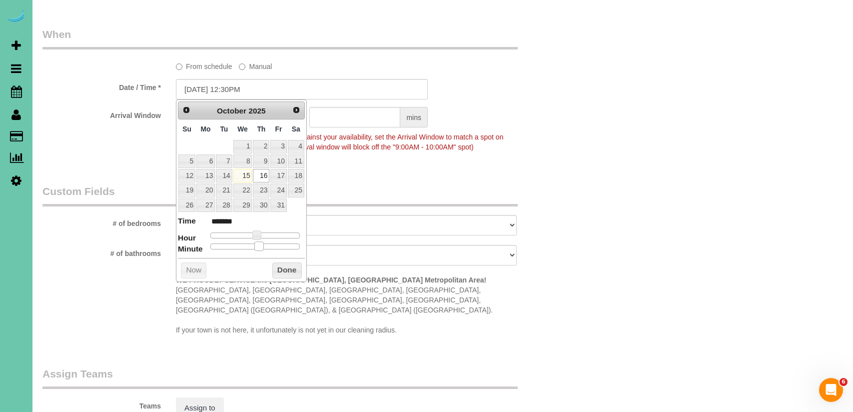
type input "*******"
type input "10/16/2025 12:20PM"
type input "*******"
type input "10/16/2025 12:15PM"
type input "*******"
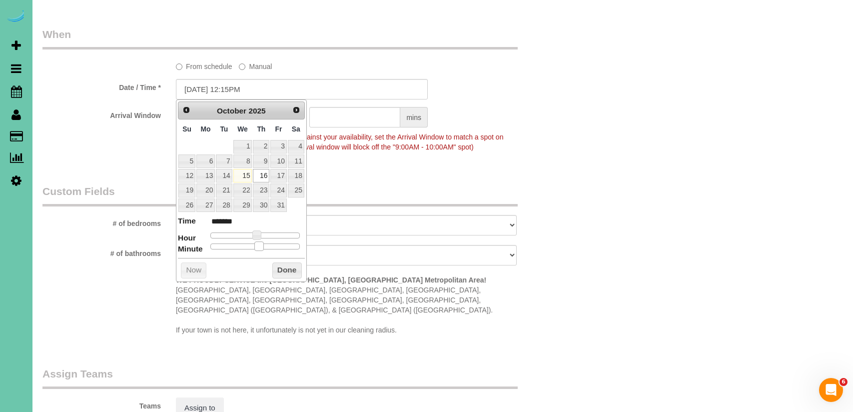
type input "10/16/2025 12:10PM"
type input "*******"
type input "10/16/2025 12:05PM"
type input "*******"
type input "10/16/2025 12:00PM"
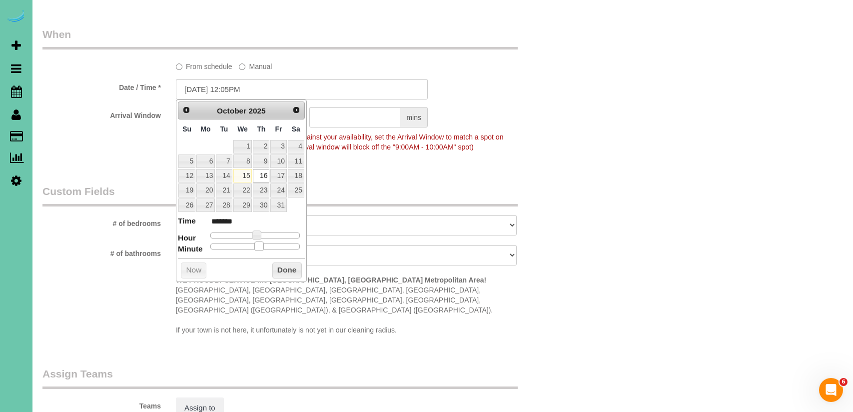
type input "*******"
drag, startPoint x: 259, startPoint y: 245, endPoint x: 302, endPoint y: 279, distance: 54.7
click at [209, 247] on span at bounding box center [210, 245] width 9 height 9
click at [296, 273] on button "Done" at bounding box center [286, 270] width 29 height 16
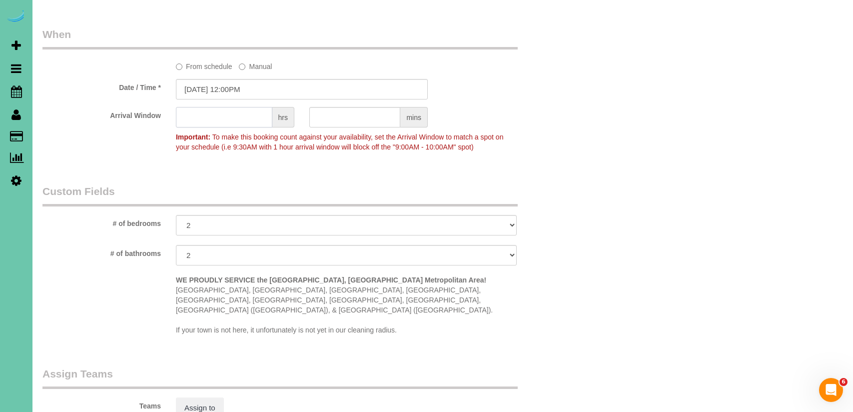
click at [212, 113] on input "text" at bounding box center [224, 117] width 96 height 20
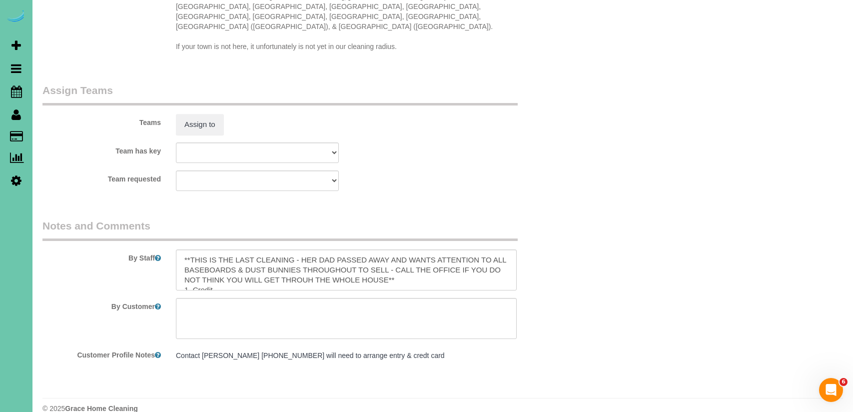
scroll to position [1001, 0]
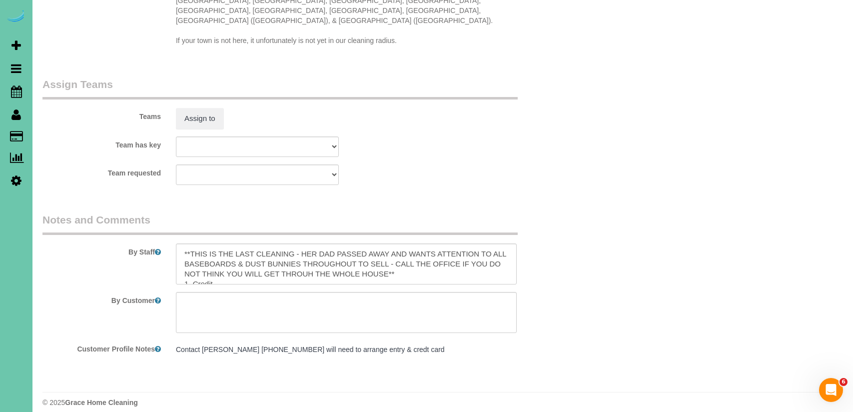
type input "1"
click at [200, 92] on div "Teams Assign to" at bounding box center [302, 103] width 534 height 52
click at [200, 108] on button "Assign to" at bounding box center [200, 118] width 48 height 21
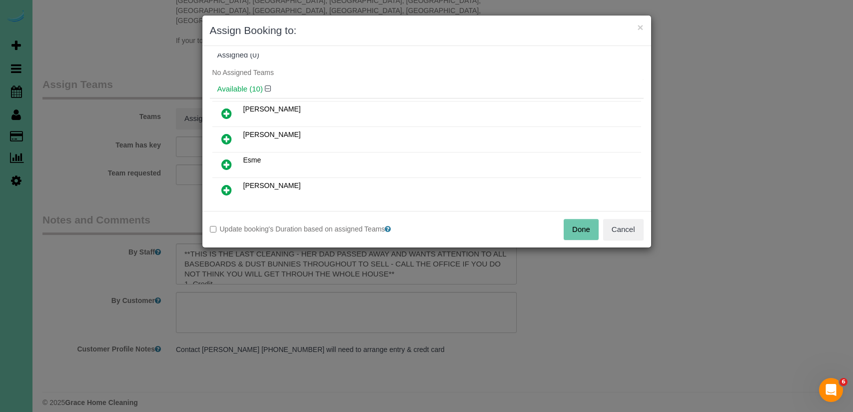
scroll to position [0, 0]
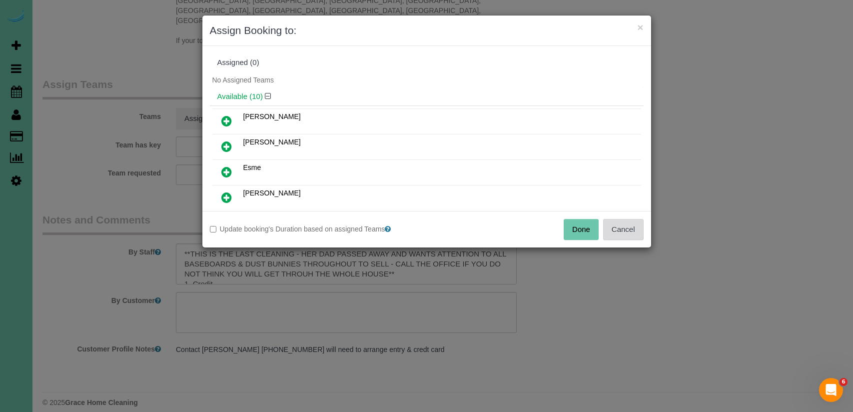
click at [624, 230] on button "Cancel" at bounding box center [623, 229] width 40 height 21
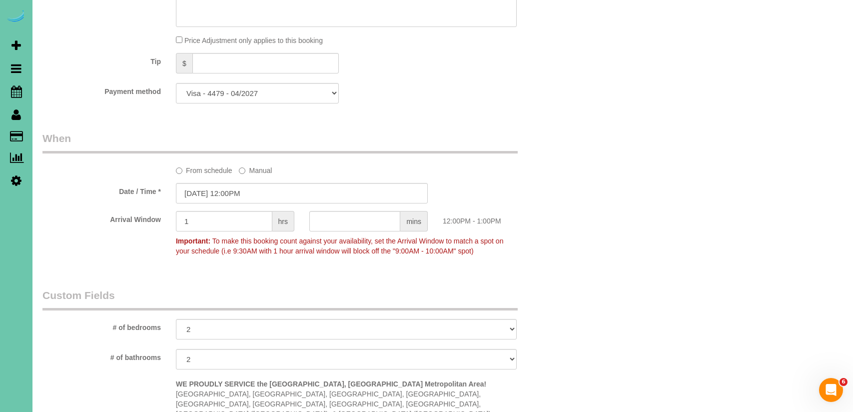
scroll to position [601, 0]
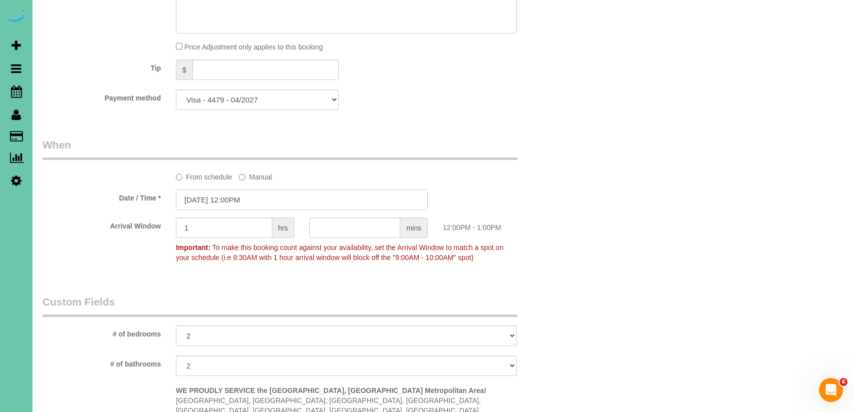
click at [234, 202] on input "10/16/2025 12:00PM" at bounding box center [302, 199] width 252 height 20
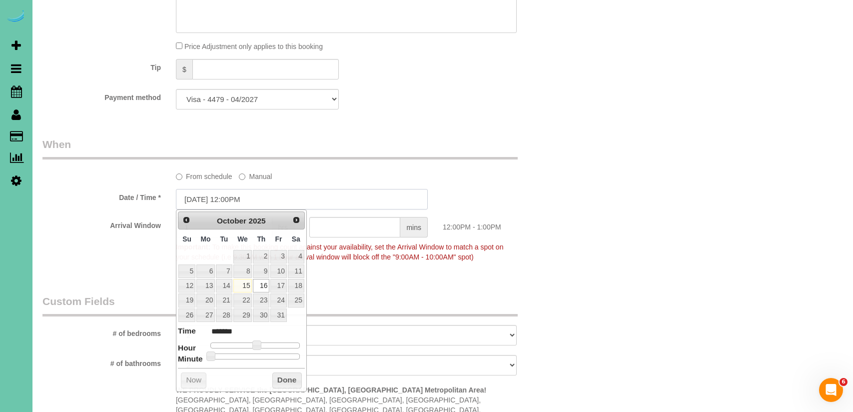
scroll to position [602, 0]
type input "10/16/2025 12:05PM"
type input "*******"
type input "10/16/2025 12:10PM"
type input "*******"
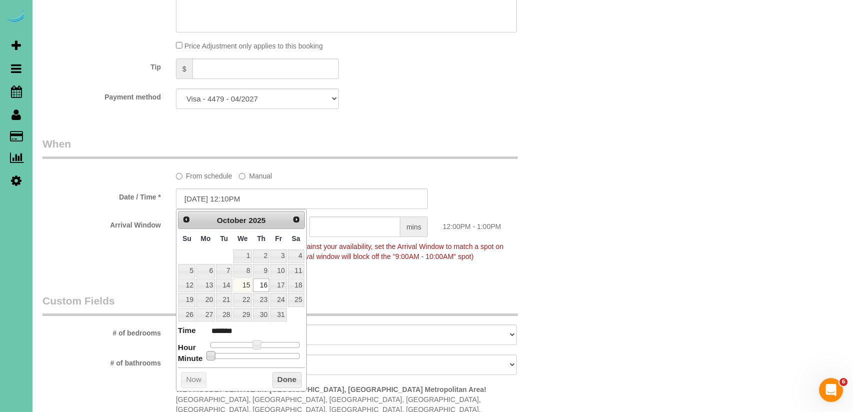
type input "10/16/2025 12:15PM"
type input "*******"
type input "10/16/2025 12:20PM"
type input "*******"
type input "10/16/2025 12:25PM"
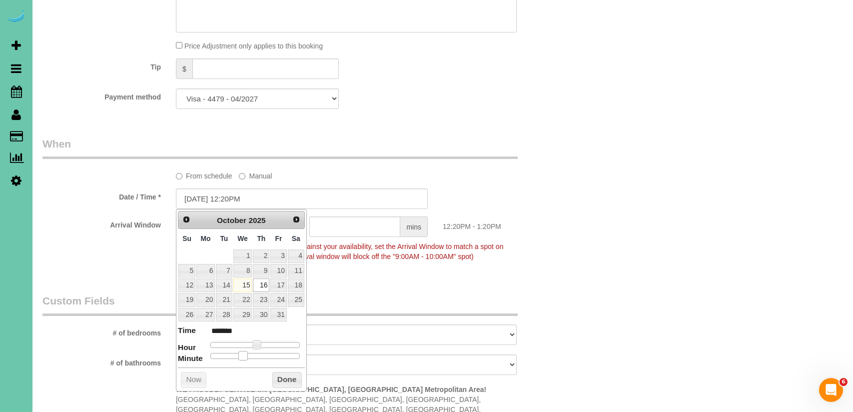
type input "*******"
type input "10/16/2025 12:30PM"
type input "*******"
drag, startPoint x: 210, startPoint y: 353, endPoint x: 259, endPoint y: 359, distance: 49.3
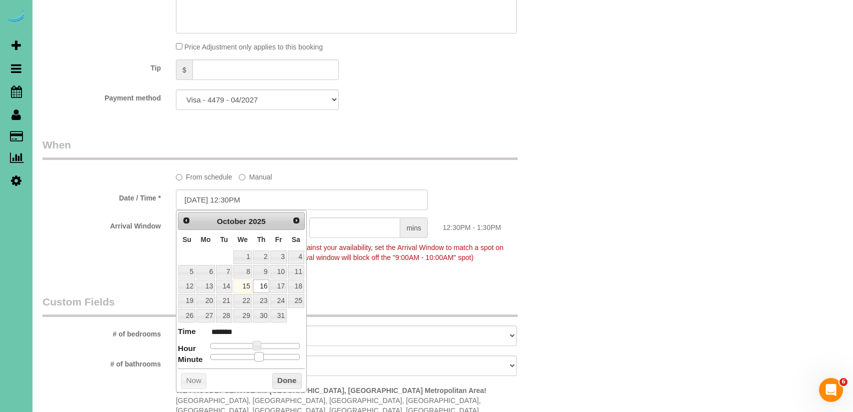
click at [259, 359] on span at bounding box center [258, 356] width 9 height 9
click at [286, 383] on button "Done" at bounding box center [286, 382] width 29 height 16
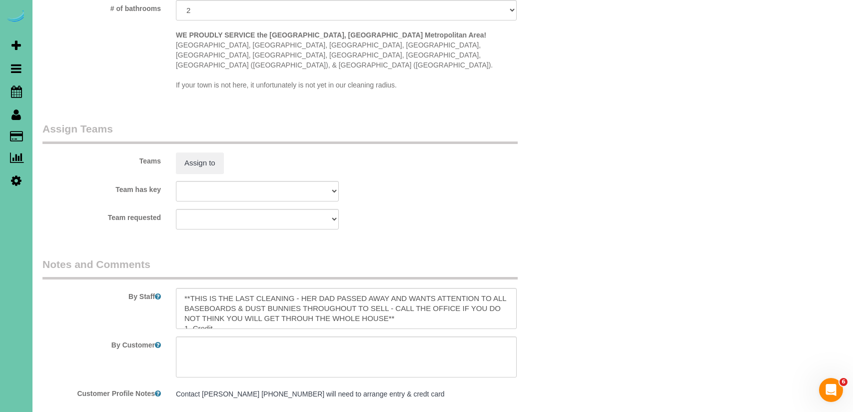
scroll to position [958, 0]
click at [219, 151] on button "Assign to" at bounding box center [200, 161] width 48 height 21
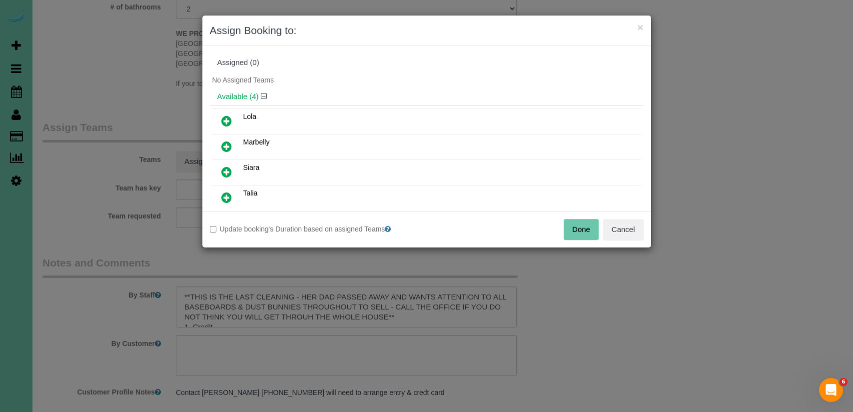
click at [226, 147] on icon at bounding box center [226, 146] width 10 height 12
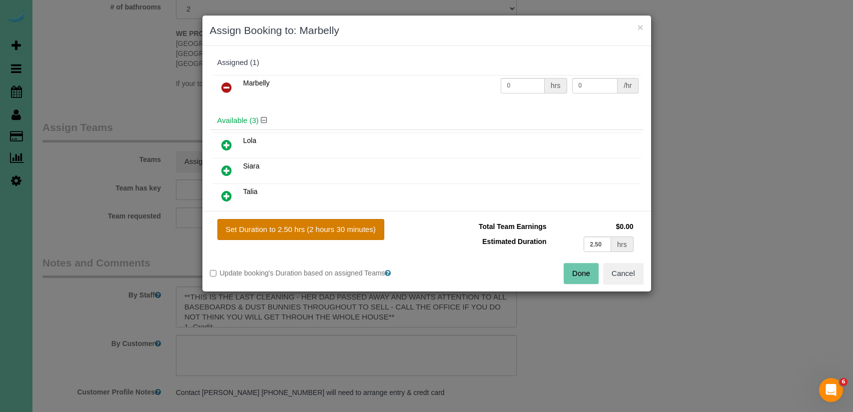
click at [331, 230] on button "Set Duration to 2.50 hrs (2 hours 30 minutes)" at bounding box center [300, 229] width 167 height 21
type input "2.50"
click at [586, 272] on button "Done" at bounding box center [581, 273] width 35 height 21
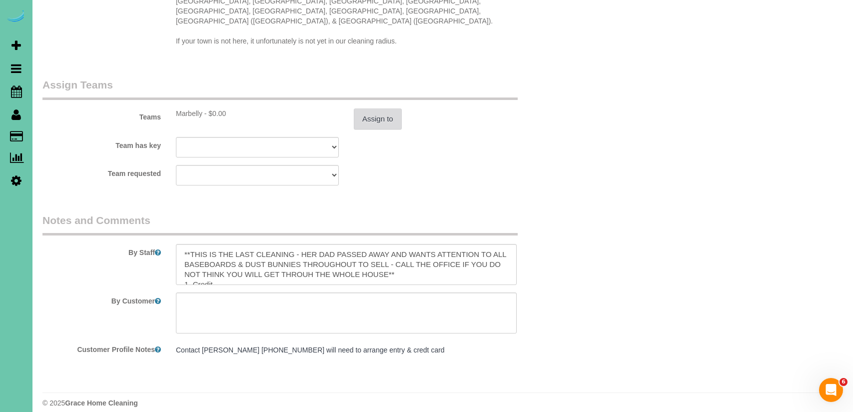
scroll to position [1001, 0]
drag, startPoint x: 338, startPoint y: 260, endPoint x: 179, endPoint y: 243, distance: 159.8
click at [179, 243] on textarea at bounding box center [346, 263] width 341 height 41
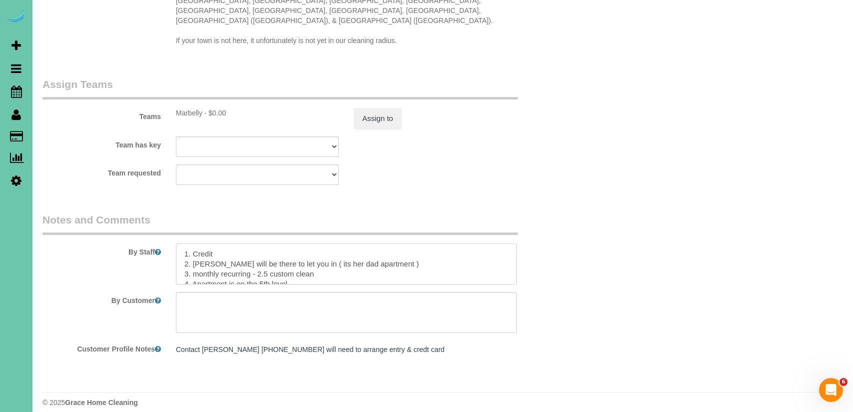
click at [185, 252] on textarea at bounding box center [346, 263] width 341 height 41
drag, startPoint x: 392, startPoint y: 254, endPoint x: 194, endPoint y: 250, distance: 198.4
click at [194, 250] on textarea at bounding box center [346, 263] width 341 height 41
drag, startPoint x: 331, startPoint y: 263, endPoint x: 320, endPoint y: 265, distance: 11.2
click at [330, 263] on textarea at bounding box center [346, 263] width 341 height 41
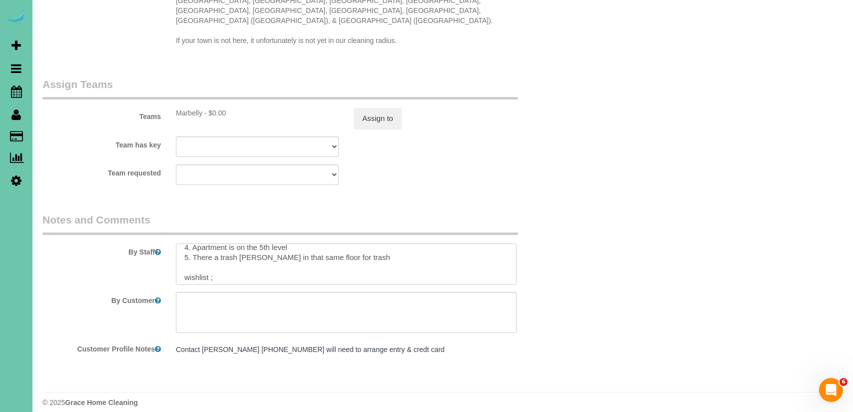
scroll to position [0, 0]
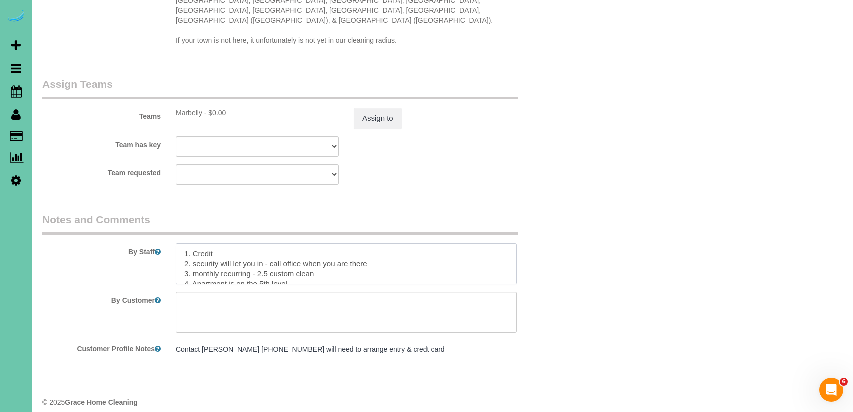
drag, startPoint x: 318, startPoint y: 264, endPoint x: 195, endPoint y: 260, distance: 123.0
click at [195, 260] on textarea at bounding box center [346, 263] width 341 height 41
drag, startPoint x: 330, startPoint y: 256, endPoint x: 181, endPoint y: 248, distance: 149.6
click at [180, 249] on textarea at bounding box center [346, 263] width 341 height 41
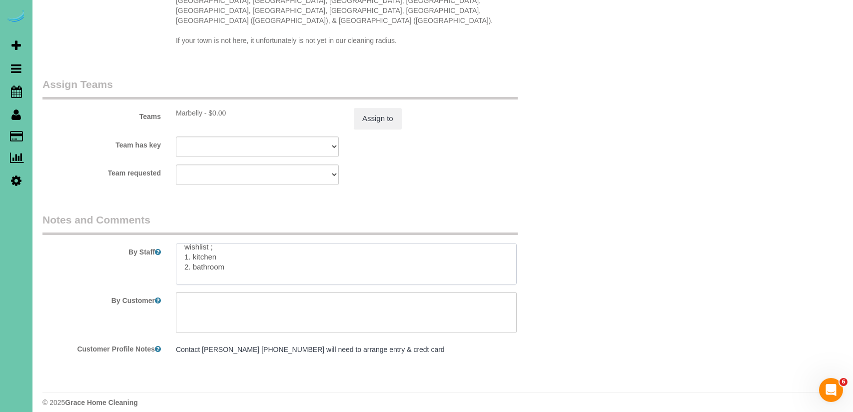
scroll to position [67, 0]
click at [228, 247] on textarea at bounding box center [346, 263] width 341 height 41
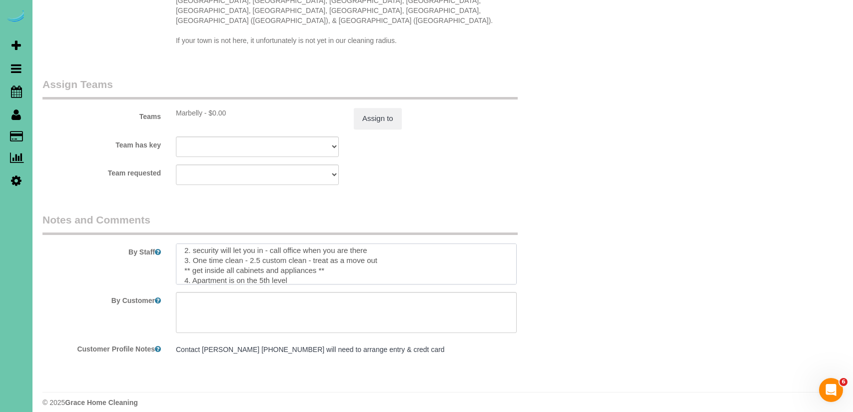
scroll to position [0, 0]
drag, startPoint x: 204, startPoint y: 253, endPoint x: 162, endPoint y: 216, distance: 55.9
click at [162, 216] on fieldset "Notes and Comments By Staff By Customer Customer Profile Notes Contact Reese Mi…" at bounding box center [301, 289] width 519 height 154
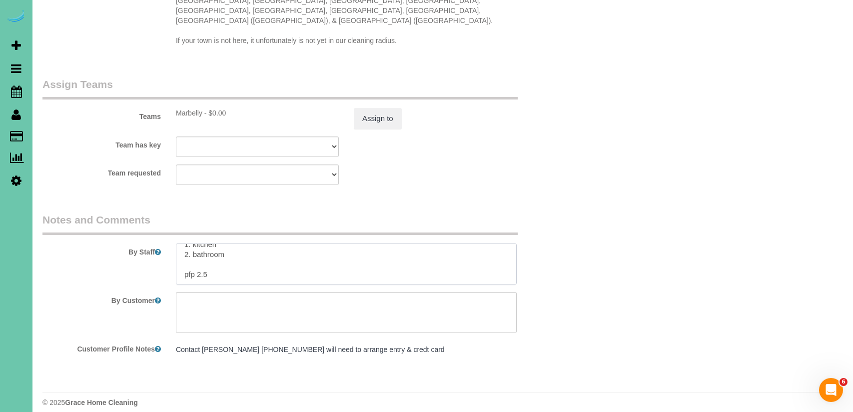
click at [300, 255] on textarea at bounding box center [346, 263] width 341 height 41
paste textarea "1. Crédito. 2. La seguridad te dejará entrar; llama a la oficina cuando llegues…"
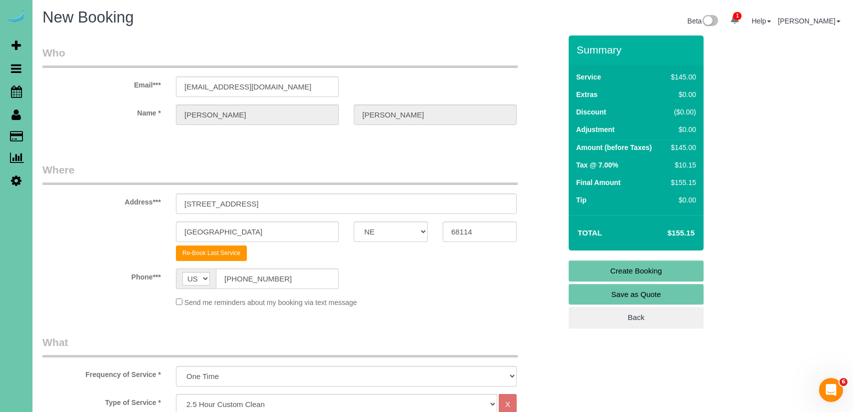
scroll to position [0, 0]
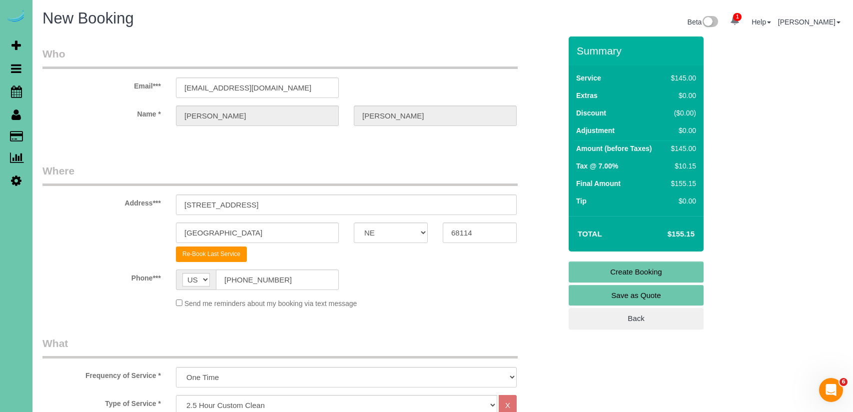
type textarea "1. Credit 2. security will let you in - call office when you are there 3. One t…"
click at [677, 268] on link "Create Booking" at bounding box center [636, 271] width 135 height 21
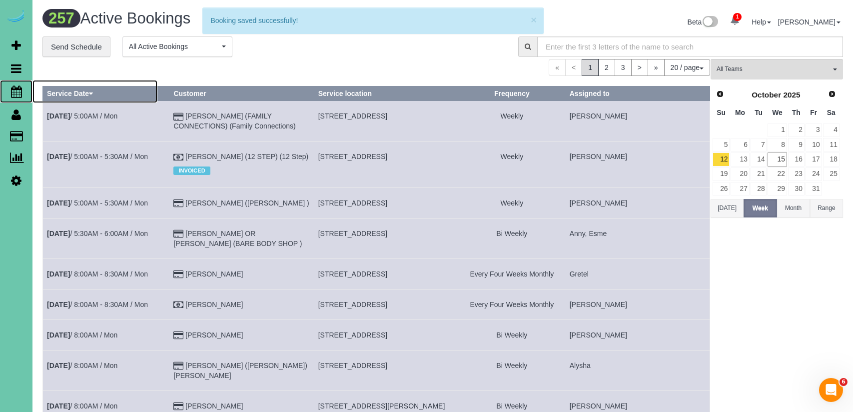
drag, startPoint x: 51, startPoint y: 93, endPoint x: 56, endPoint y: 94, distance: 5.5
click at [51, 93] on span "Scheduler" at bounding box center [94, 91] width 125 height 23
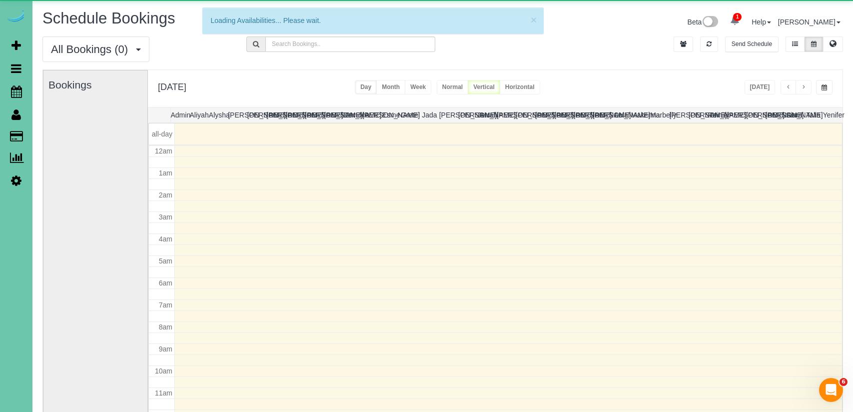
scroll to position [132, 0]
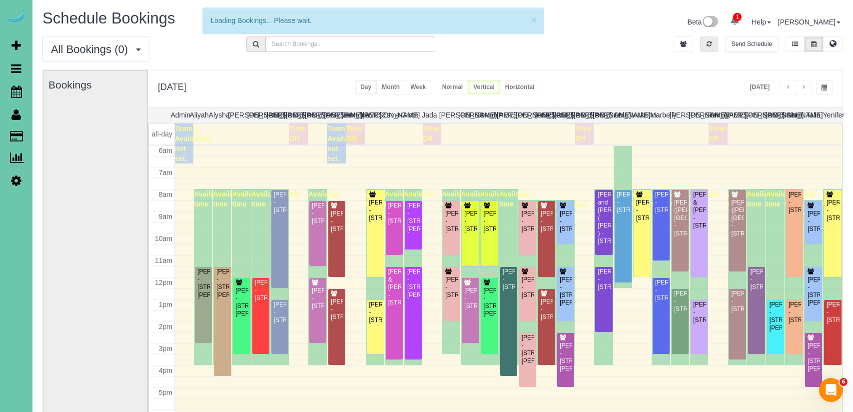
click at [710, 41] on icon "button" at bounding box center [708, 44] width 5 height 6
drag, startPoint x: 711, startPoint y: 41, endPoint x: 771, endPoint y: 88, distance: 75.9
click at [712, 42] on button "button" at bounding box center [709, 43] width 18 height 15
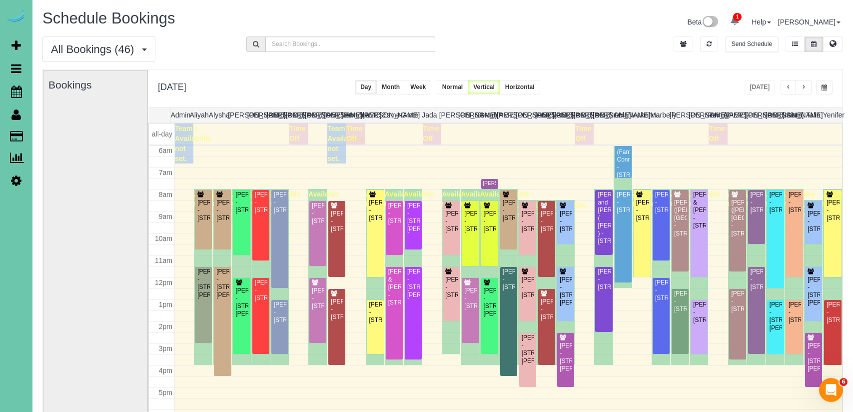
click at [808, 88] on button "button" at bounding box center [803, 87] width 16 height 14
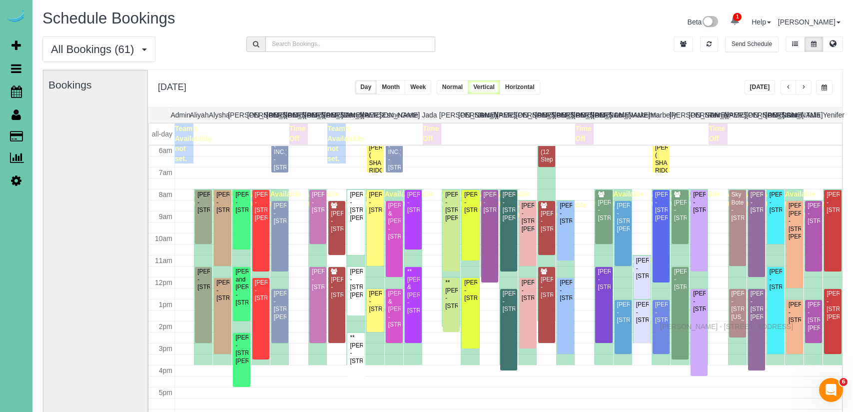
drag, startPoint x: 663, startPoint y: 319, endPoint x: 663, endPoint y: 325, distance: 6.0
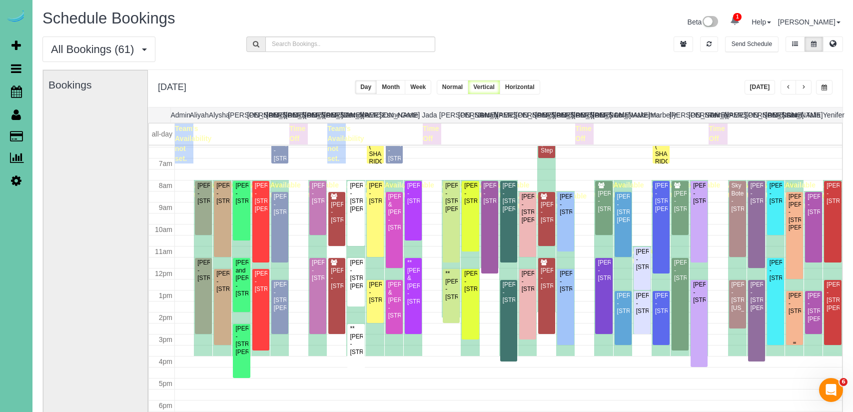
scroll to position [145, 0]
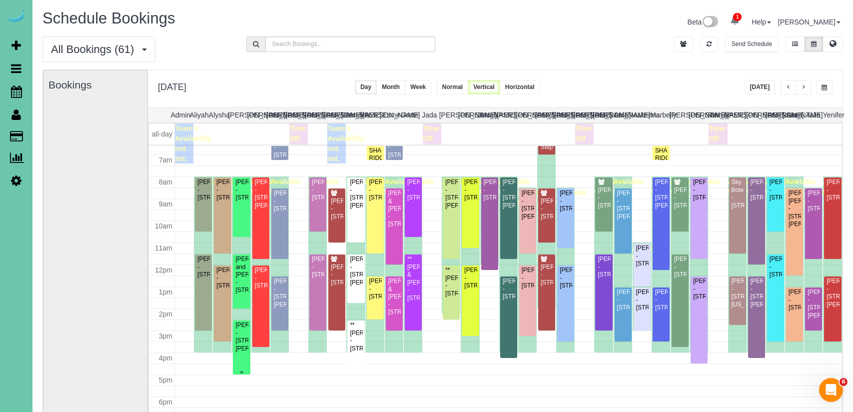
click at [243, 342] on div "Samantha Cutler - 10735 Laramie St, Papillion, NE 68046" at bounding box center [241, 336] width 13 height 31
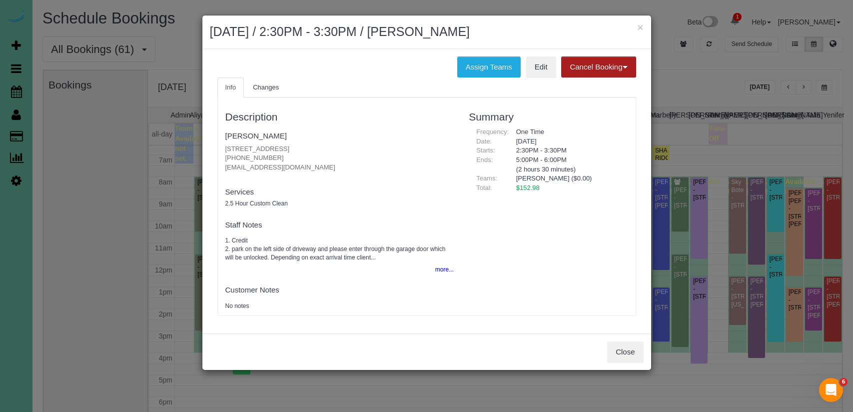
click at [610, 76] on button "Cancel Booking" at bounding box center [598, 66] width 74 height 21
click at [610, 88] on link "Without Fee" at bounding box center [601, 87] width 79 height 13
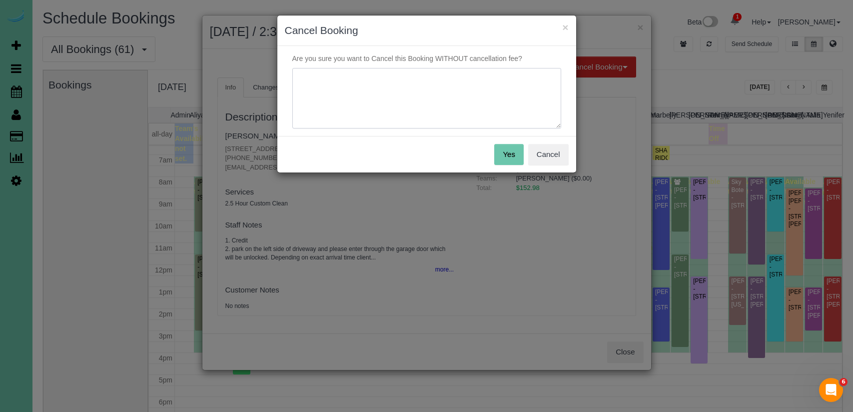
click at [365, 79] on textarea at bounding box center [426, 98] width 269 height 61
type textarea "="
type textarea "d"
type textarea "time does not work for her."
click at [510, 154] on button "Yes" at bounding box center [508, 154] width 29 height 21
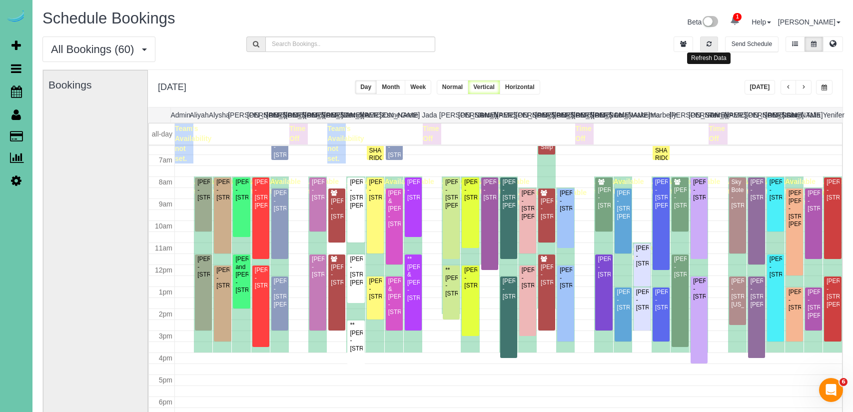
click at [707, 41] on icon "button" at bounding box center [708, 44] width 5 height 6
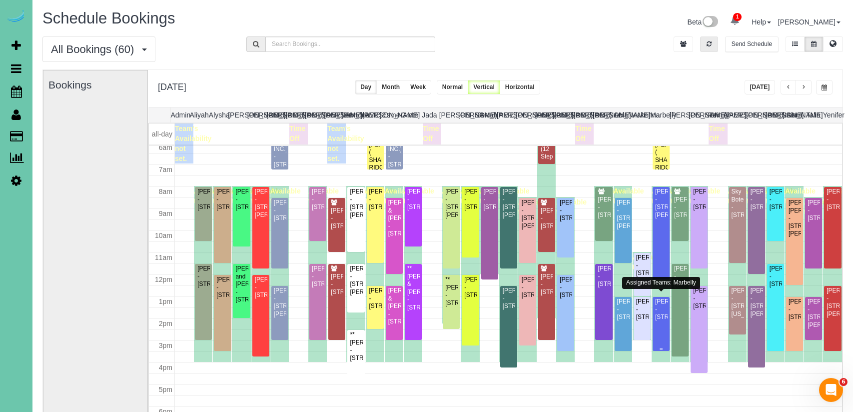
scroll to position [135, 0]
click at [242, 211] on div "Regina Wolf - 11753 S 111th Street, Papillion, NE 68046" at bounding box center [241, 199] width 13 height 23
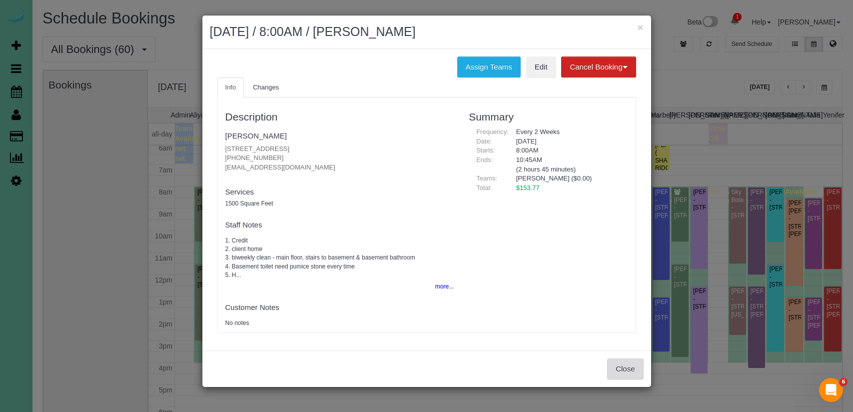
click at [630, 367] on button "Close" at bounding box center [625, 368] width 36 height 21
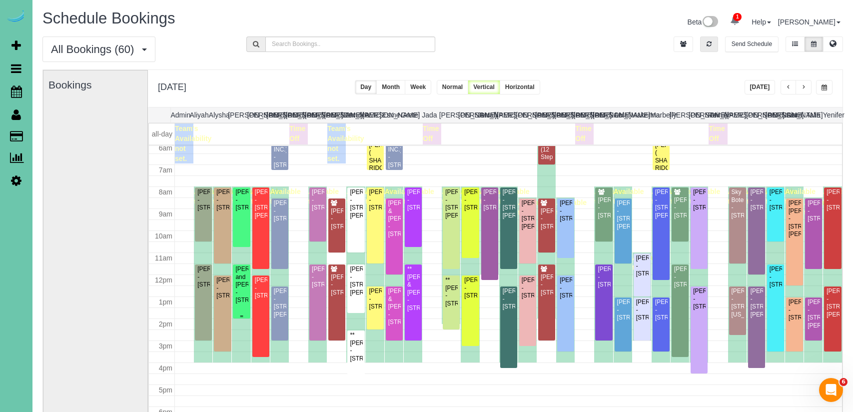
click at [241, 293] on div "Nancy and Doug Leypoldt - 7325 S 102nd Ave, La Vista, NE 68128" at bounding box center [241, 284] width 13 height 38
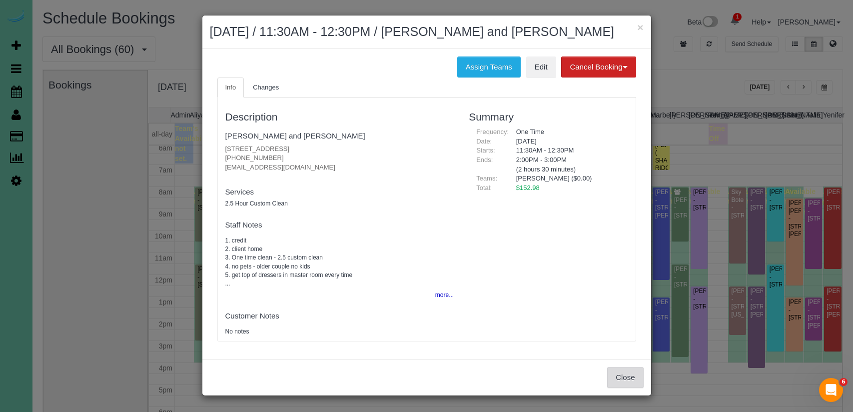
drag, startPoint x: 617, startPoint y: 380, endPoint x: 612, endPoint y: 378, distance: 5.1
click at [617, 380] on button "Close" at bounding box center [625, 377] width 36 height 21
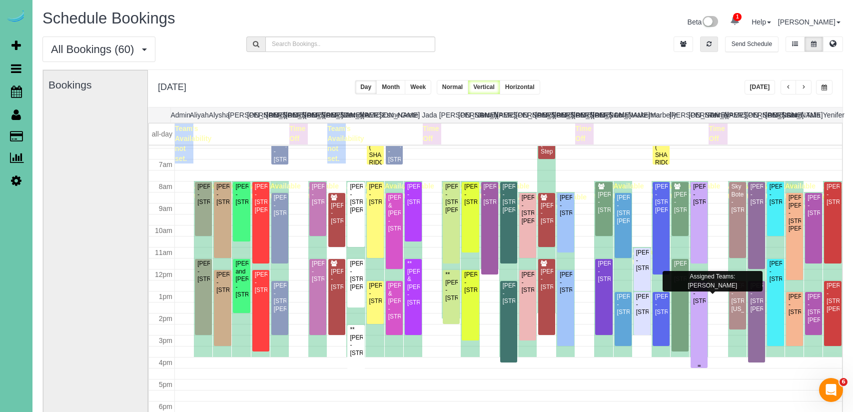
scroll to position [139, 0]
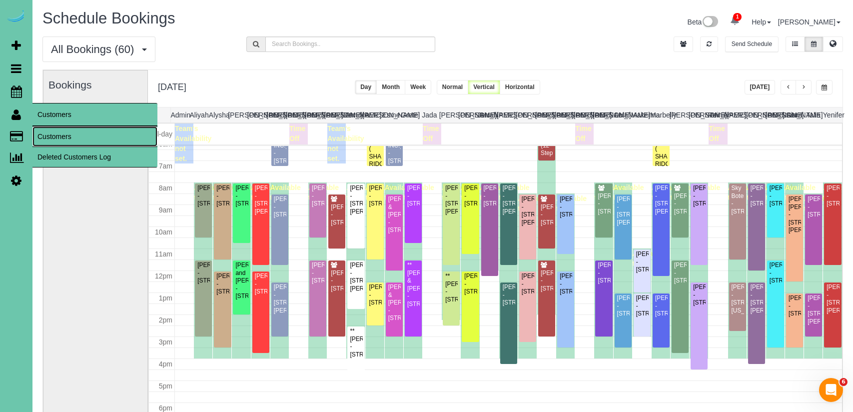
click at [63, 134] on link "Customers" at bounding box center [94, 136] width 125 height 20
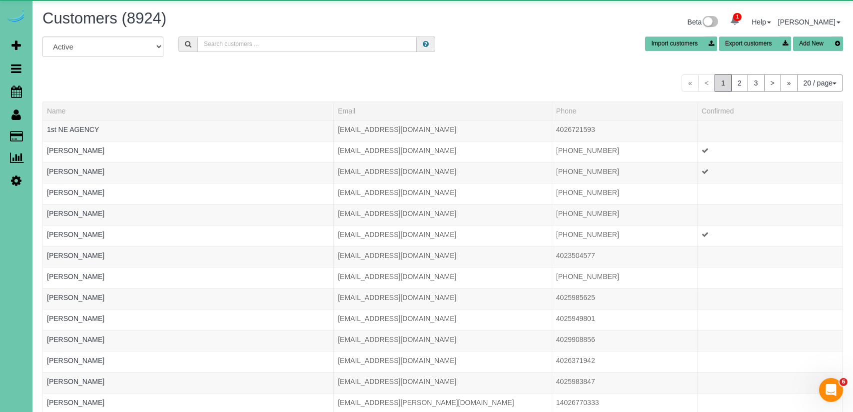
click at [338, 39] on input "text" at bounding box center [306, 43] width 219 height 15
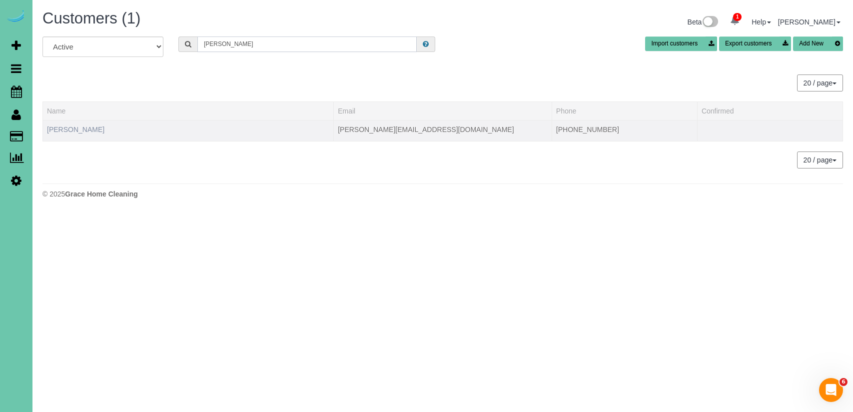
type input "craig c"
click at [84, 129] on link "Craig Coffman" at bounding box center [75, 129] width 57 height 8
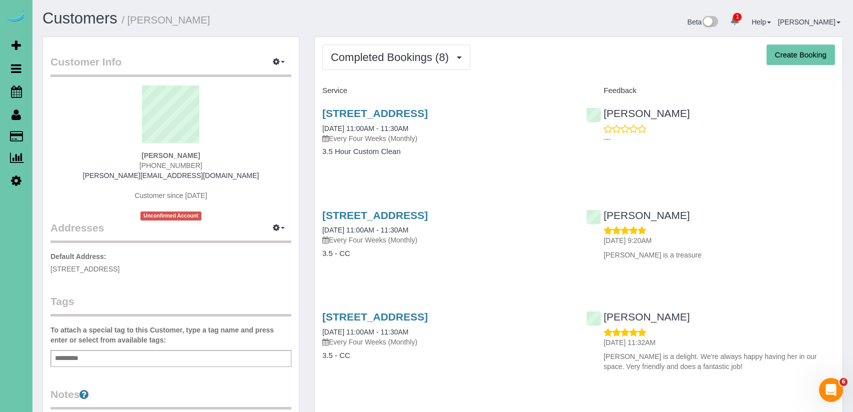
click at [549, 145] on div "14811 Polk St, Omaha, NE 68137 10/02/2025 11:00AM - 11:30AM Every Four Weeks (M…" at bounding box center [447, 137] width 264 height 77
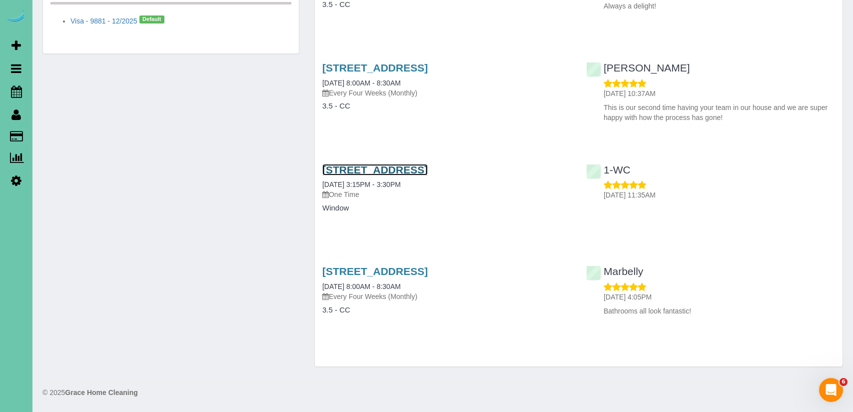
click at [428, 167] on link "14811 Polk St, Omaha, NE 68137" at bounding box center [374, 169] width 105 height 11
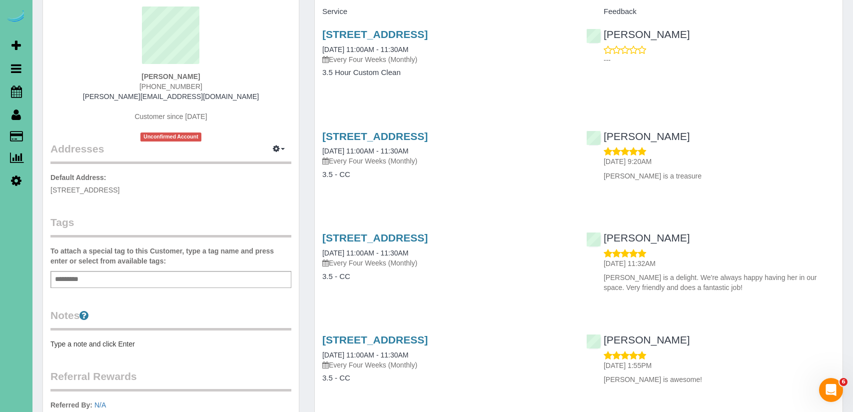
scroll to position [0, 0]
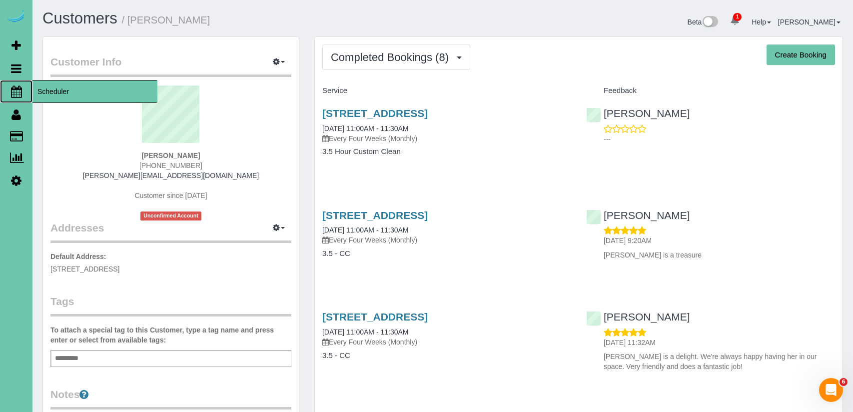
click at [51, 88] on span "Scheduler" at bounding box center [94, 91] width 125 height 23
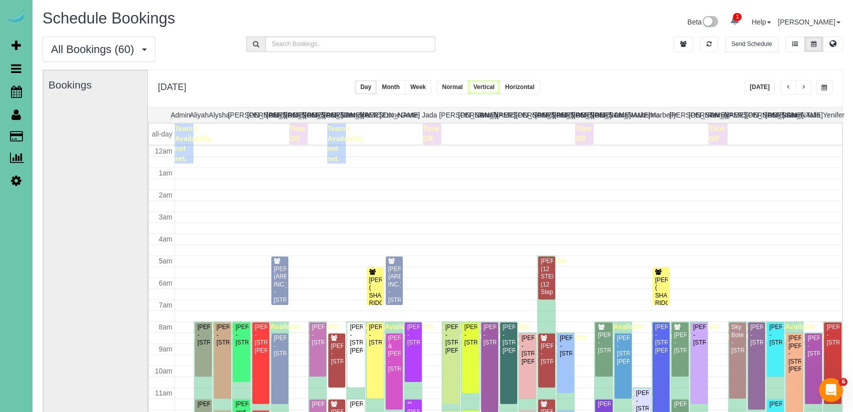
scroll to position [132, 0]
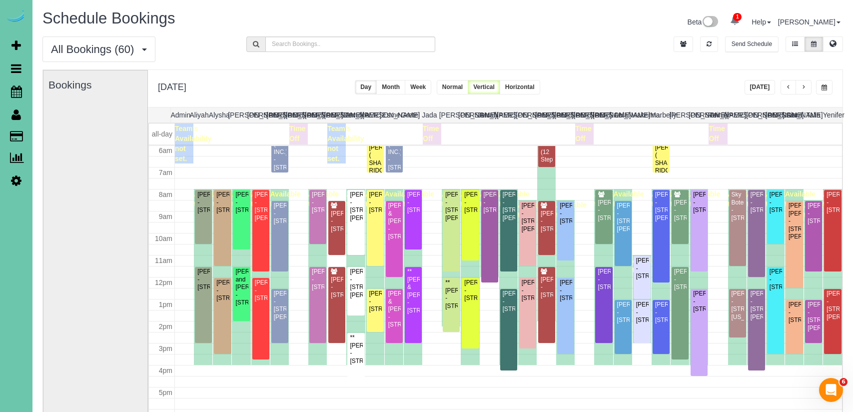
click at [825, 92] on button "button" at bounding box center [824, 87] width 16 height 14
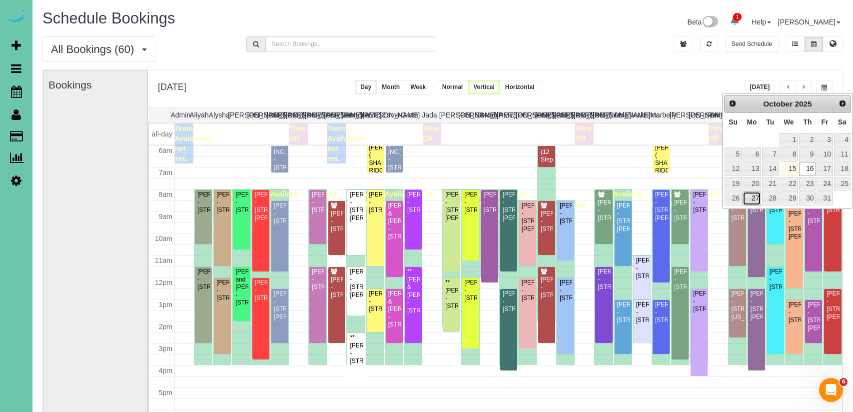
click at [754, 200] on link "27" at bounding box center [751, 197] width 18 height 13
type input "**********"
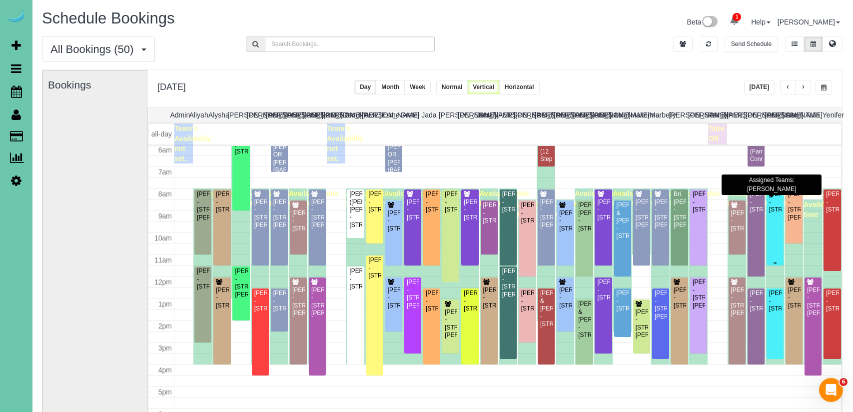
scroll to position [135, 0]
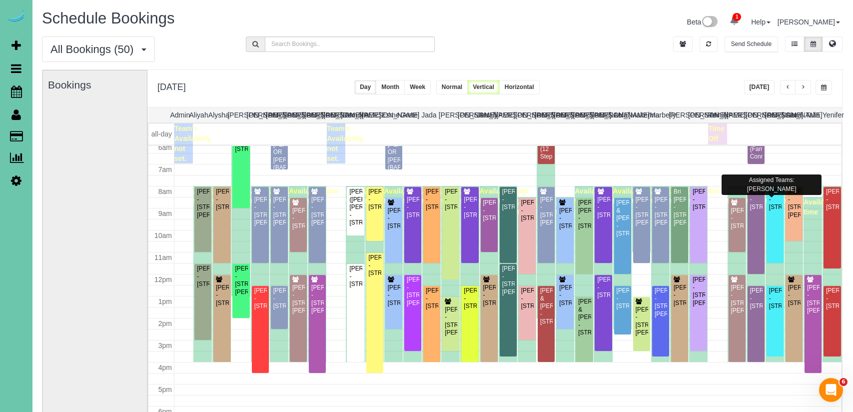
click at [806, 86] on button "button" at bounding box center [803, 87] width 16 height 14
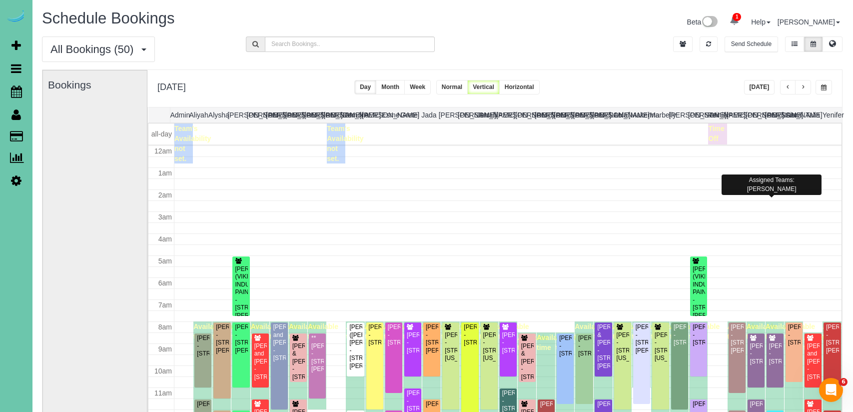
scroll to position [132, 0]
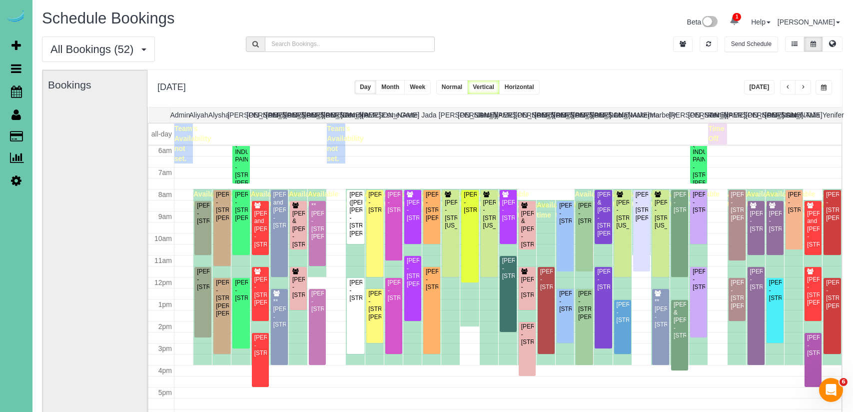
click at [806, 86] on button "button" at bounding box center [803, 87] width 16 height 14
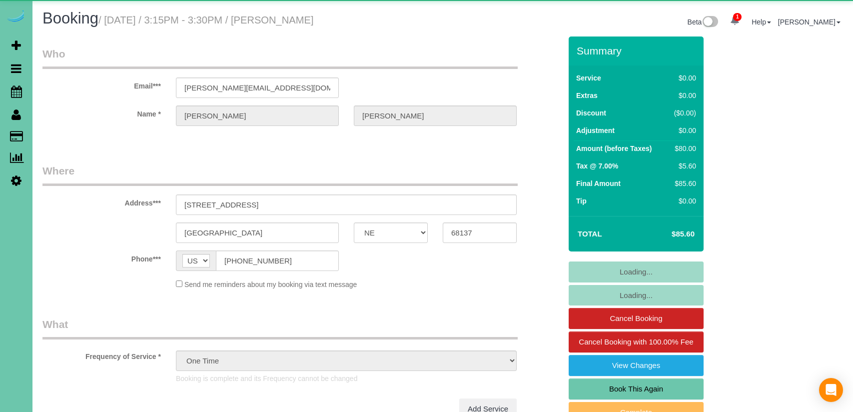
select select "NE"
select select "object:654"
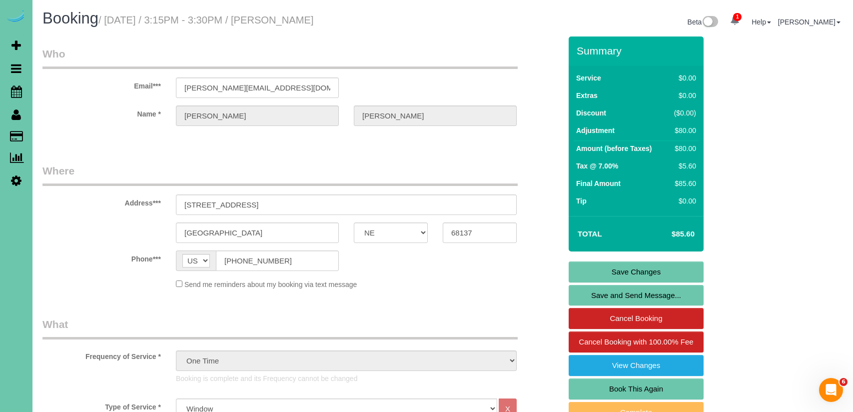
scroll to position [1, 0]
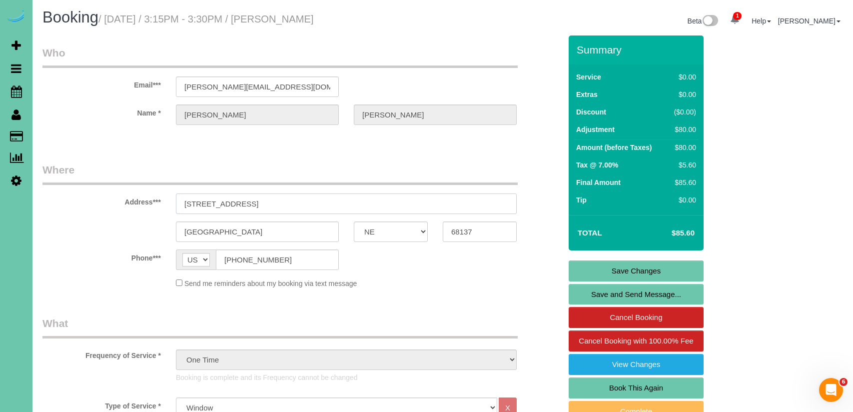
drag, startPoint x: 267, startPoint y: 204, endPoint x: 259, endPoint y: 203, distance: 8.1
click at [267, 204] on input "[STREET_ADDRESS]" at bounding box center [346, 203] width 341 height 20
drag, startPoint x: 259, startPoint y: 203, endPoint x: 161, endPoint y: 199, distance: 98.5
click at [160, 199] on div "Address*** [STREET_ADDRESS]" at bounding box center [302, 187] width 534 height 51
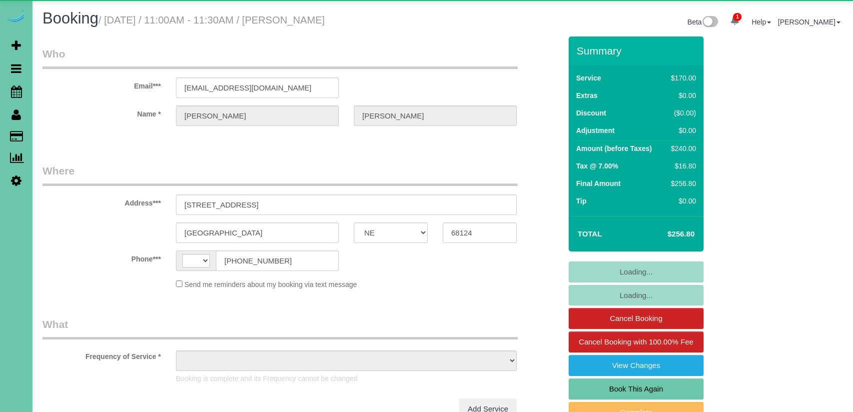
select select "NE"
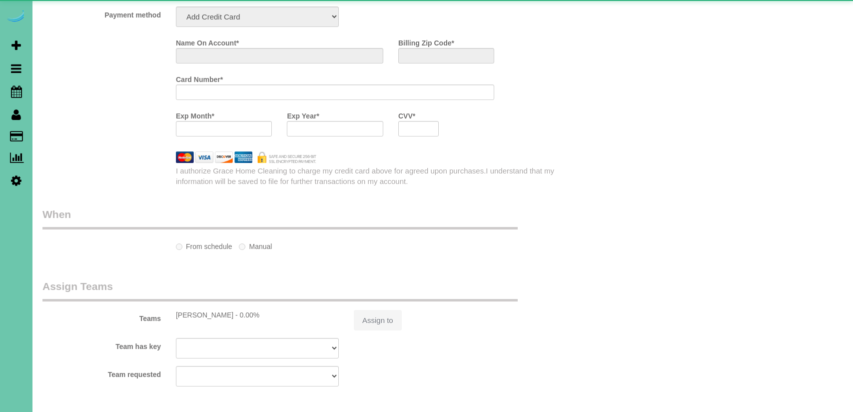
select select "string:[GEOGRAPHIC_DATA]"
select select "object:638"
select select "string:fspay-b6a52dc7-fca4-40de-8d07-a68965007467"
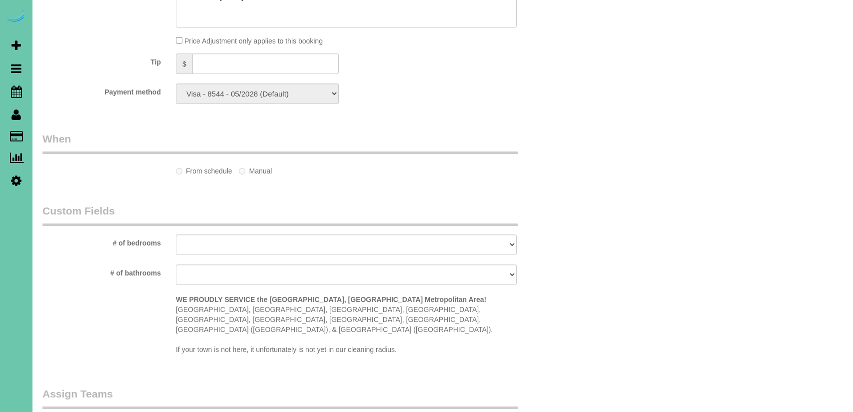
select select "object:908"
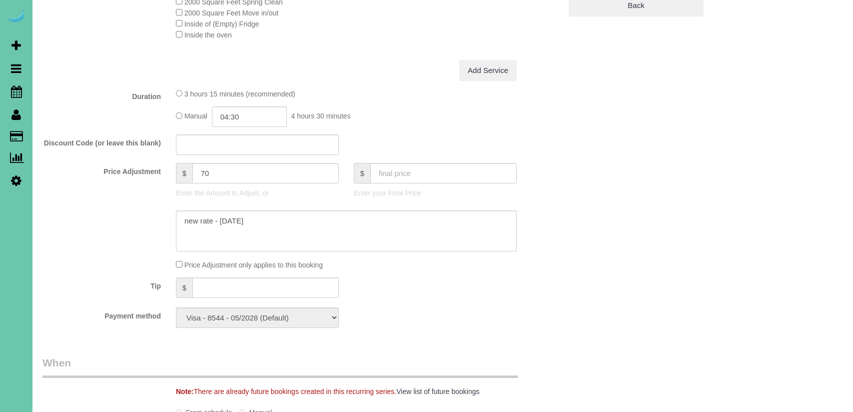
scroll to position [481, 0]
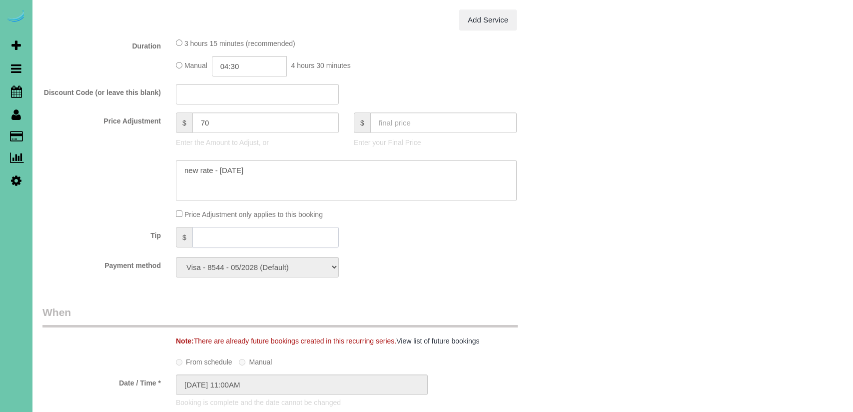
click at [252, 239] on input "text" at bounding box center [265, 237] width 146 height 20
type input "25"
click at [506, 239] on div "Tip $ 25" at bounding box center [302, 238] width 534 height 22
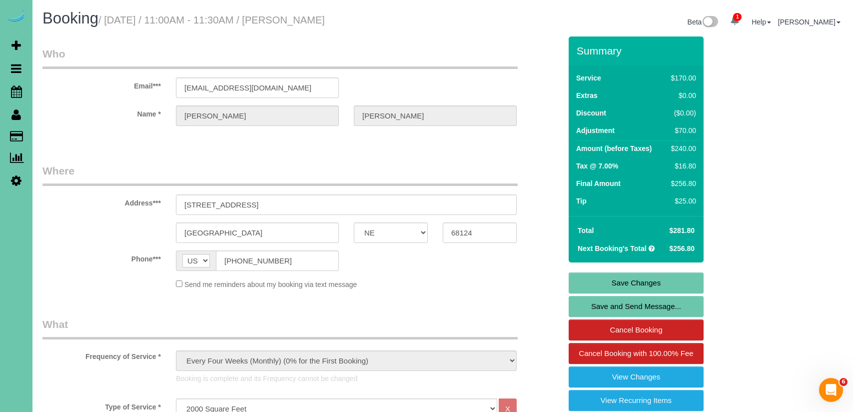
scroll to position [0, 0]
click at [685, 284] on link "Save Changes" at bounding box center [636, 282] width 135 height 21
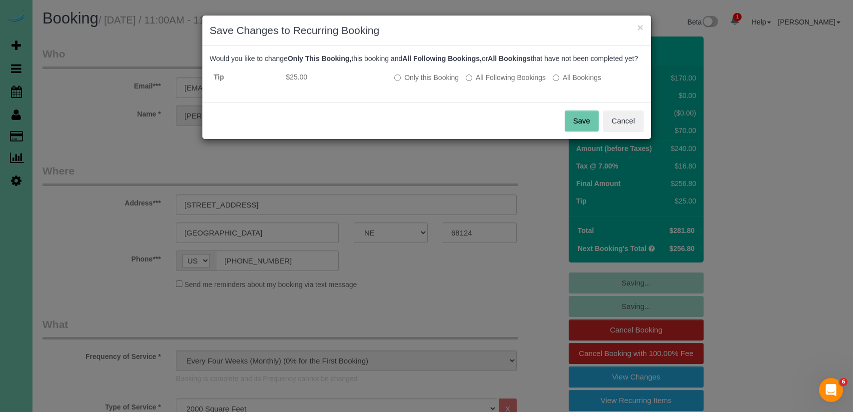
drag, startPoint x: 576, startPoint y: 131, endPoint x: 547, endPoint y: 136, distance: 29.4
click at [576, 131] on button "Save" at bounding box center [582, 120] width 34 height 21
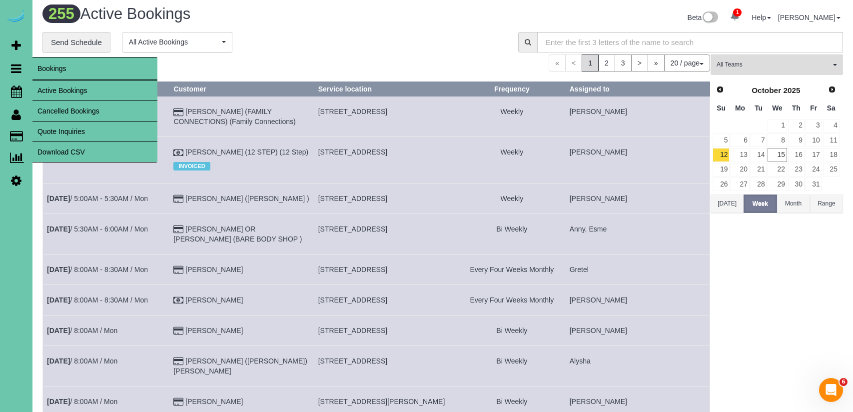
scroll to position [5, 0]
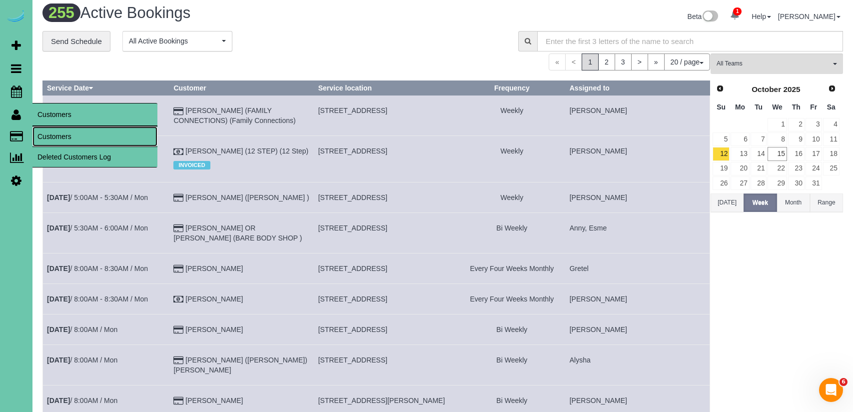
click at [59, 134] on link "Customers" at bounding box center [94, 136] width 125 height 20
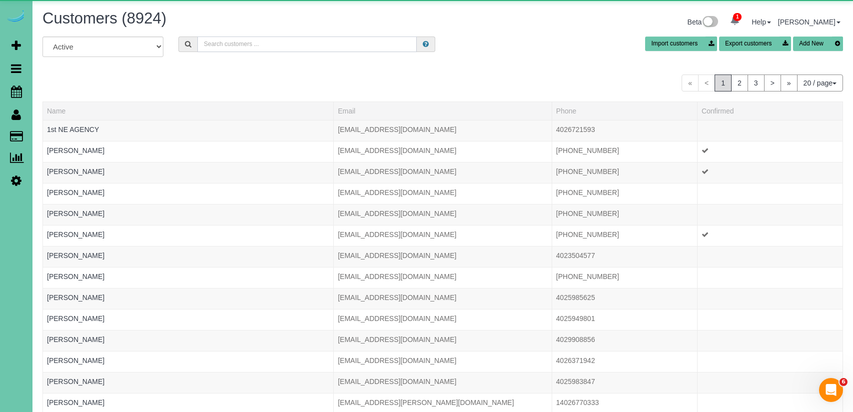
click at [253, 47] on input "text" at bounding box center [306, 43] width 219 height 15
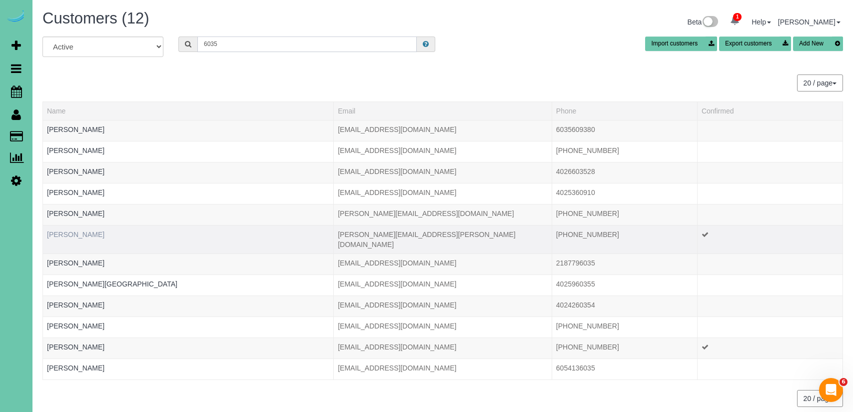
type input "6035"
click at [83, 232] on link "[PERSON_NAME]" at bounding box center [75, 234] width 57 height 8
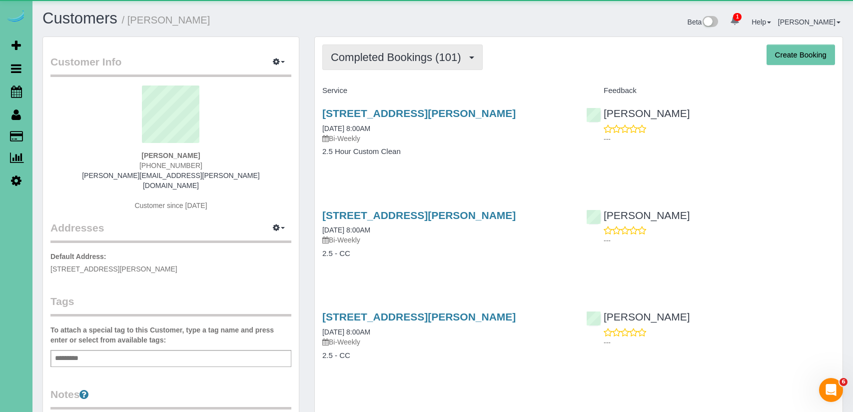
click at [430, 66] on button "Completed Bookings (101)" at bounding box center [402, 56] width 160 height 25
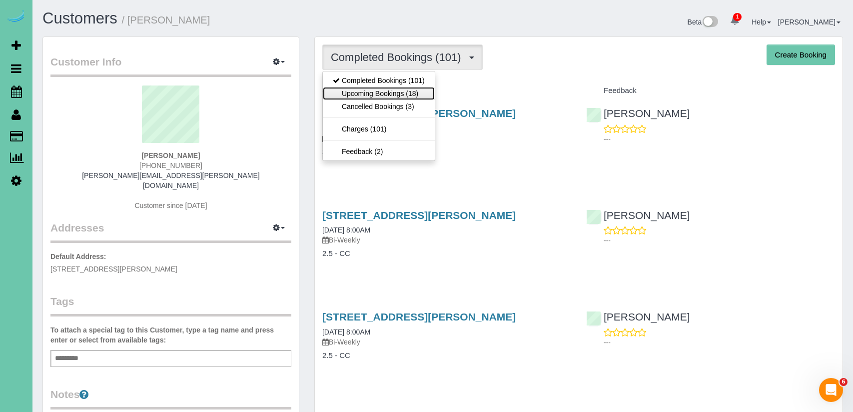
click at [424, 87] on link "Upcoming Bookings (18)" at bounding box center [379, 93] width 112 height 13
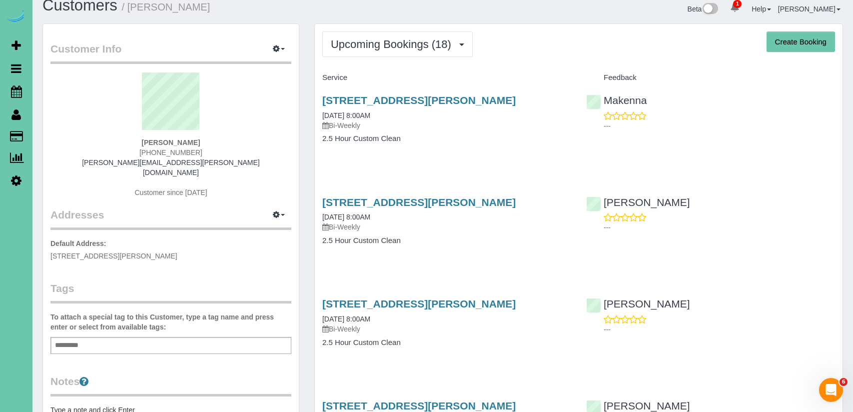
scroll to position [18, 0]
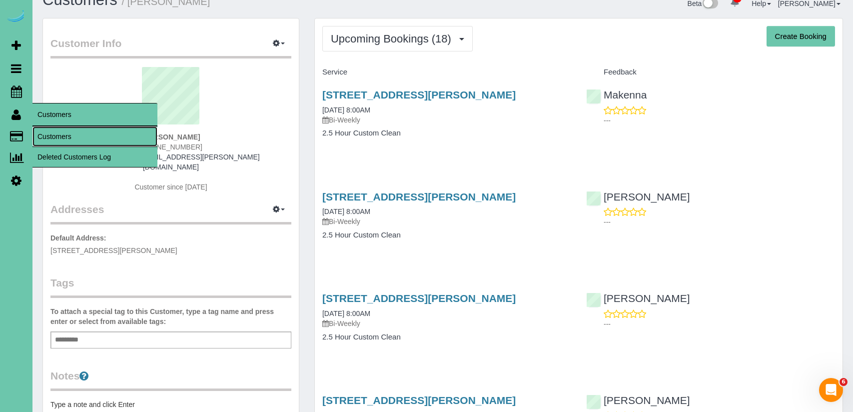
click at [49, 136] on link "Customers" at bounding box center [94, 136] width 125 height 20
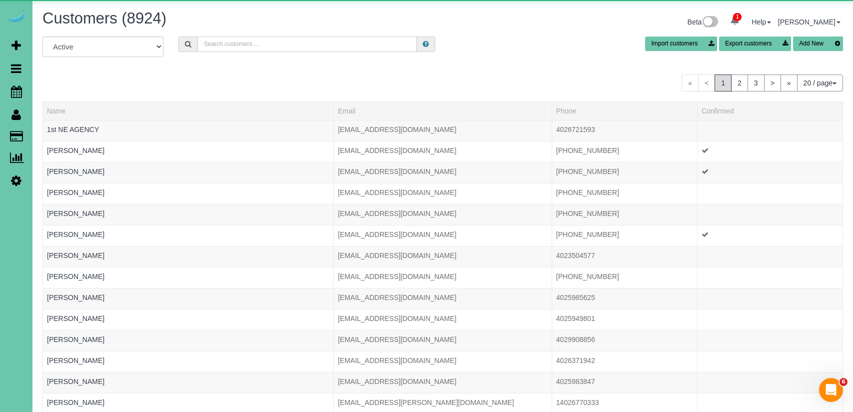
click at [243, 42] on input "text" at bounding box center [306, 43] width 219 height 15
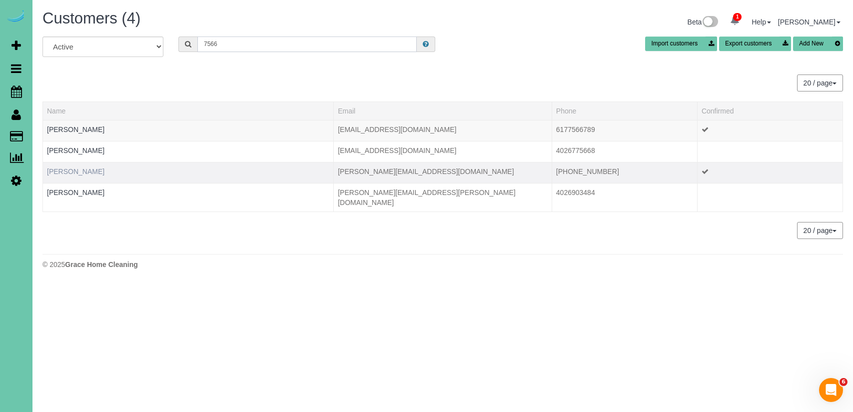
type input "7566"
click at [82, 170] on link "[PERSON_NAME]" at bounding box center [75, 171] width 57 height 8
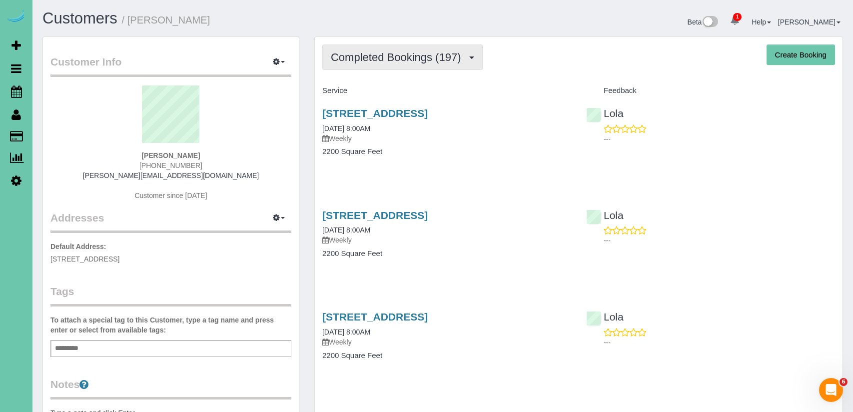
click at [374, 49] on button "Completed Bookings (197)" at bounding box center [402, 56] width 160 height 25
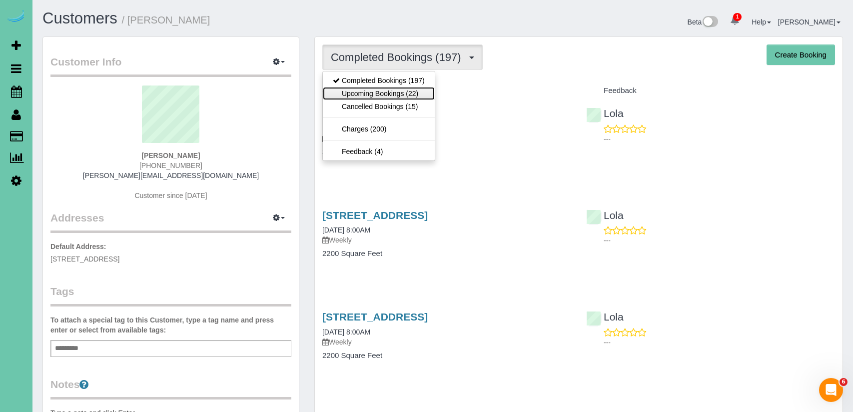
click at [390, 97] on link "Upcoming Bookings (22)" at bounding box center [379, 93] width 112 height 13
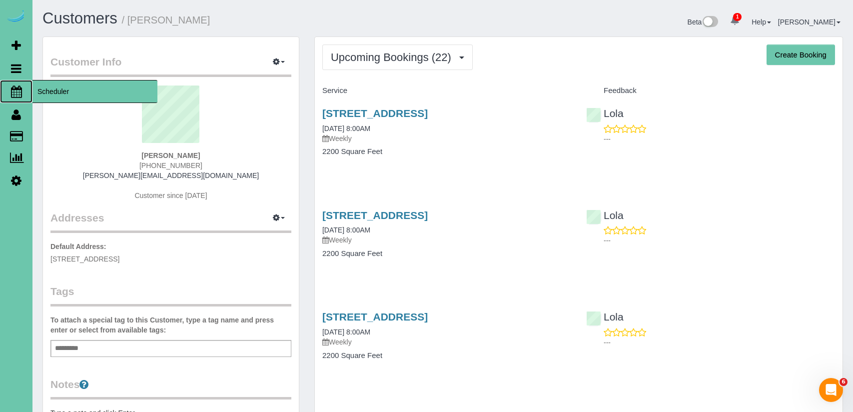
click at [67, 93] on span "Scheduler" at bounding box center [94, 91] width 125 height 23
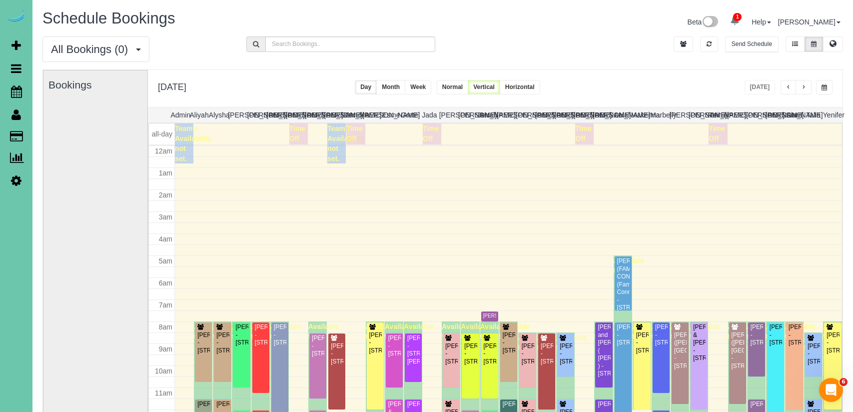
scroll to position [132, 0]
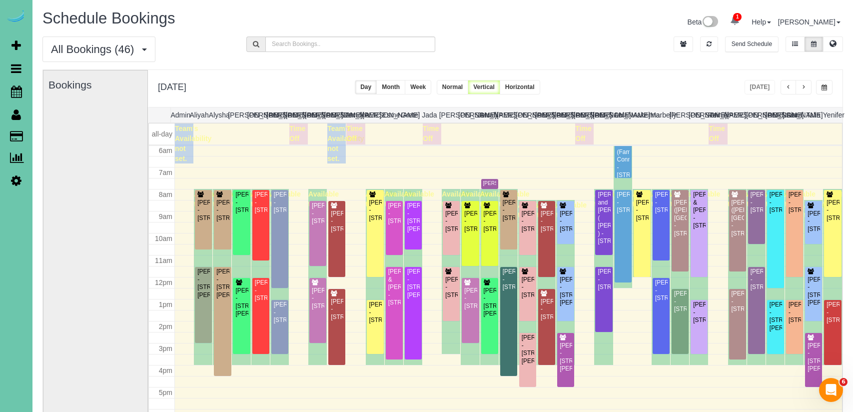
click at [801, 84] on span "button" at bounding box center [803, 87] width 5 height 6
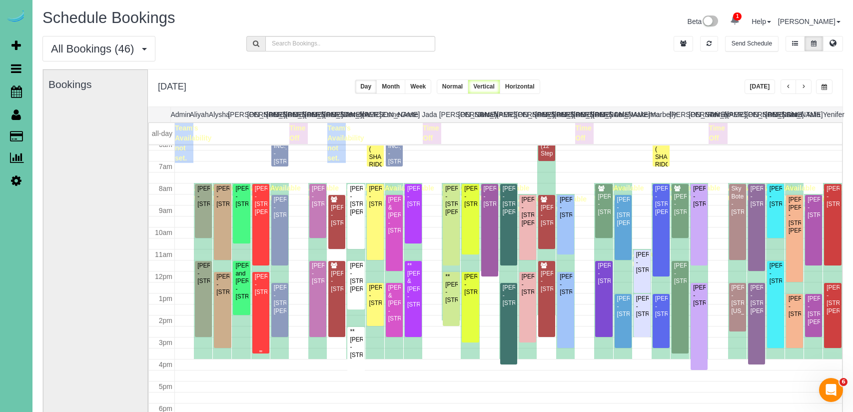
scroll to position [142, 0]
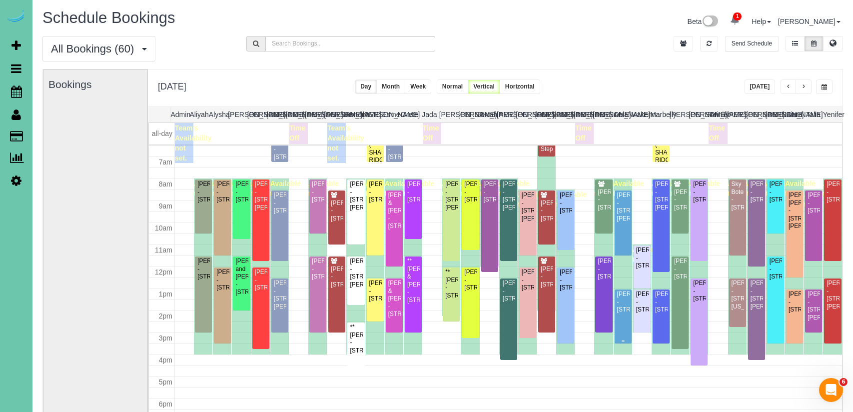
click at [624, 313] on div "[PERSON_NAME] - [STREET_ADDRESS]" at bounding box center [623, 301] width 13 height 23
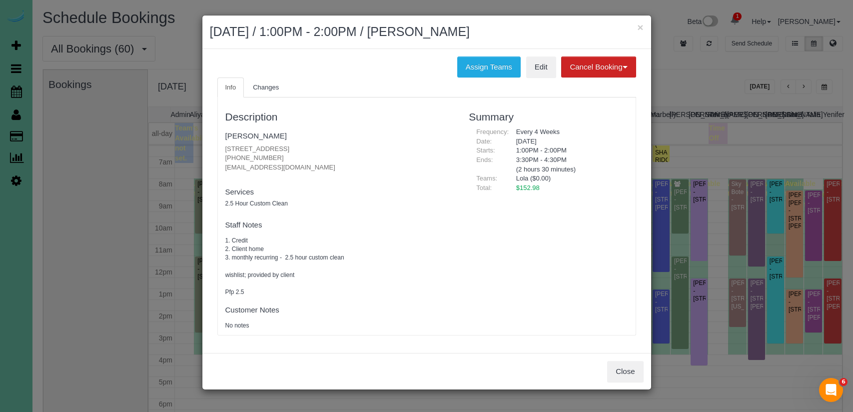
click at [605, 382] on div "Close" at bounding box center [426, 371] width 449 height 36
click at [626, 374] on button "Close" at bounding box center [625, 371] width 36 height 21
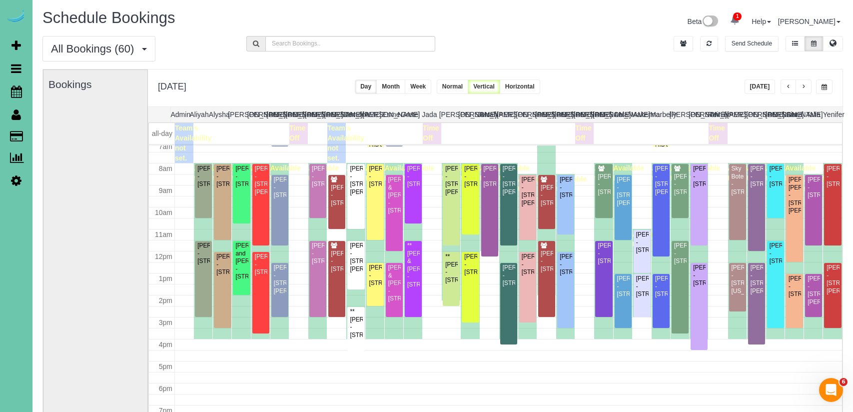
scroll to position [156, 0]
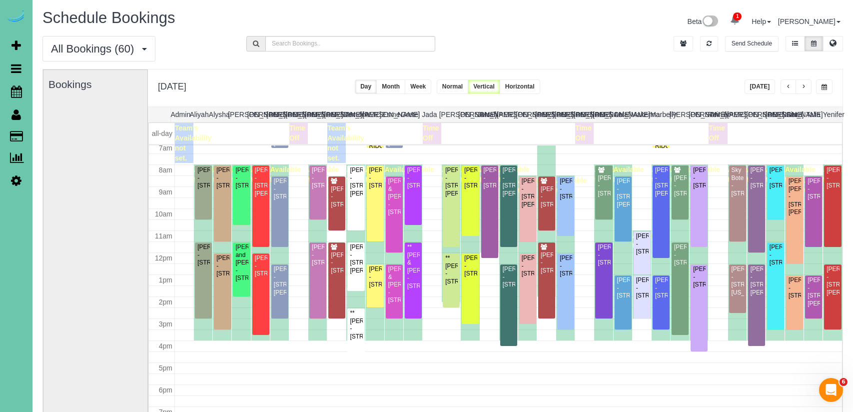
click at [806, 86] on button "button" at bounding box center [803, 86] width 16 height 14
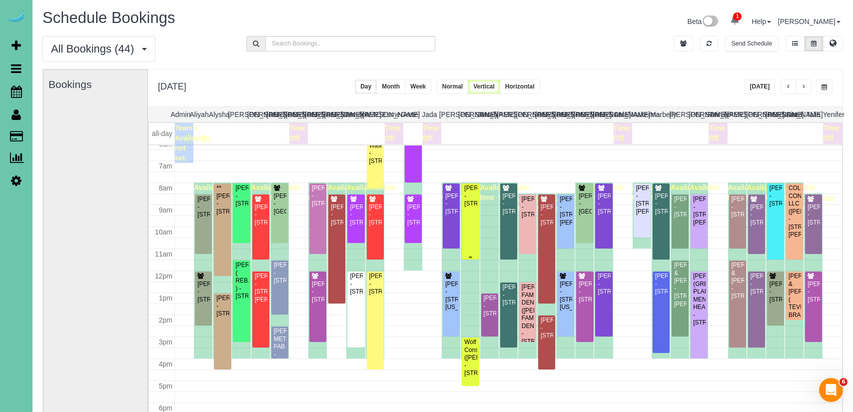
scroll to position [140, 0]
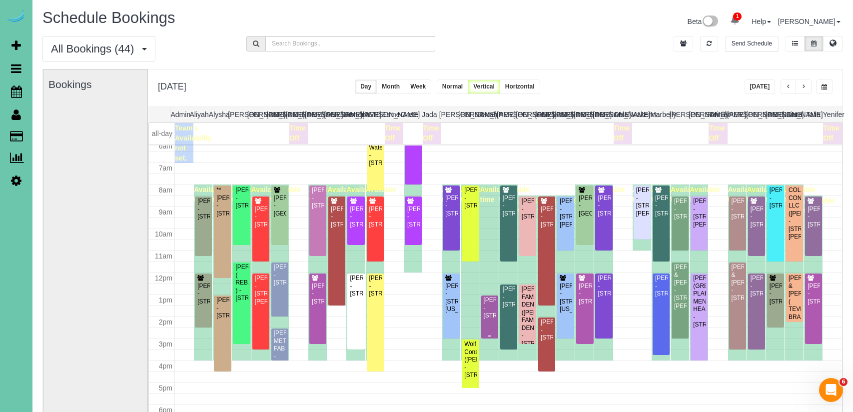
click at [489, 319] on div "[PERSON_NAME] - [STREET_ADDRESS]" at bounding box center [489, 307] width 13 height 23
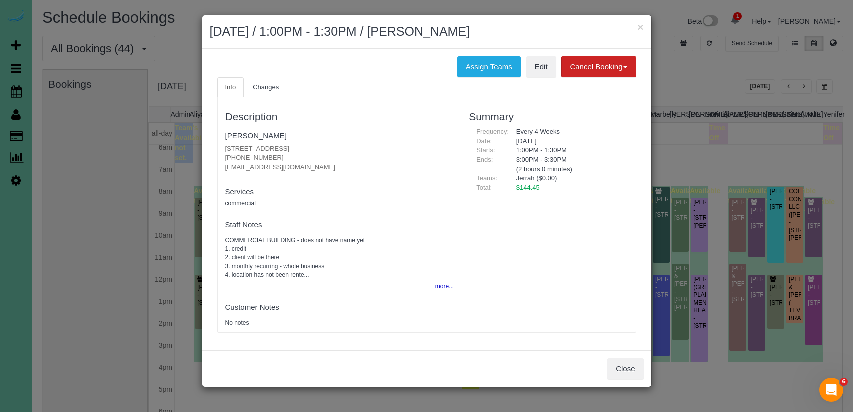
scroll to position [137, 0]
click at [632, 373] on button "Close" at bounding box center [625, 368] width 36 height 21
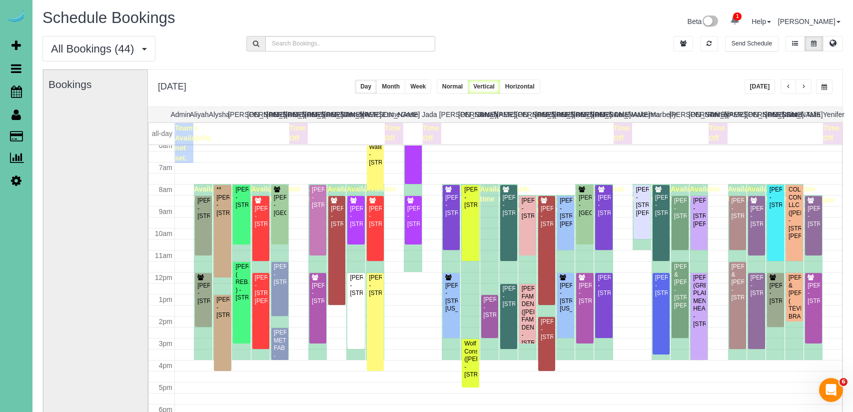
scroll to position [136, 0]
drag, startPoint x: 707, startPoint y: 43, endPoint x: 750, endPoint y: 66, distance: 48.7
click at [709, 44] on icon "button" at bounding box center [708, 43] width 5 height 6
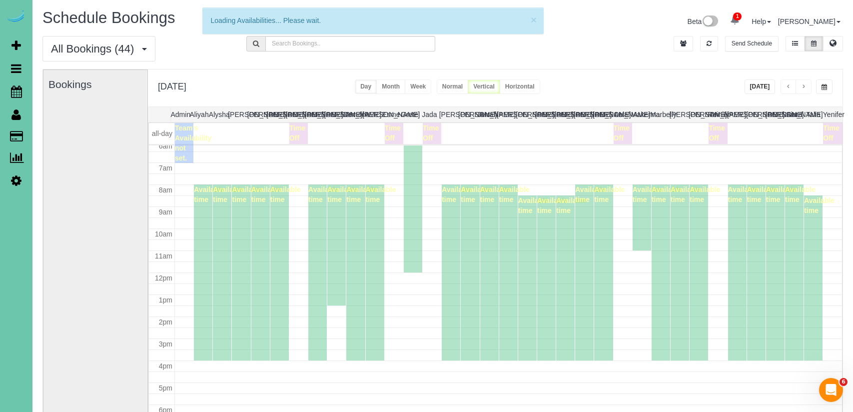
click at [762, 90] on button "[DATE]" at bounding box center [759, 86] width 31 height 14
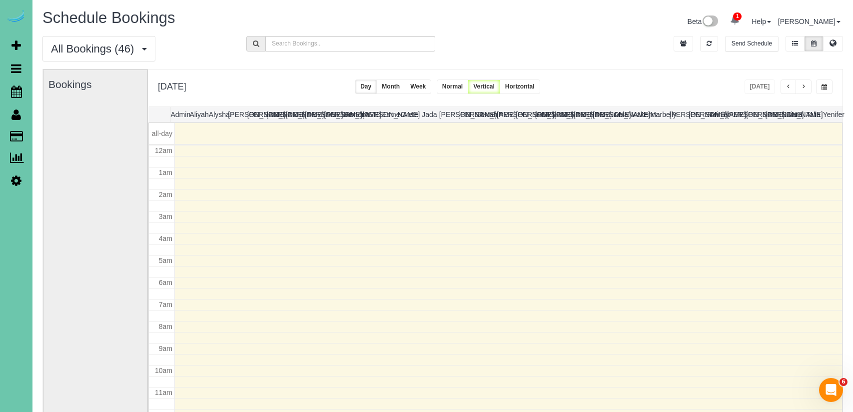
scroll to position [132, 0]
click at [826, 86] on span "button" at bounding box center [823, 87] width 5 height 6
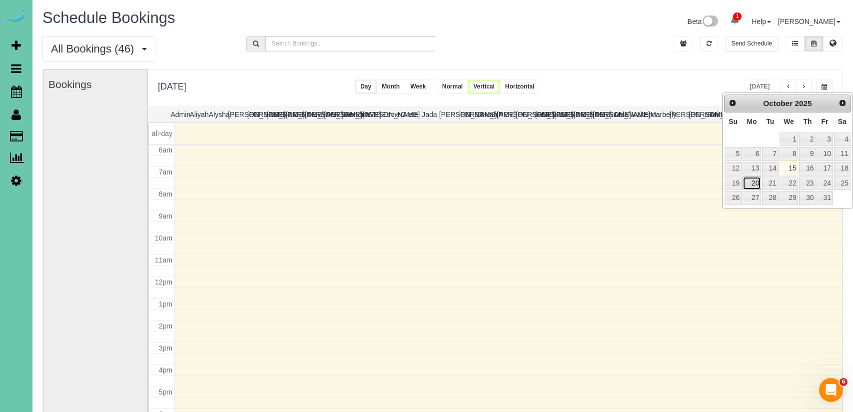
click at [751, 183] on link "20" at bounding box center [751, 182] width 18 height 13
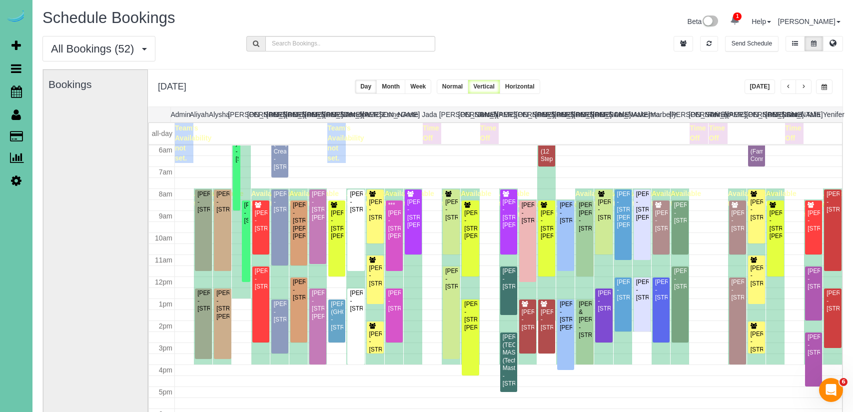
click at [806, 85] on button "button" at bounding box center [803, 86] width 16 height 14
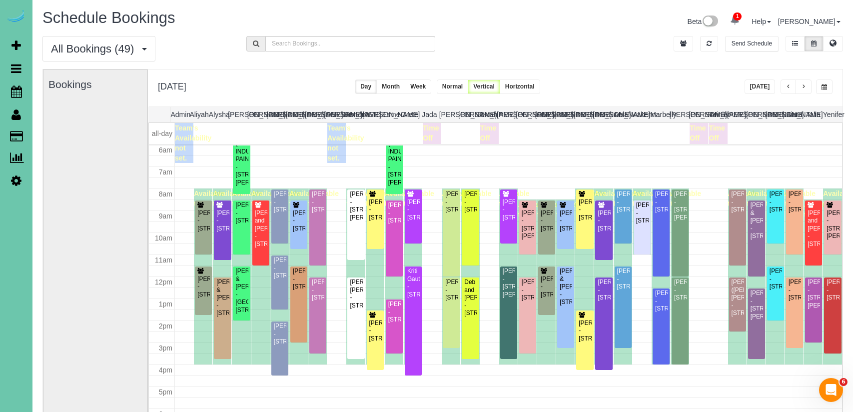
click at [806, 85] on button "button" at bounding box center [803, 86] width 16 height 14
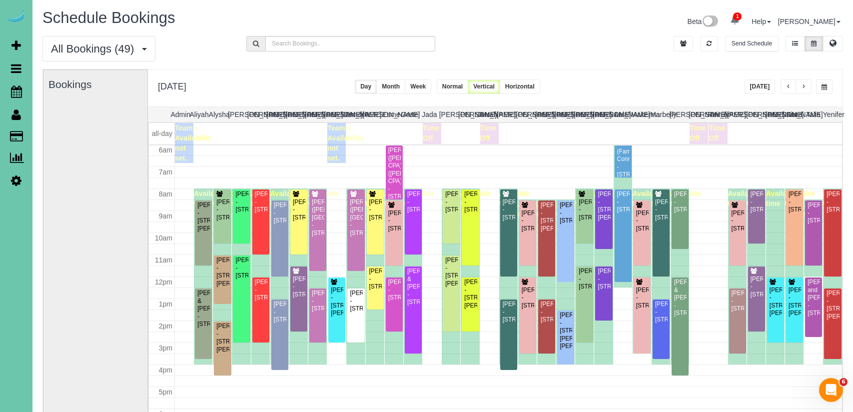
click at [806, 85] on button "button" at bounding box center [803, 86] width 16 height 14
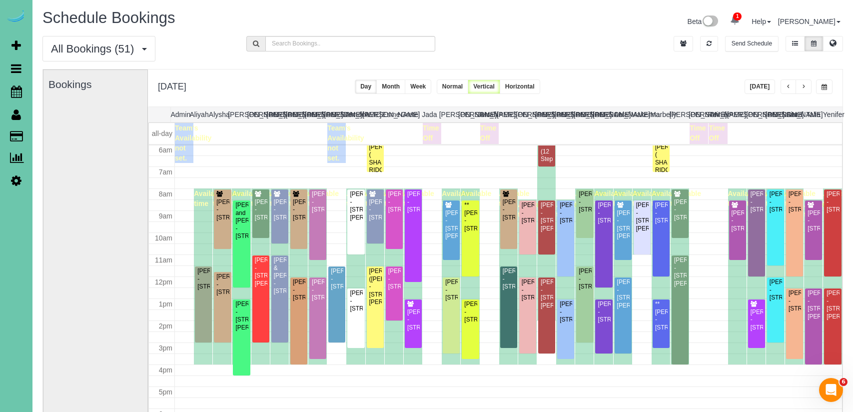
click at [805, 85] on span "button" at bounding box center [803, 87] width 5 height 6
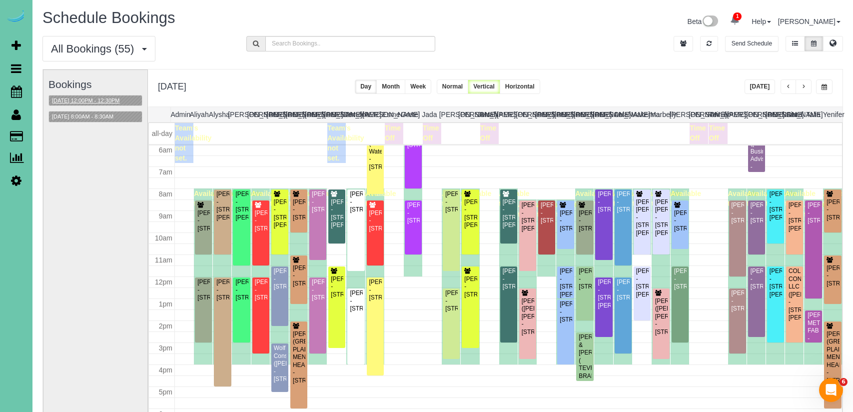
click at [105, 96] on button "[DATE] 12:00PM - 12:30PM" at bounding box center [86, 100] width 74 height 10
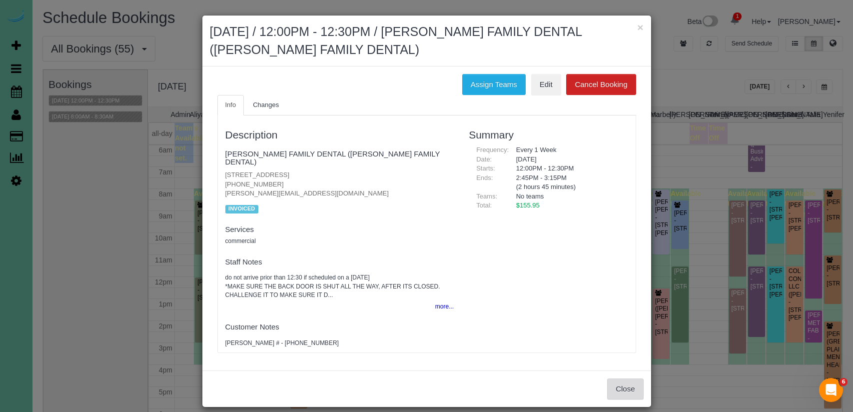
click at [628, 378] on button "Close" at bounding box center [625, 388] width 36 height 21
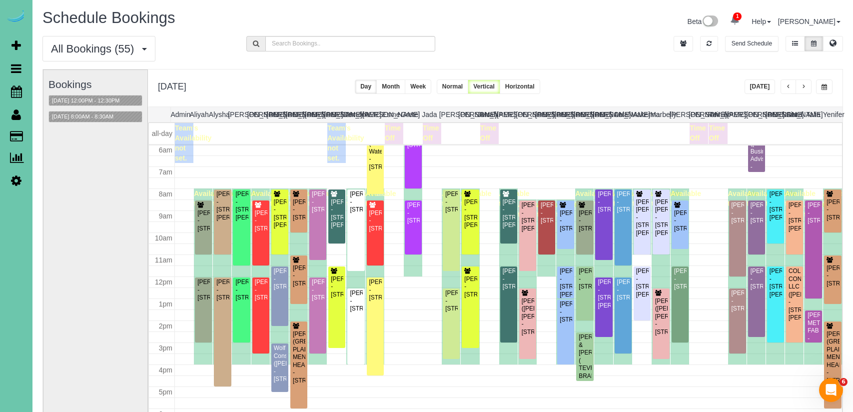
click at [828, 82] on button "button" at bounding box center [824, 86] width 16 height 14
type input "**********"
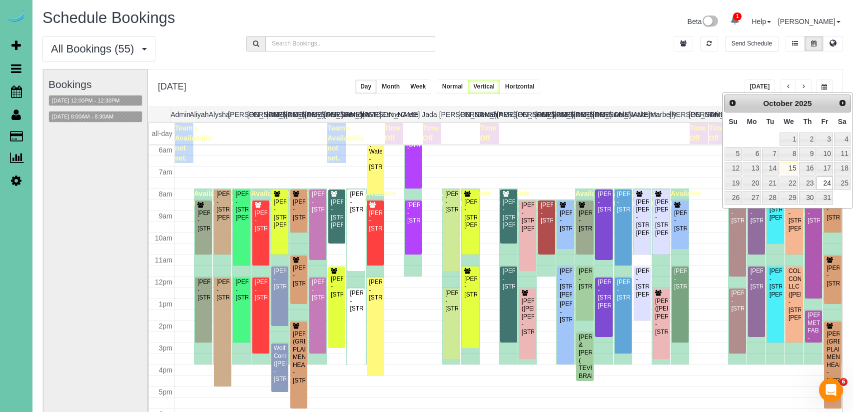
click at [583, 58] on div "All Bookings (55) All Bookings Unassigned Bookings Recurring Bookings New Custo…" at bounding box center [442, 52] width 815 height 33
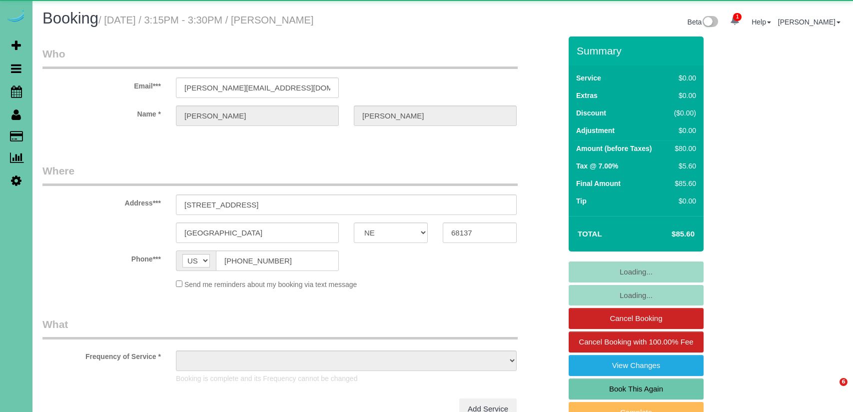
select select "NE"
select select "object:635"
select select "string:fspay-ff1b081a-90fa-4dd8-bda6-6b3131623b51"
select select "object:858"
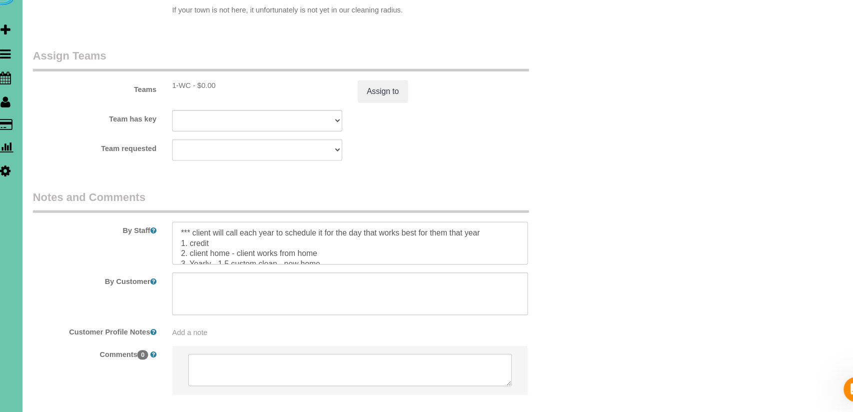
scroll to position [1043, 0]
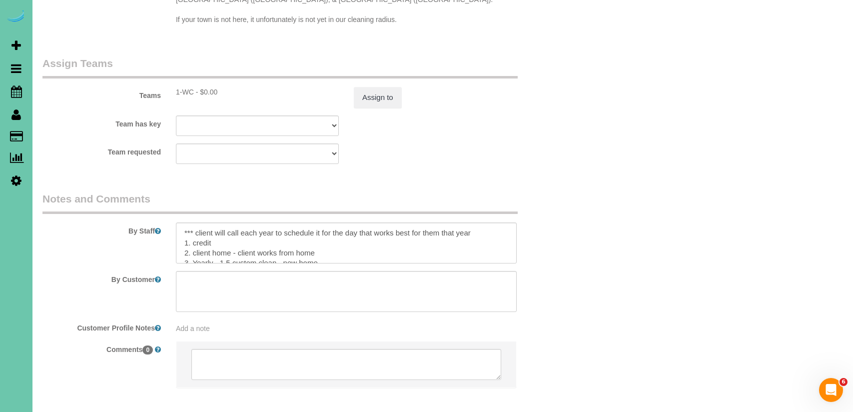
click at [384, 191] on legend "Notes and Comments" at bounding box center [279, 202] width 475 height 22
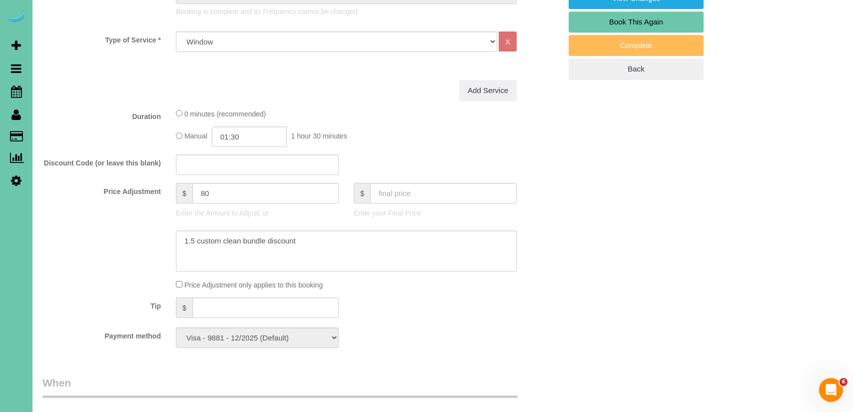
scroll to position [0, 0]
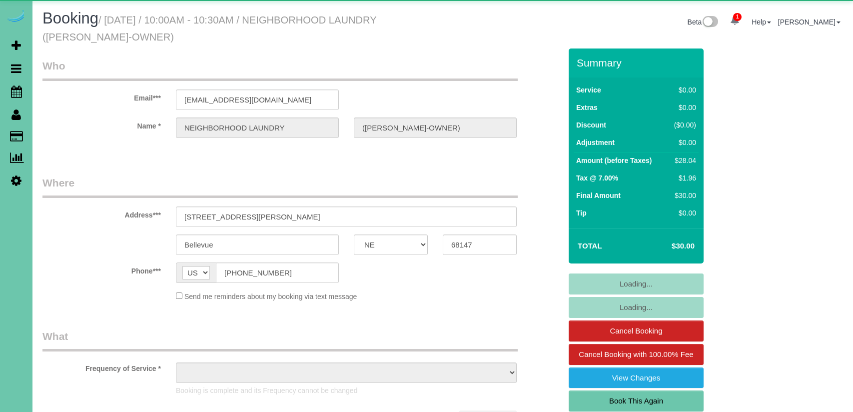
select select "NE"
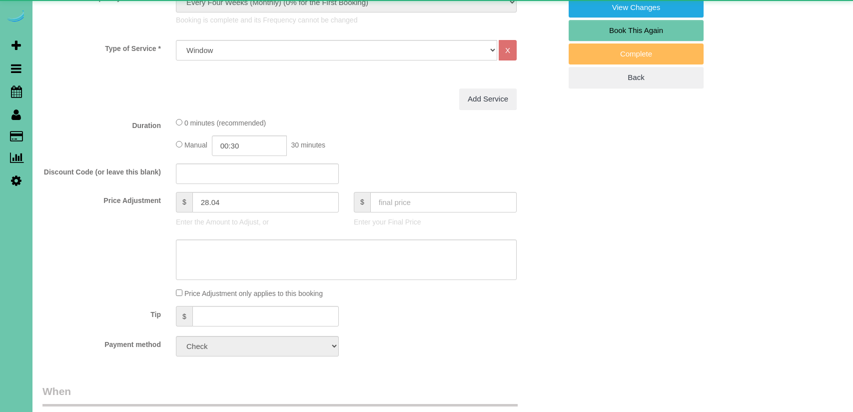
select select "object:912"
